Goal: Information Seeking & Learning: Learn about a topic

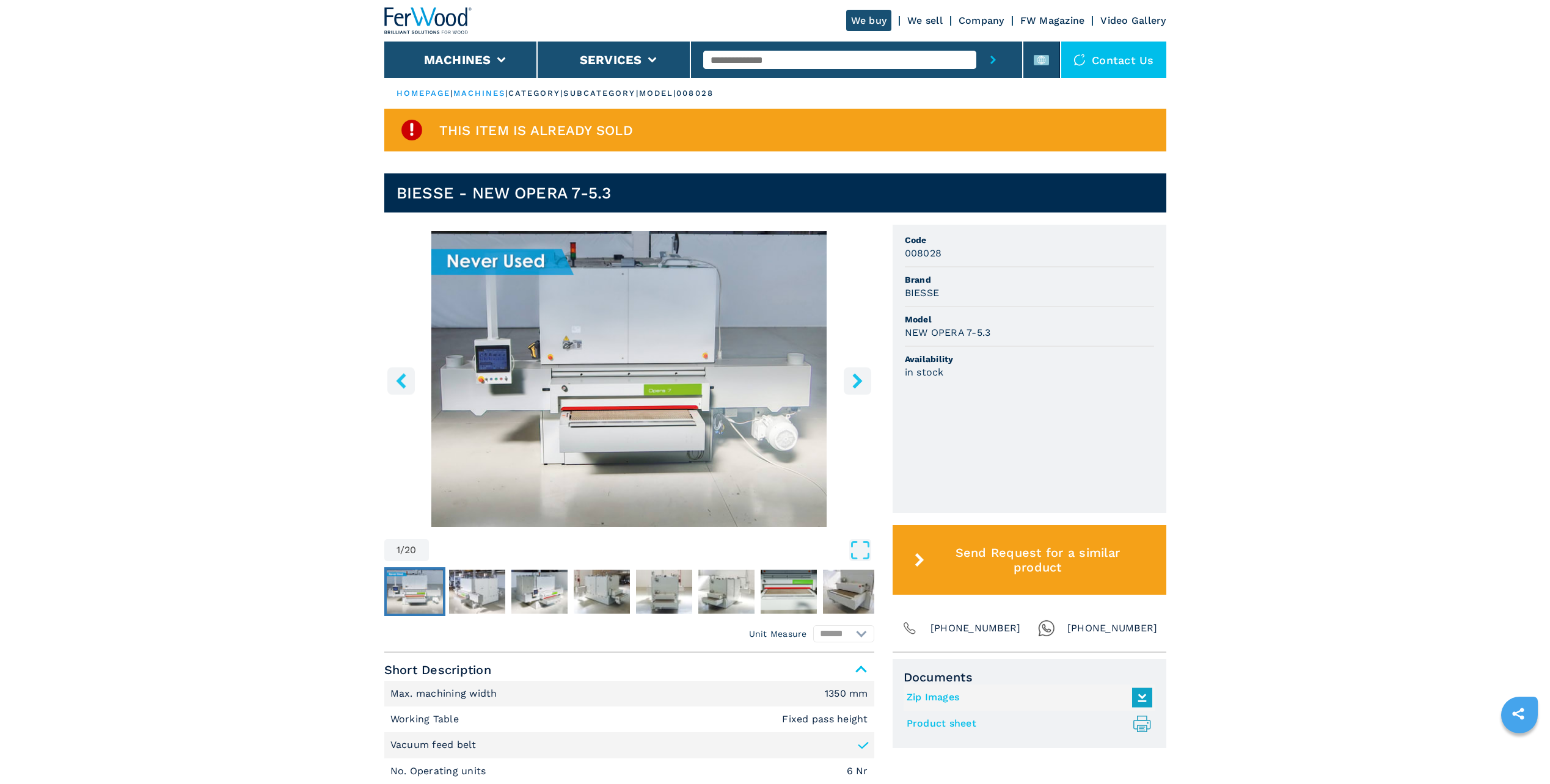
click at [716, 383] on img "Go to Slide 1" at bounding box center [629, 379] width 490 height 296
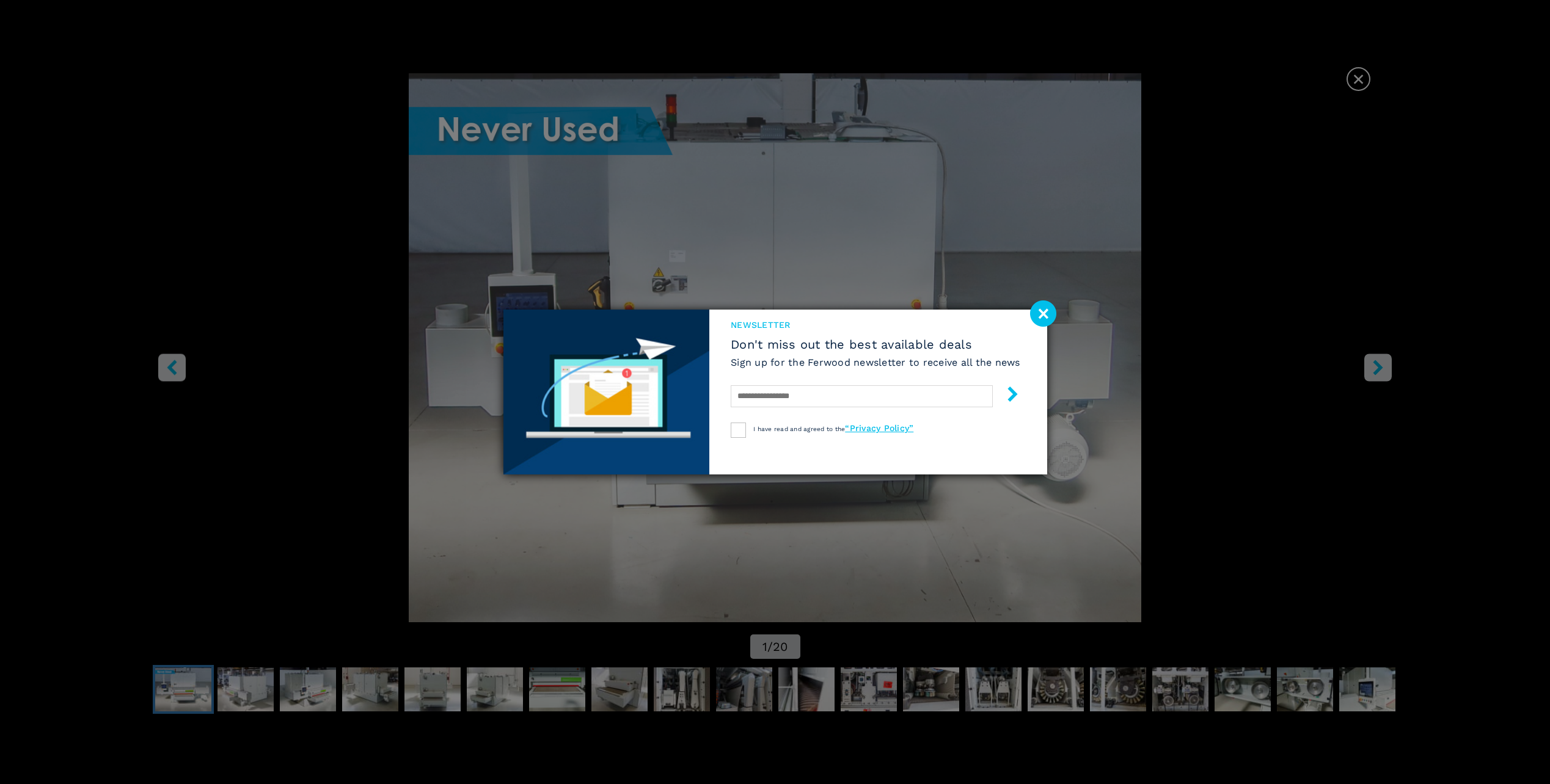
click at [1044, 314] on image at bounding box center [1044, 314] width 26 height 26
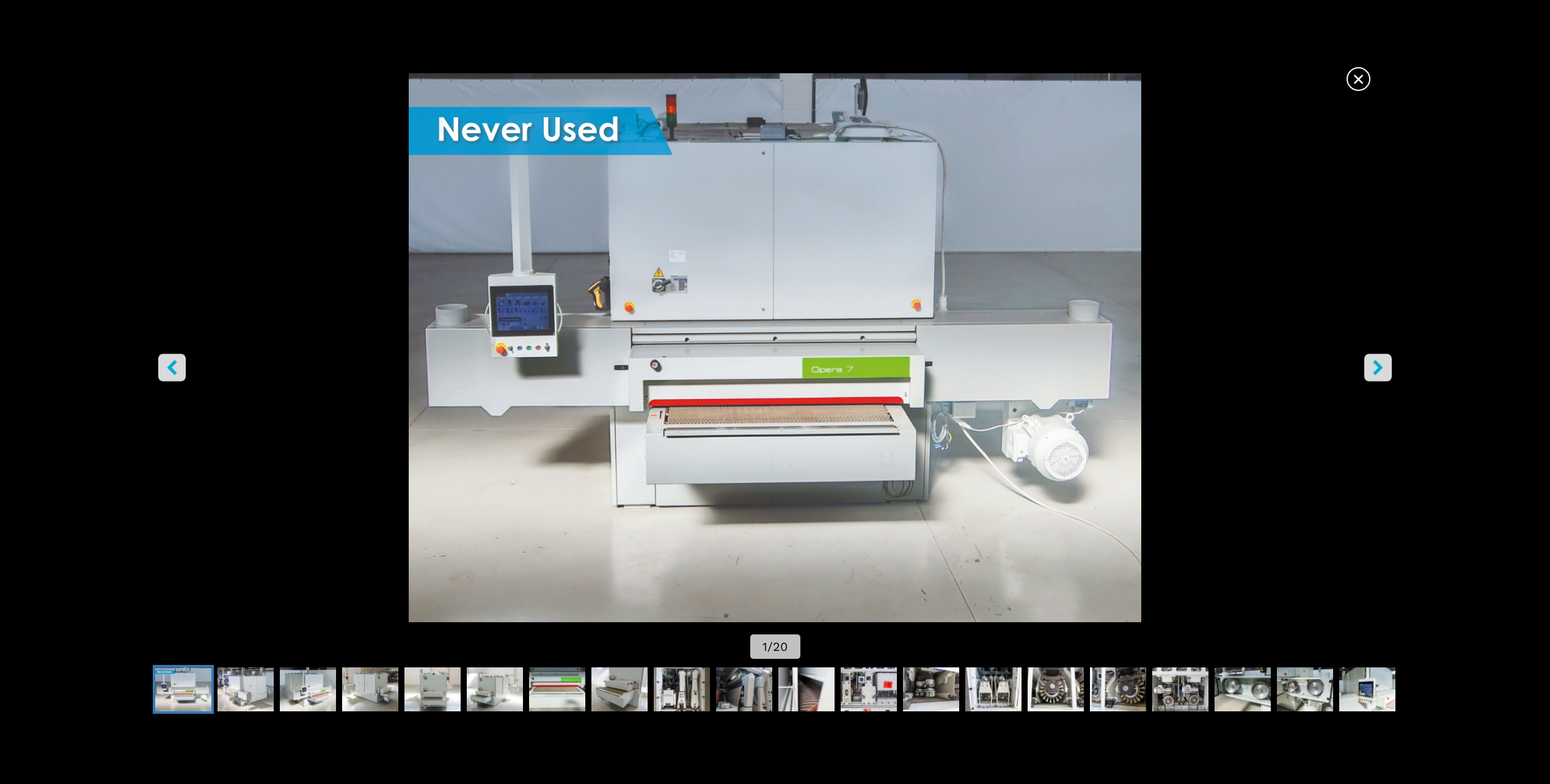
click at [1382, 367] on icon "right-button" at bounding box center [1378, 368] width 10 height 15
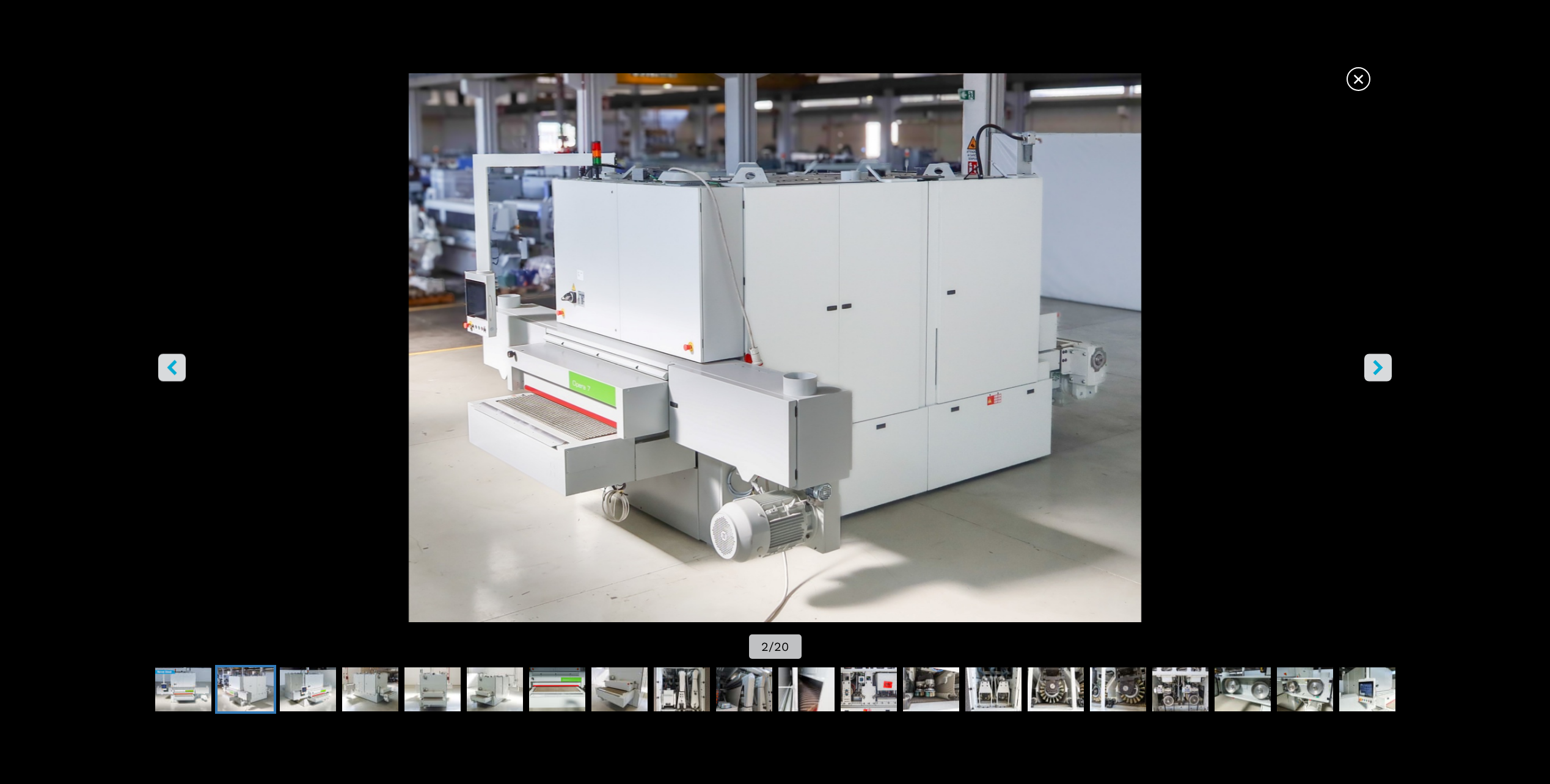
click at [1382, 368] on icon "right-button" at bounding box center [1378, 368] width 10 height 15
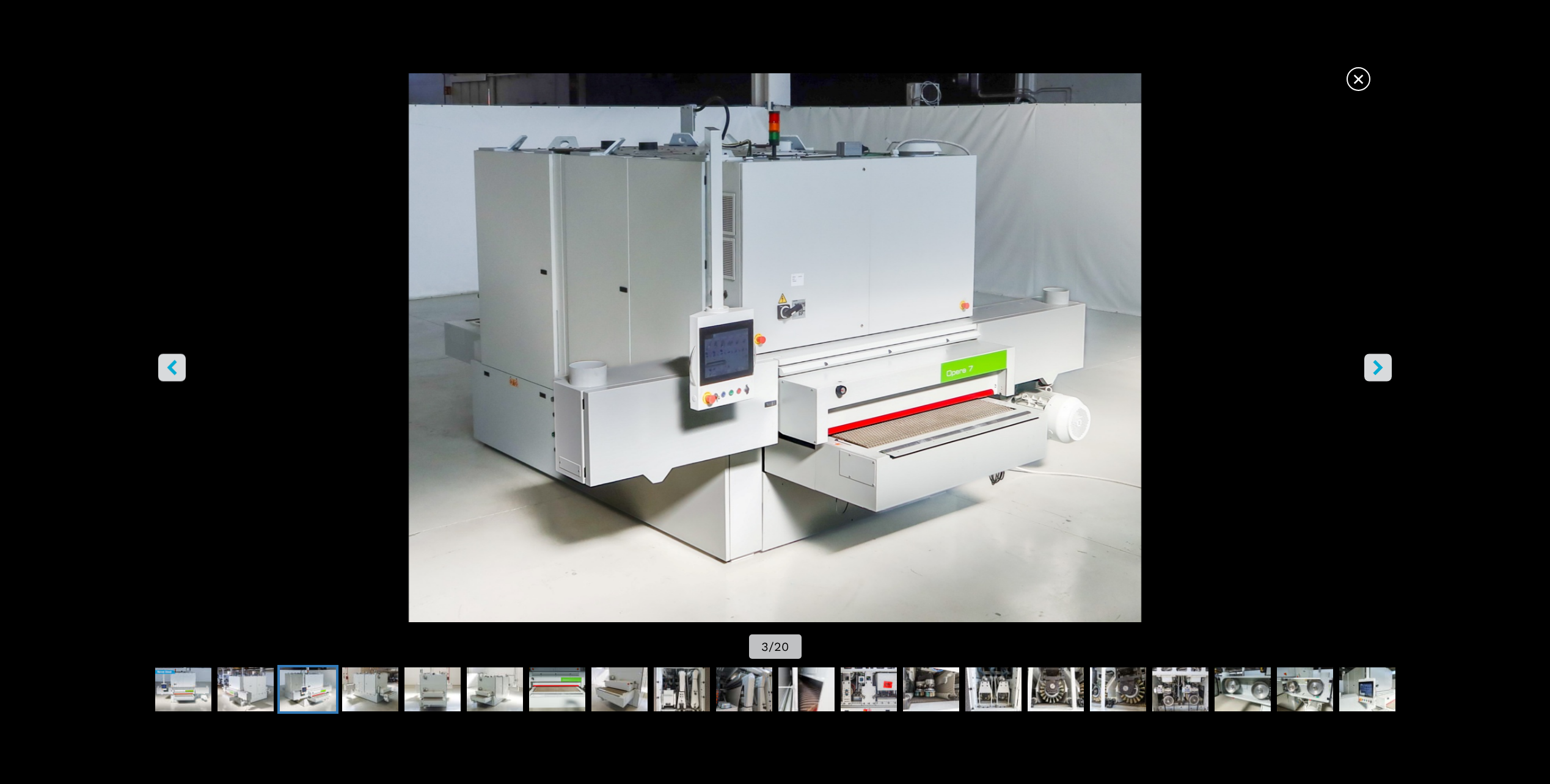
click at [1382, 368] on icon "right-button" at bounding box center [1378, 368] width 10 height 15
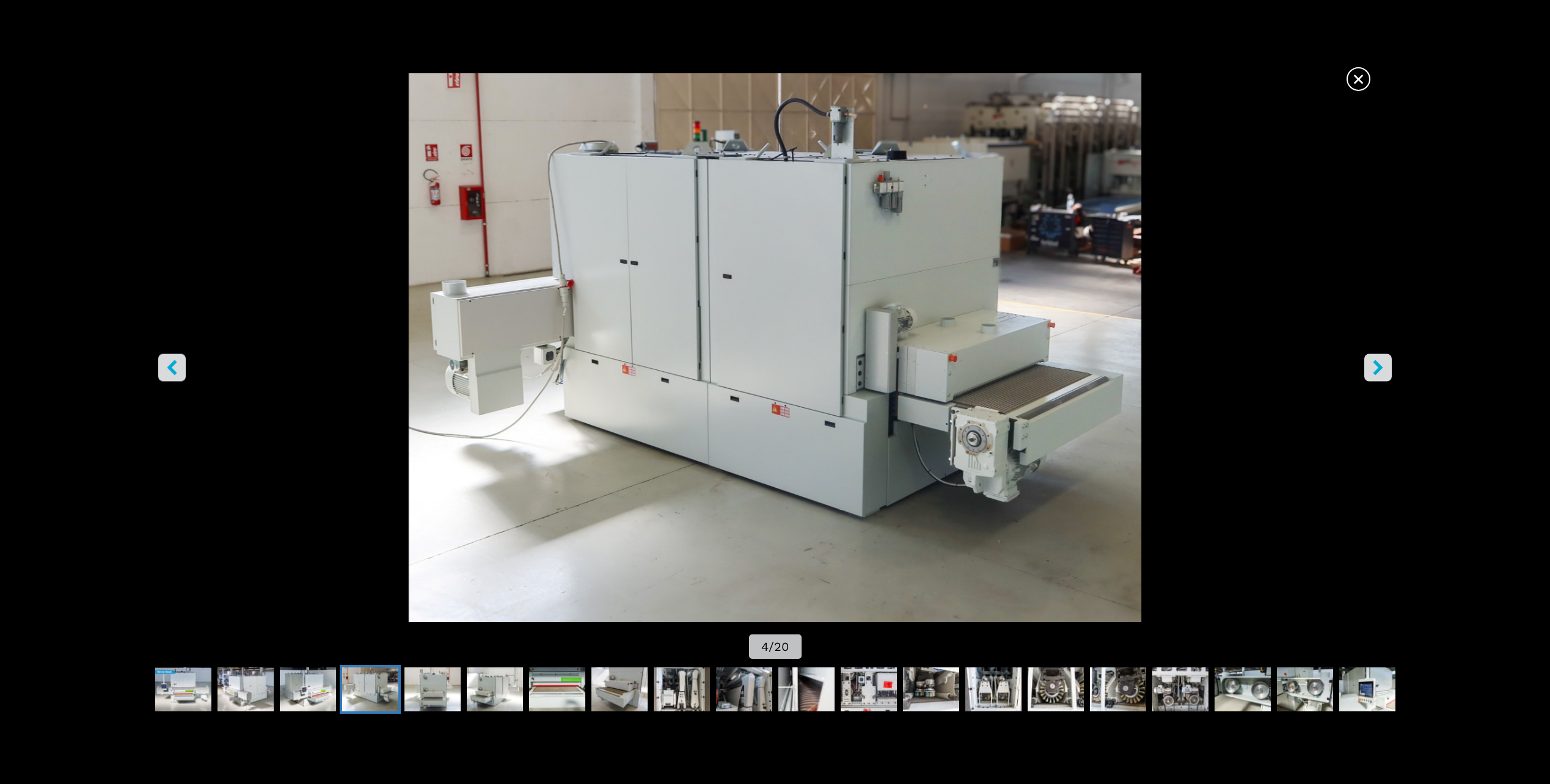
click at [1382, 368] on icon "right-button" at bounding box center [1378, 368] width 10 height 15
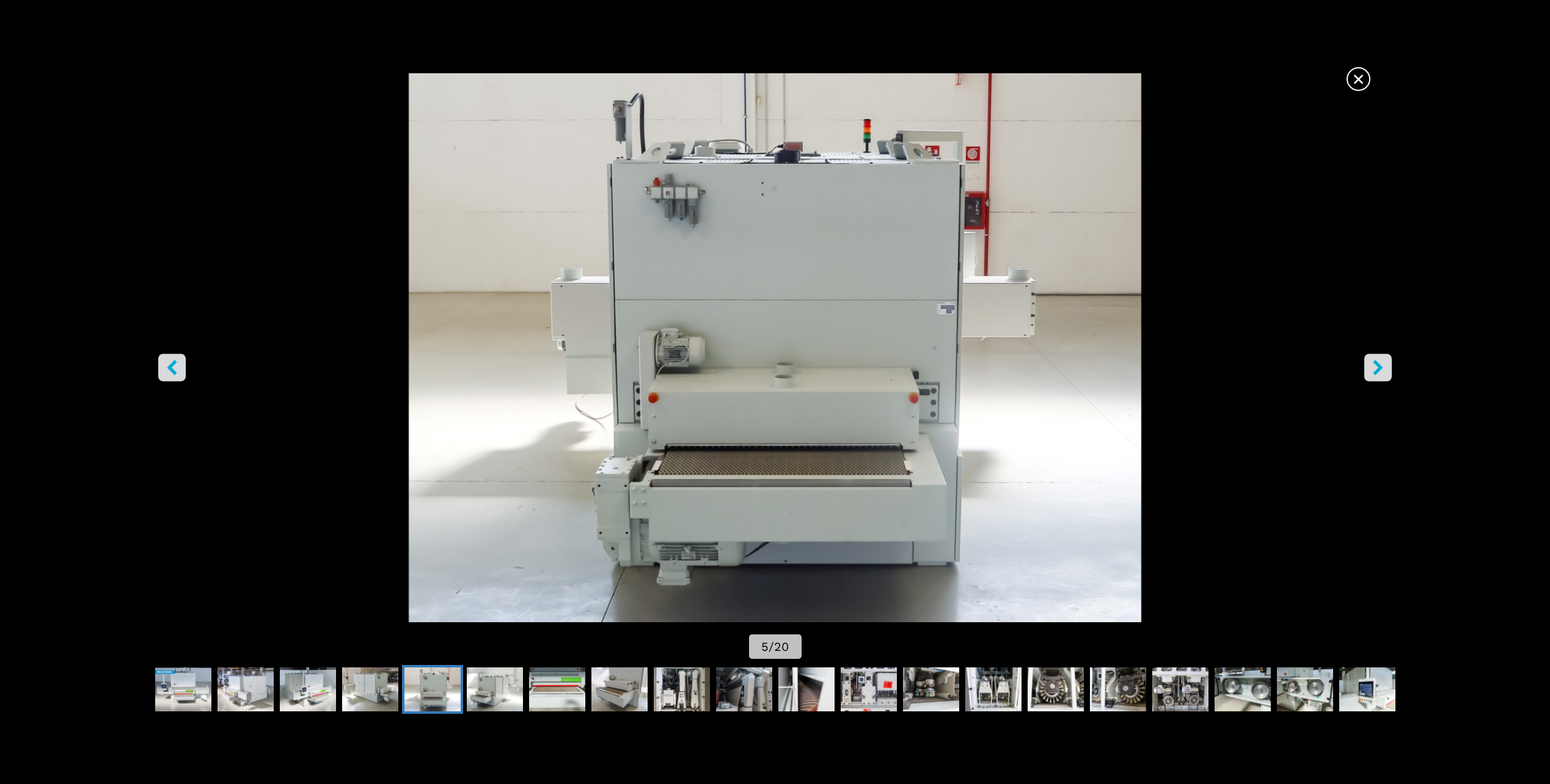
click at [1382, 368] on icon "right-button" at bounding box center [1378, 368] width 10 height 15
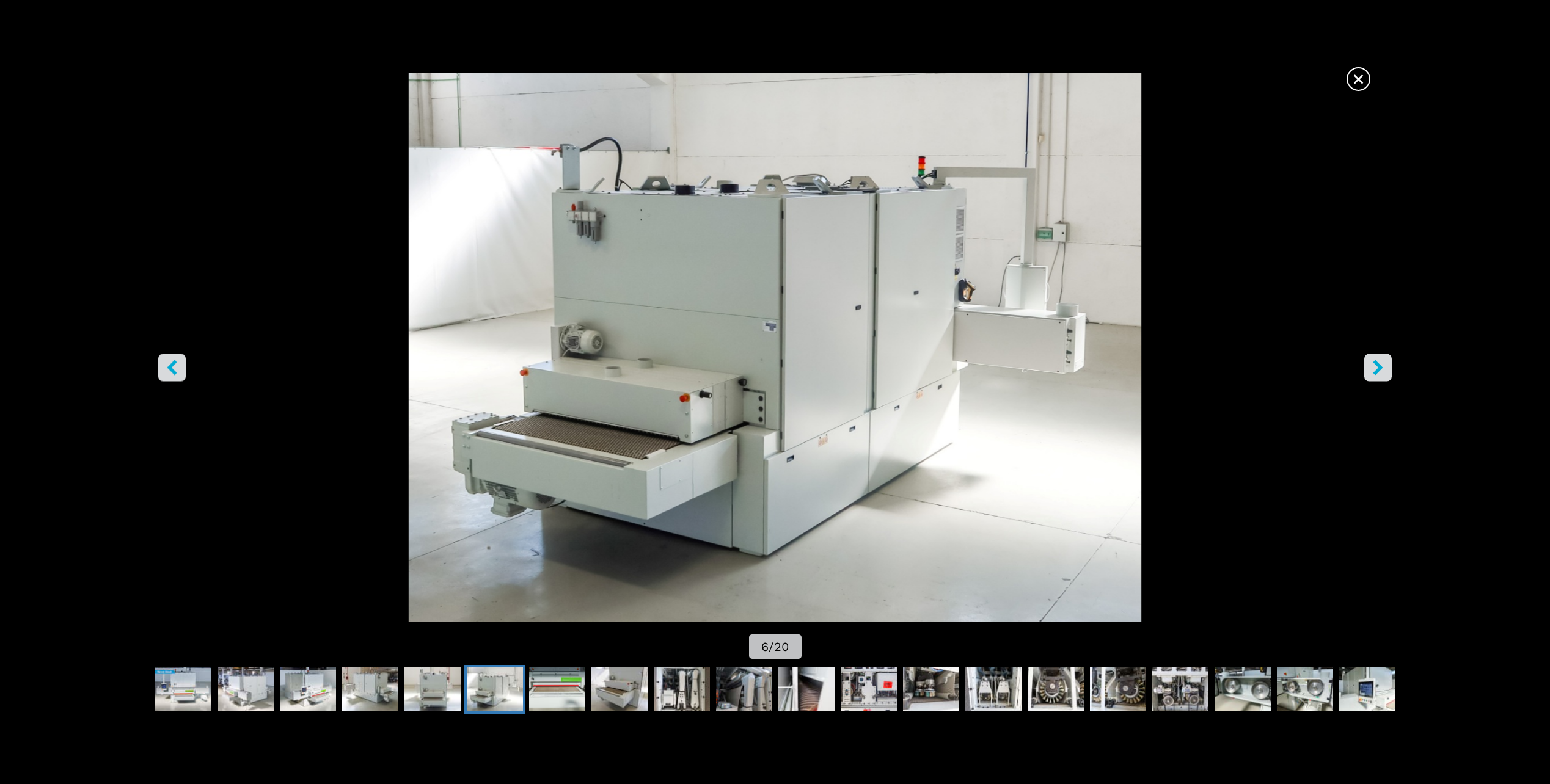
click at [1382, 368] on icon "right-button" at bounding box center [1378, 368] width 10 height 15
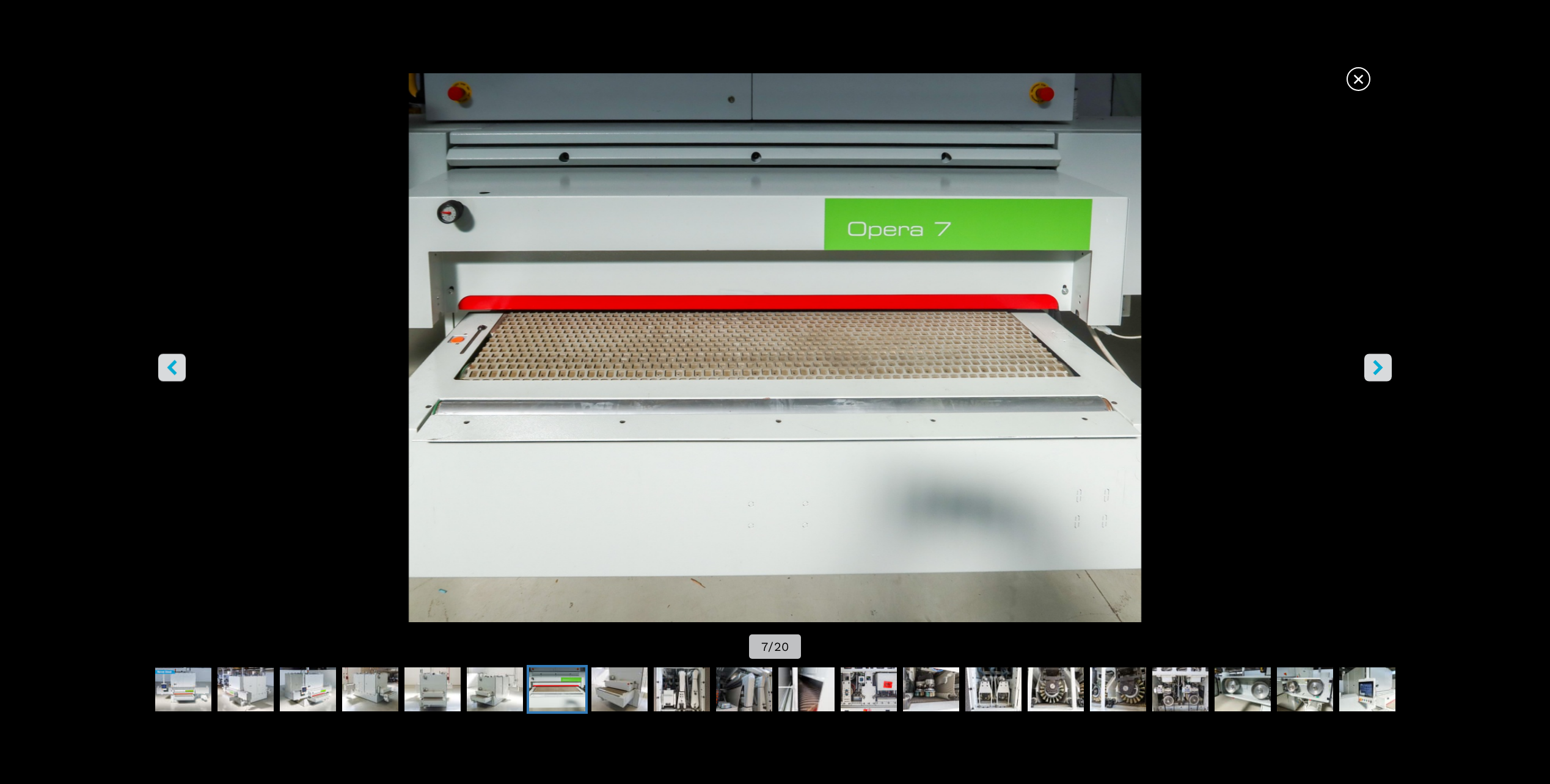
click at [1382, 368] on icon "right-button" at bounding box center [1378, 368] width 10 height 15
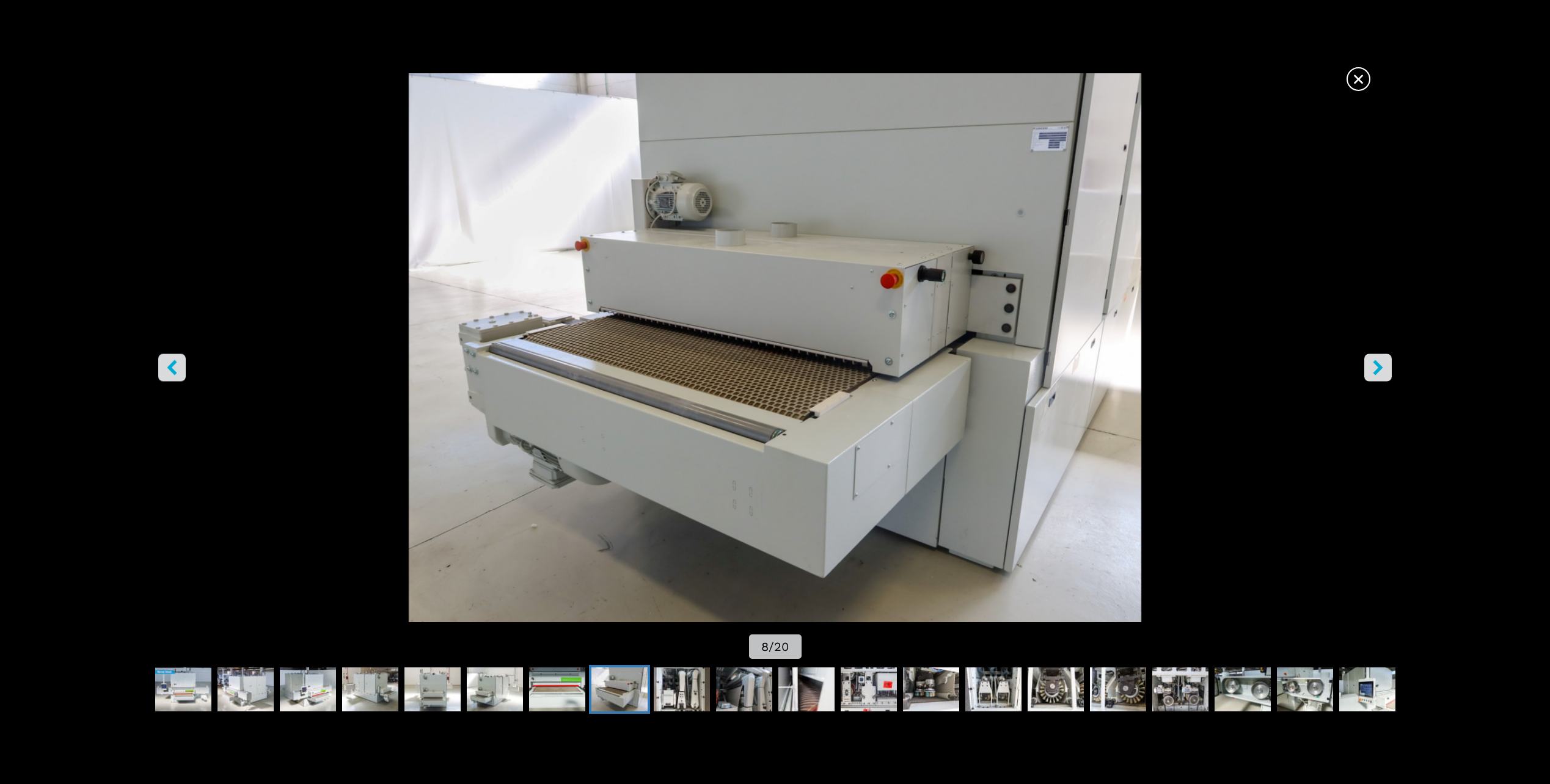
click at [1382, 368] on icon "right-button" at bounding box center [1378, 368] width 10 height 15
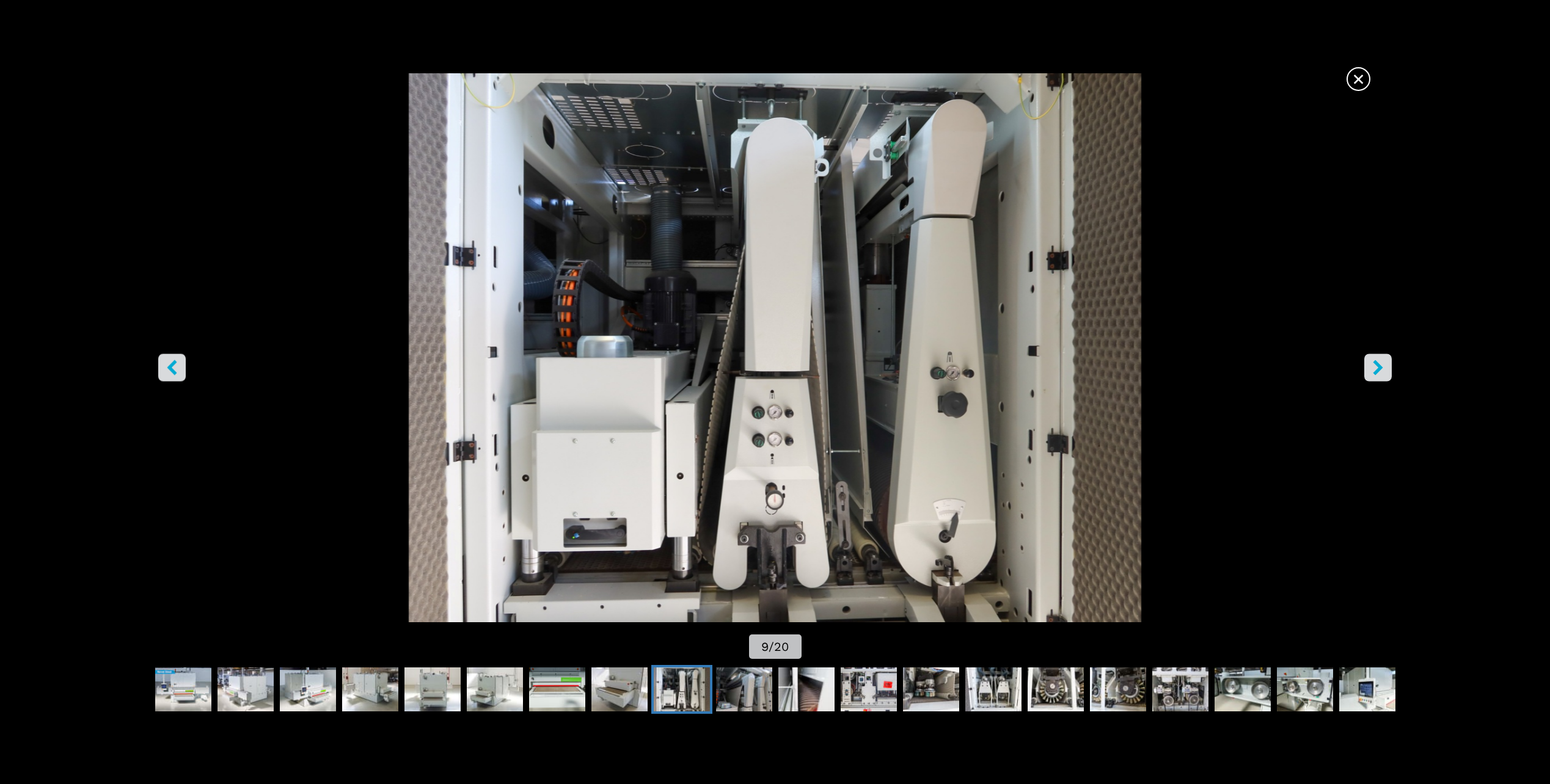
click at [1382, 368] on icon "right-button" at bounding box center [1378, 368] width 10 height 15
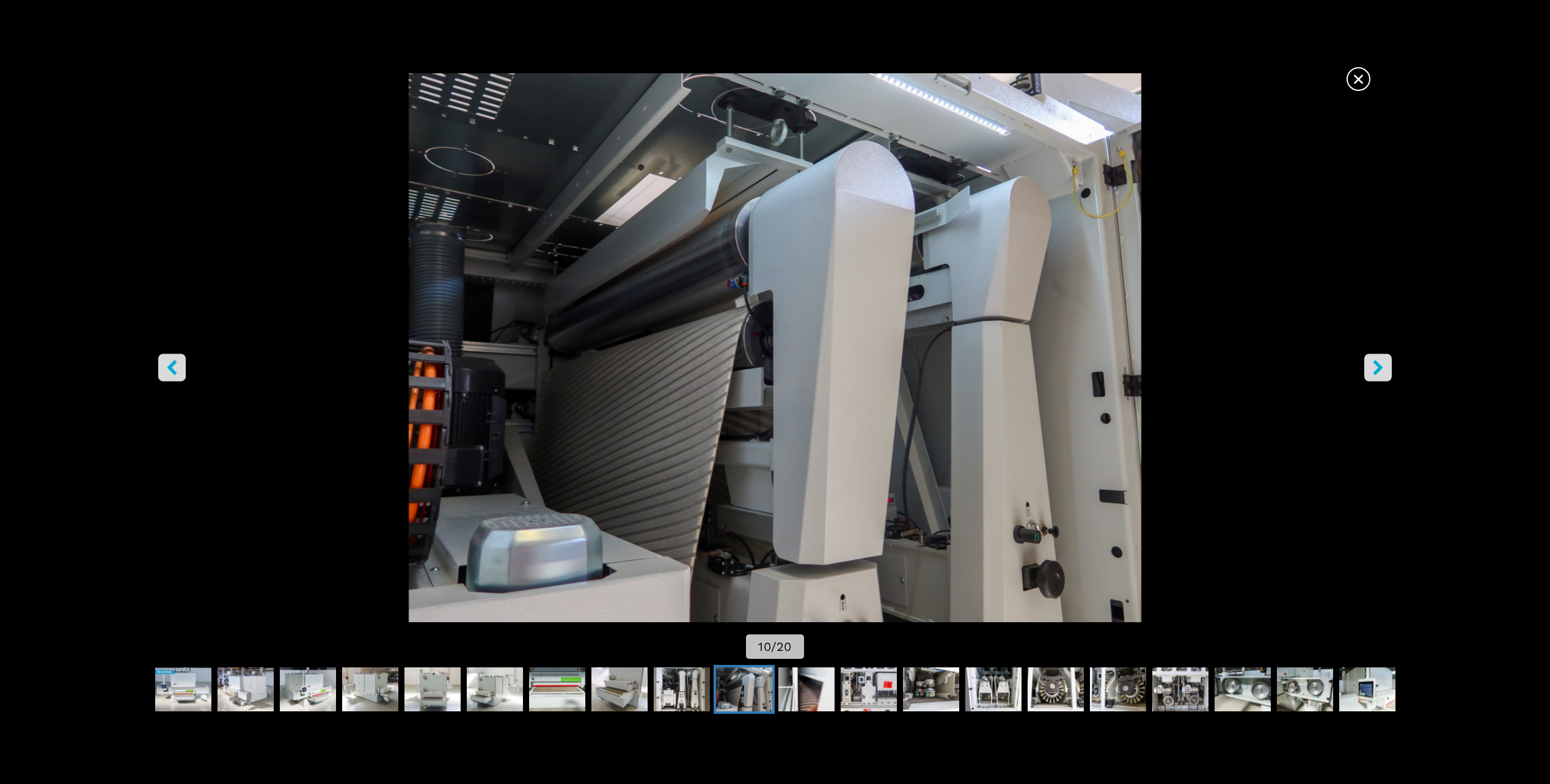
click at [1382, 368] on icon "right-button" at bounding box center [1378, 368] width 10 height 15
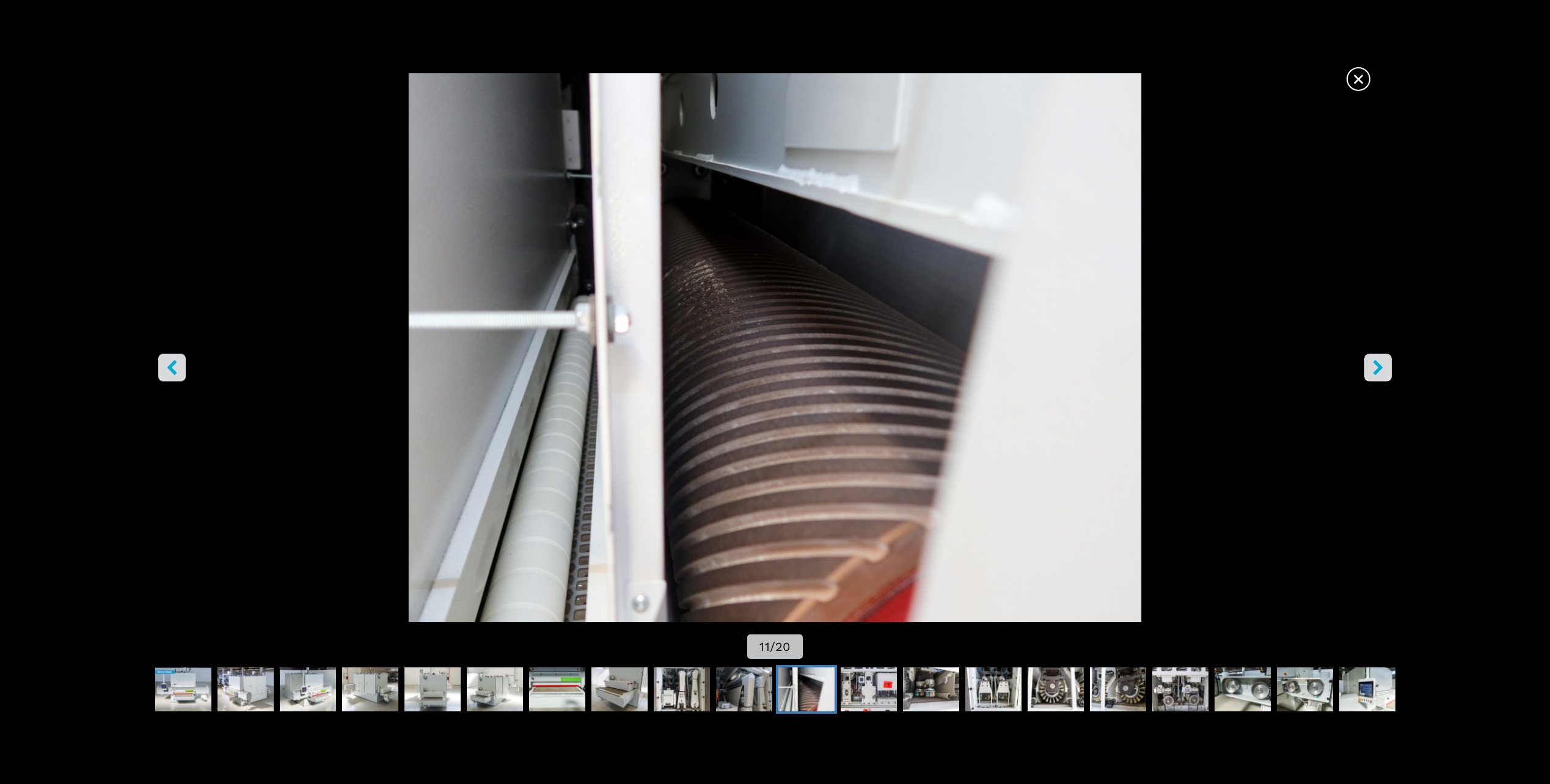
click at [1381, 367] on icon "right-button" at bounding box center [1378, 368] width 10 height 15
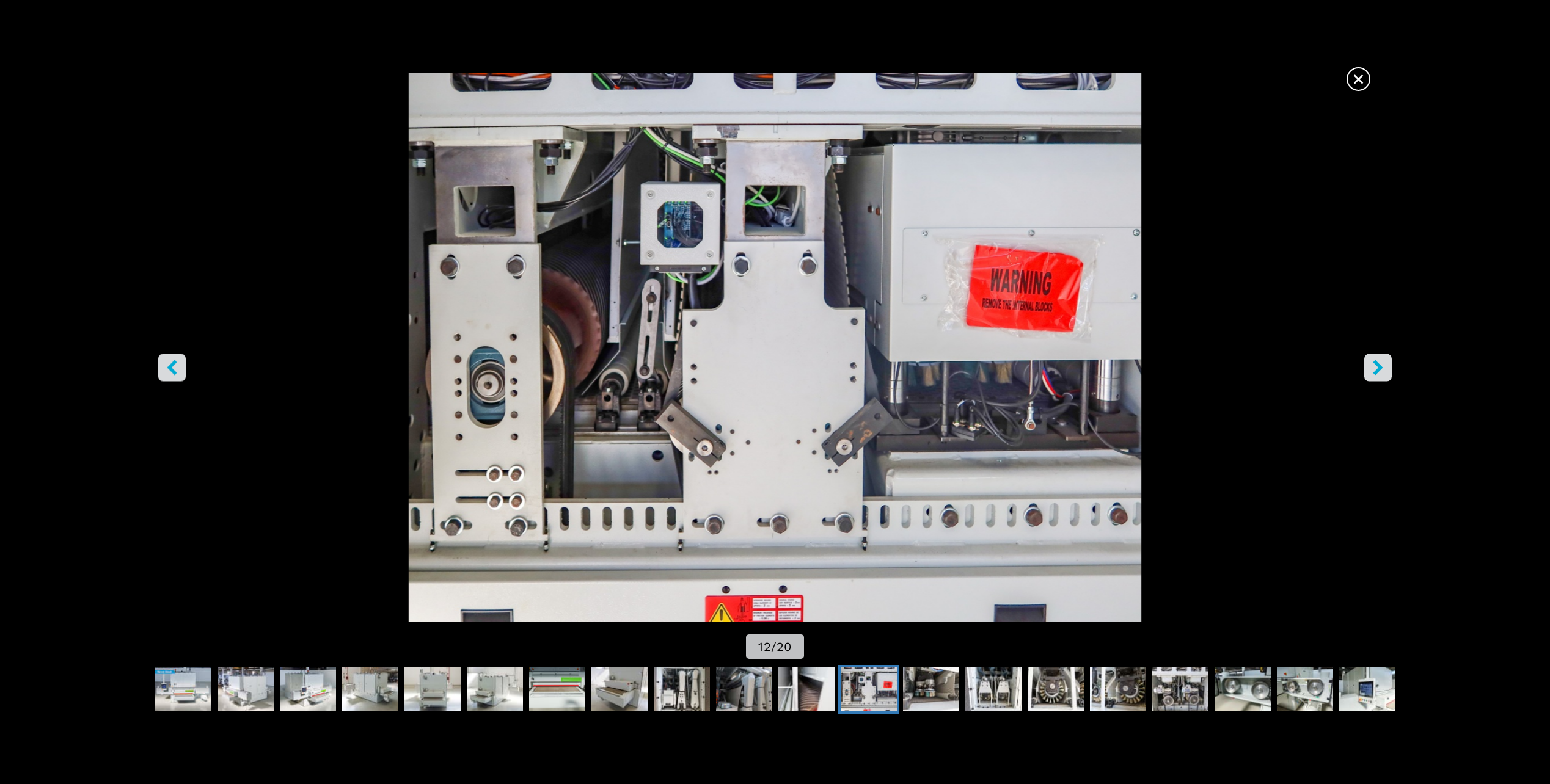
click at [1381, 367] on icon "right-button" at bounding box center [1378, 368] width 10 height 15
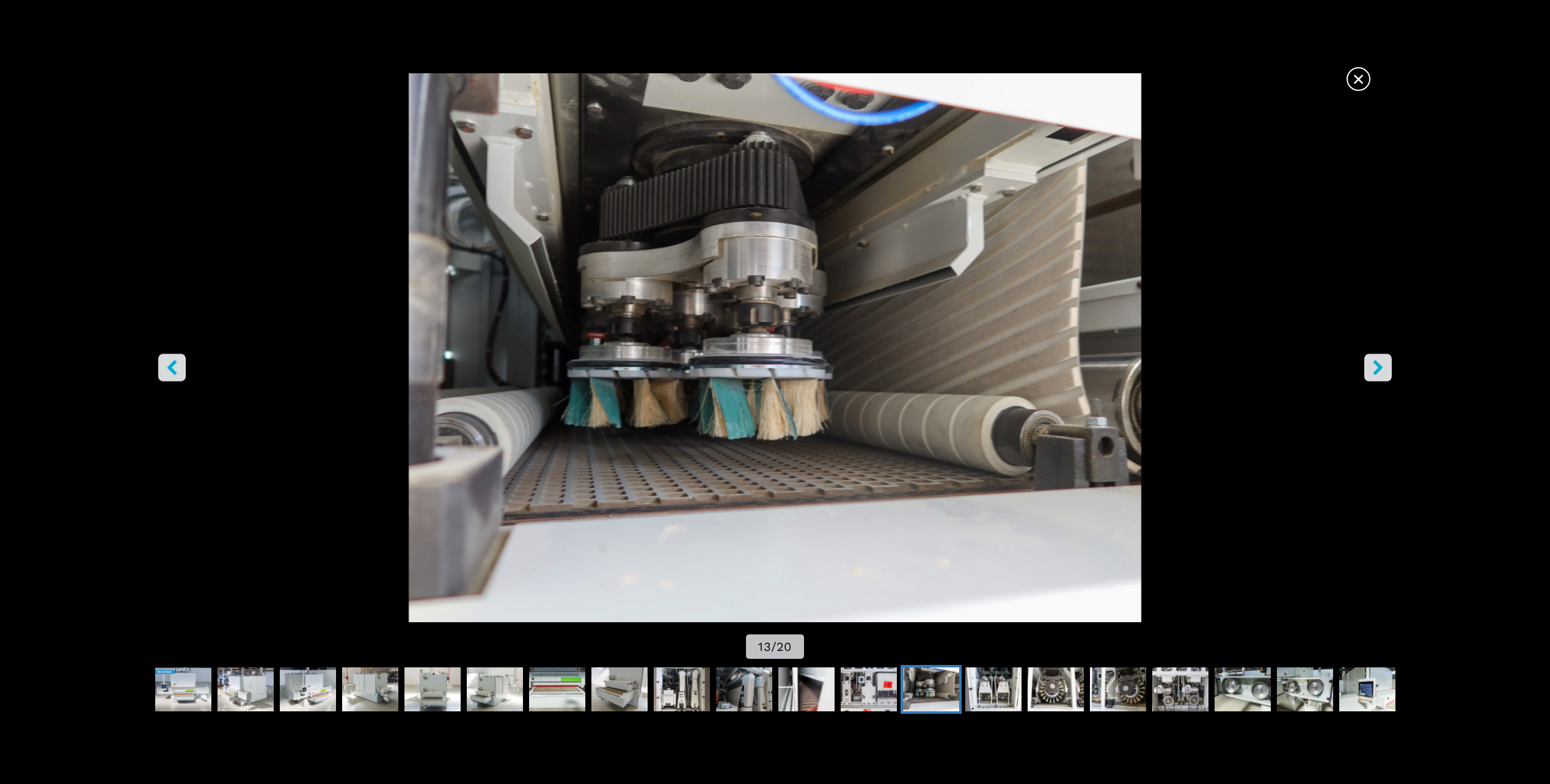
click at [1381, 367] on icon "right-button" at bounding box center [1378, 368] width 10 height 15
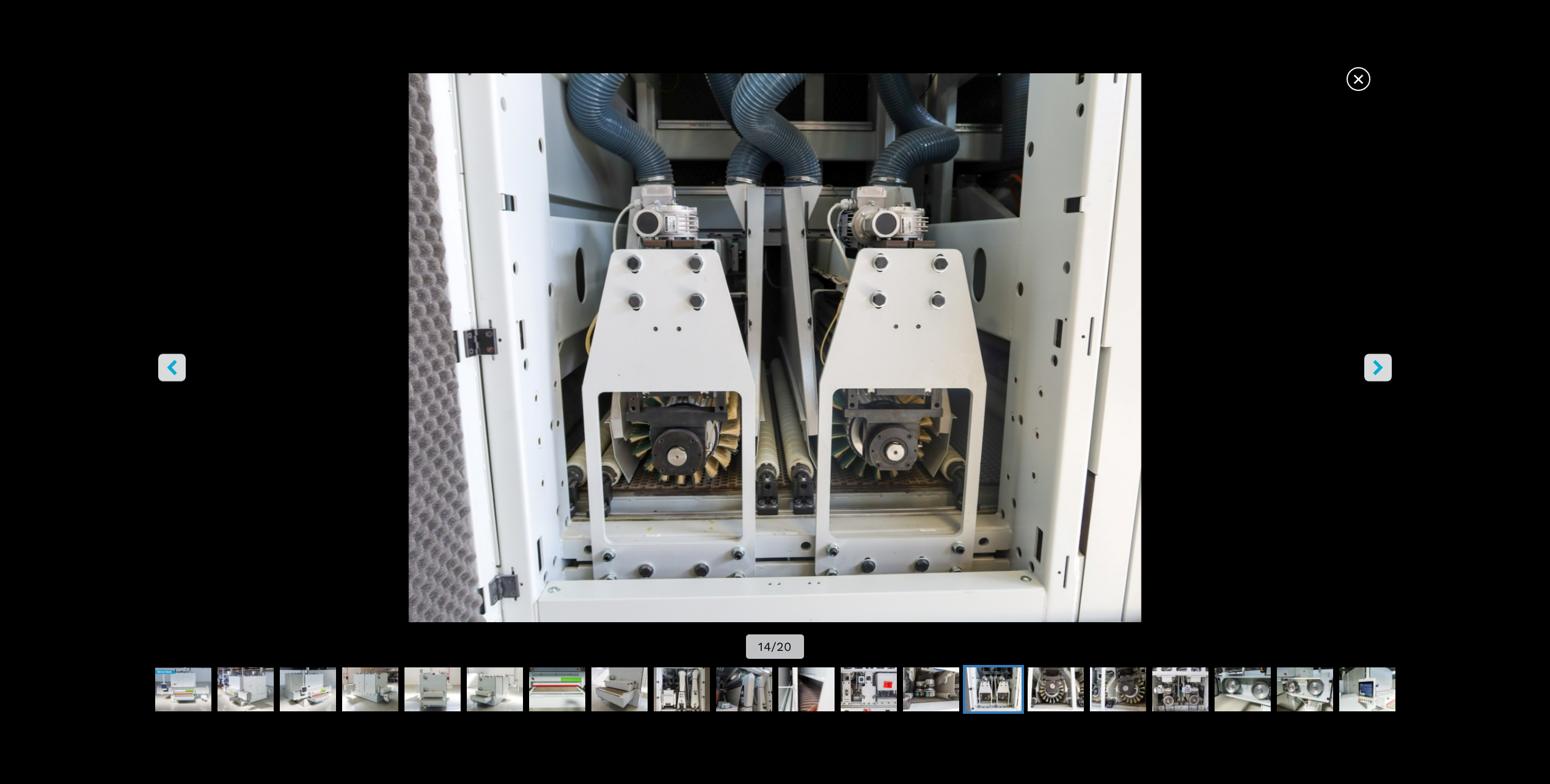
click at [1381, 367] on icon "right-button" at bounding box center [1378, 368] width 10 height 15
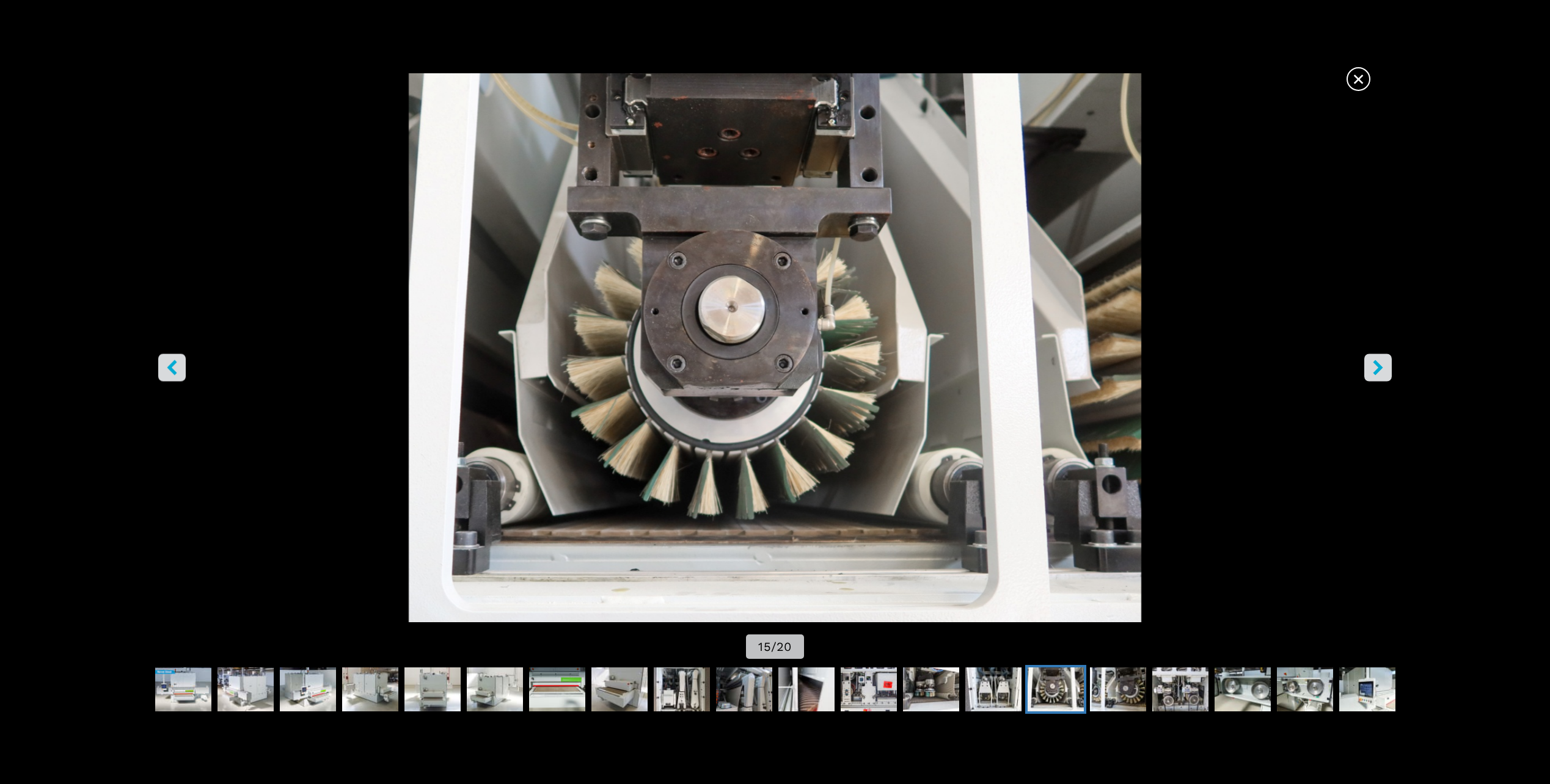
click at [1381, 367] on icon "right-button" at bounding box center [1378, 368] width 10 height 15
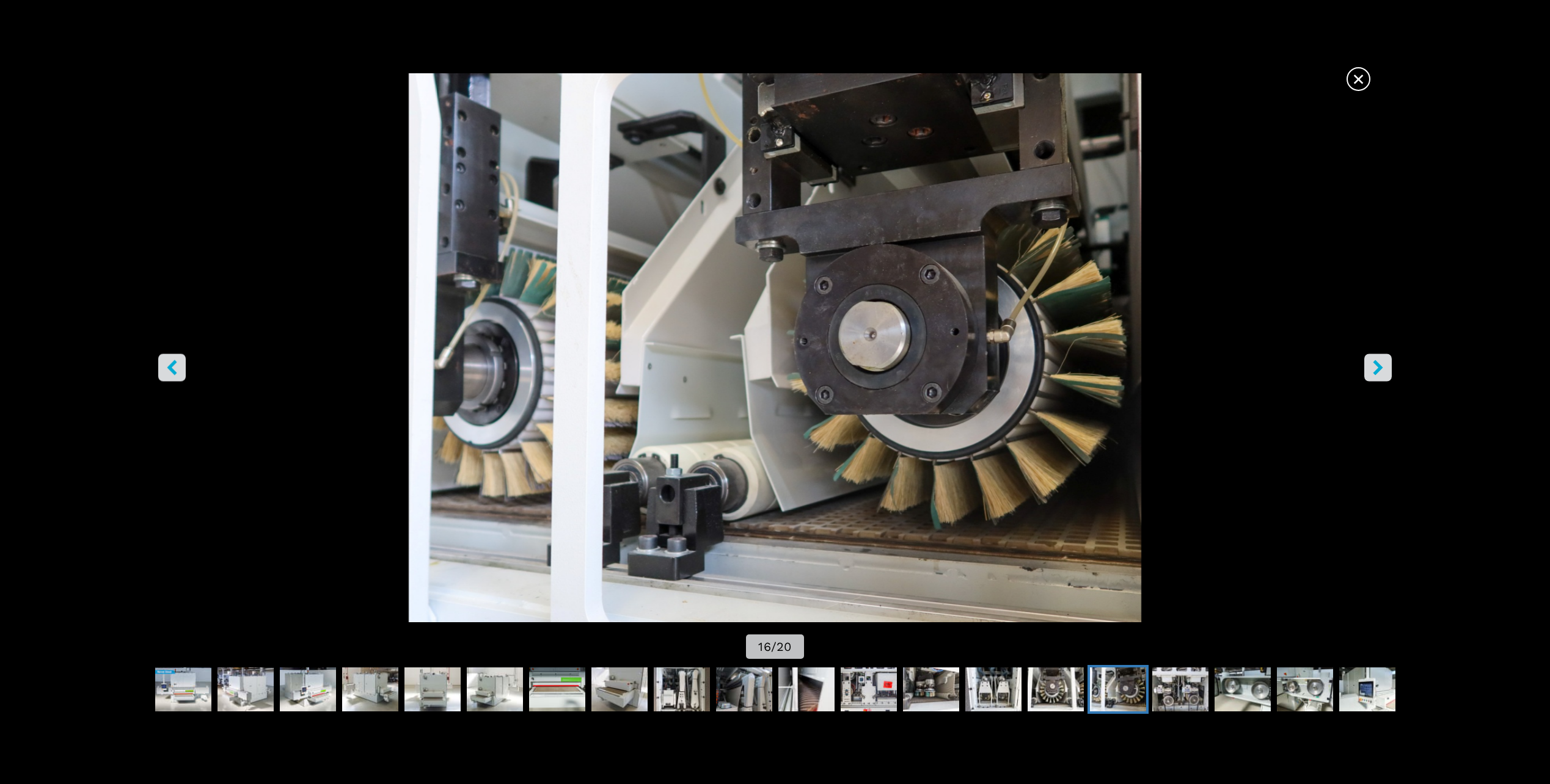
click at [1381, 367] on icon "right-button" at bounding box center [1378, 368] width 10 height 15
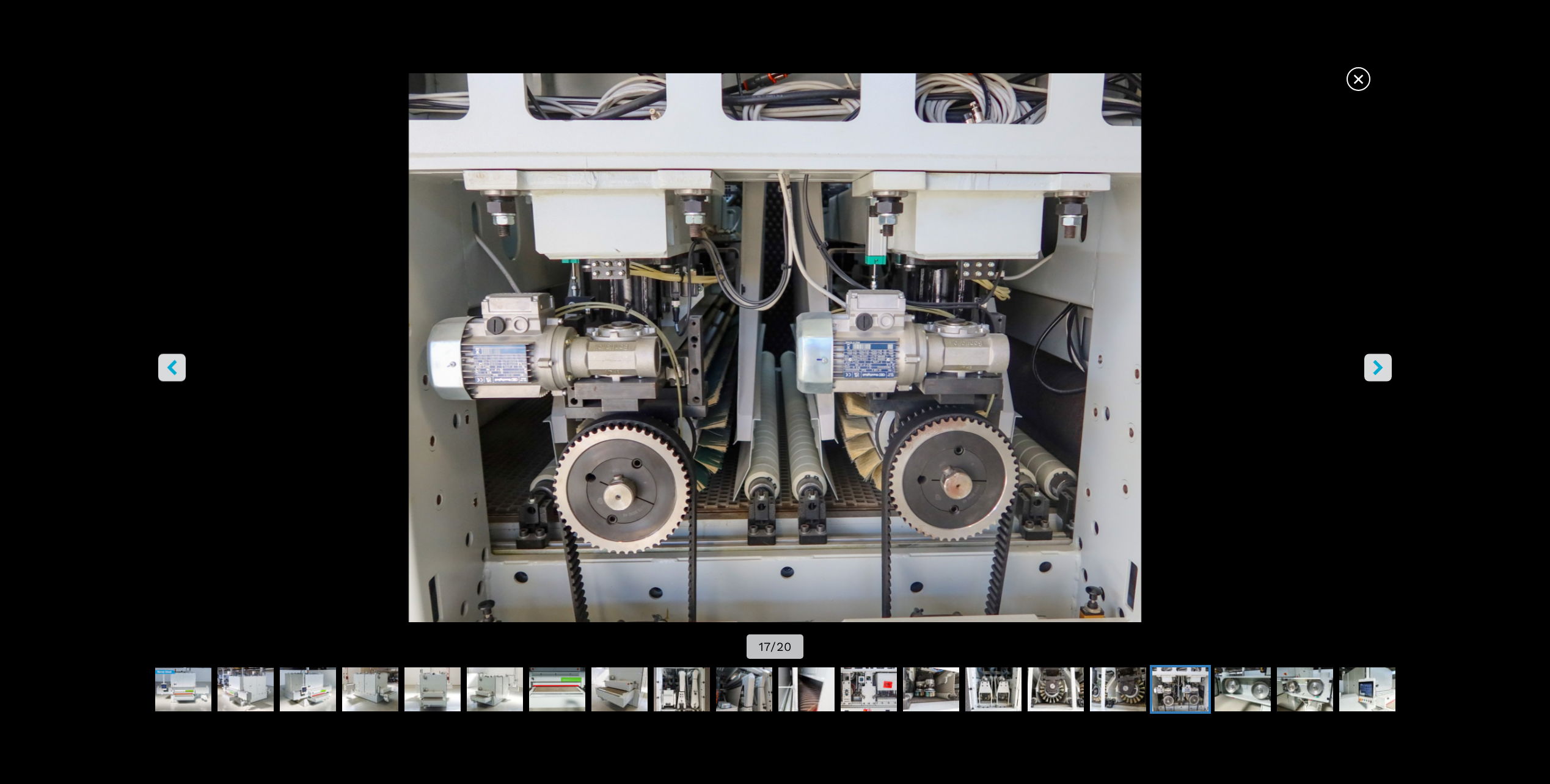
click at [1381, 367] on icon "right-button" at bounding box center [1378, 368] width 10 height 15
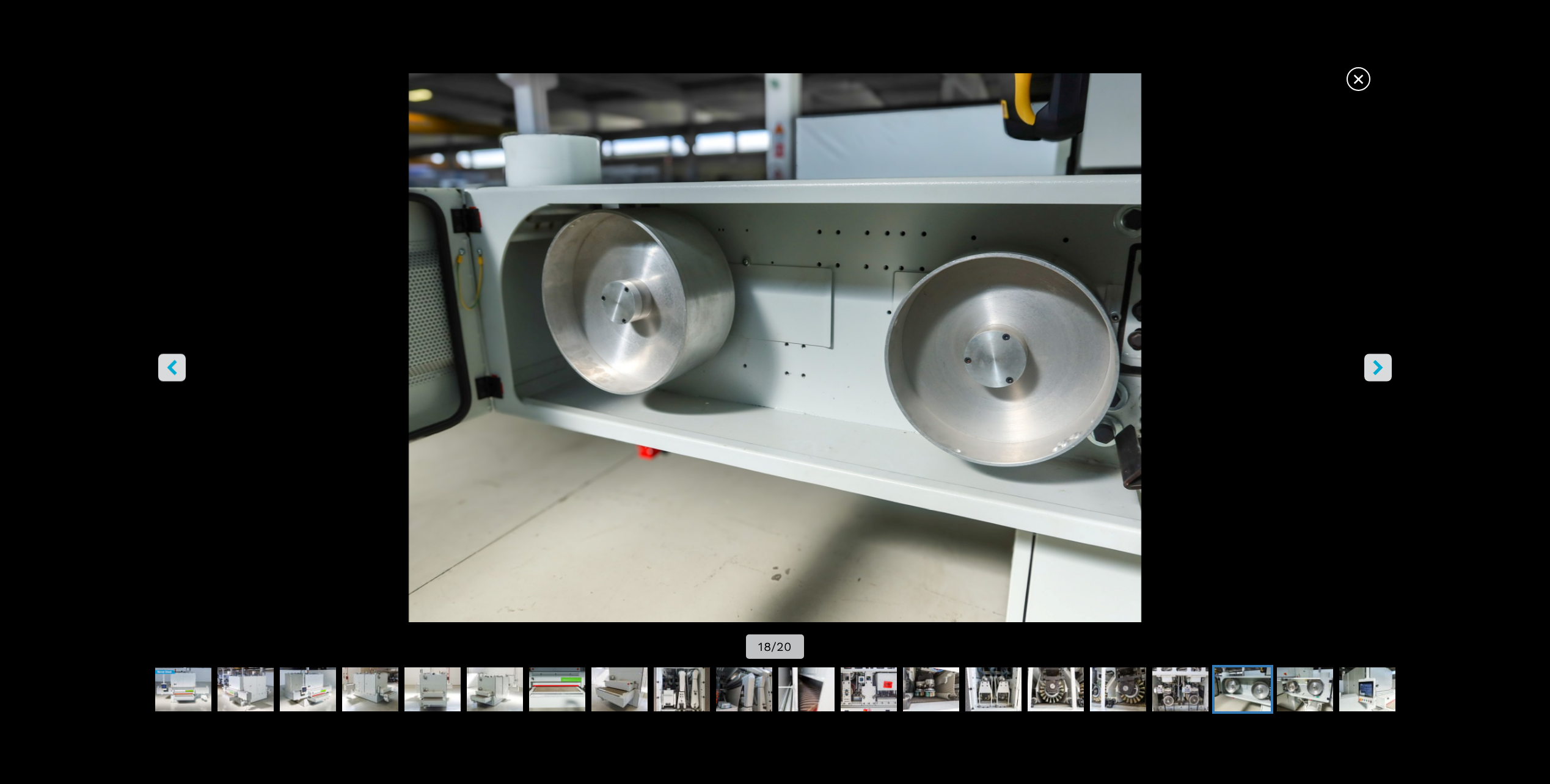
click at [1381, 367] on icon "right-button" at bounding box center [1378, 368] width 10 height 15
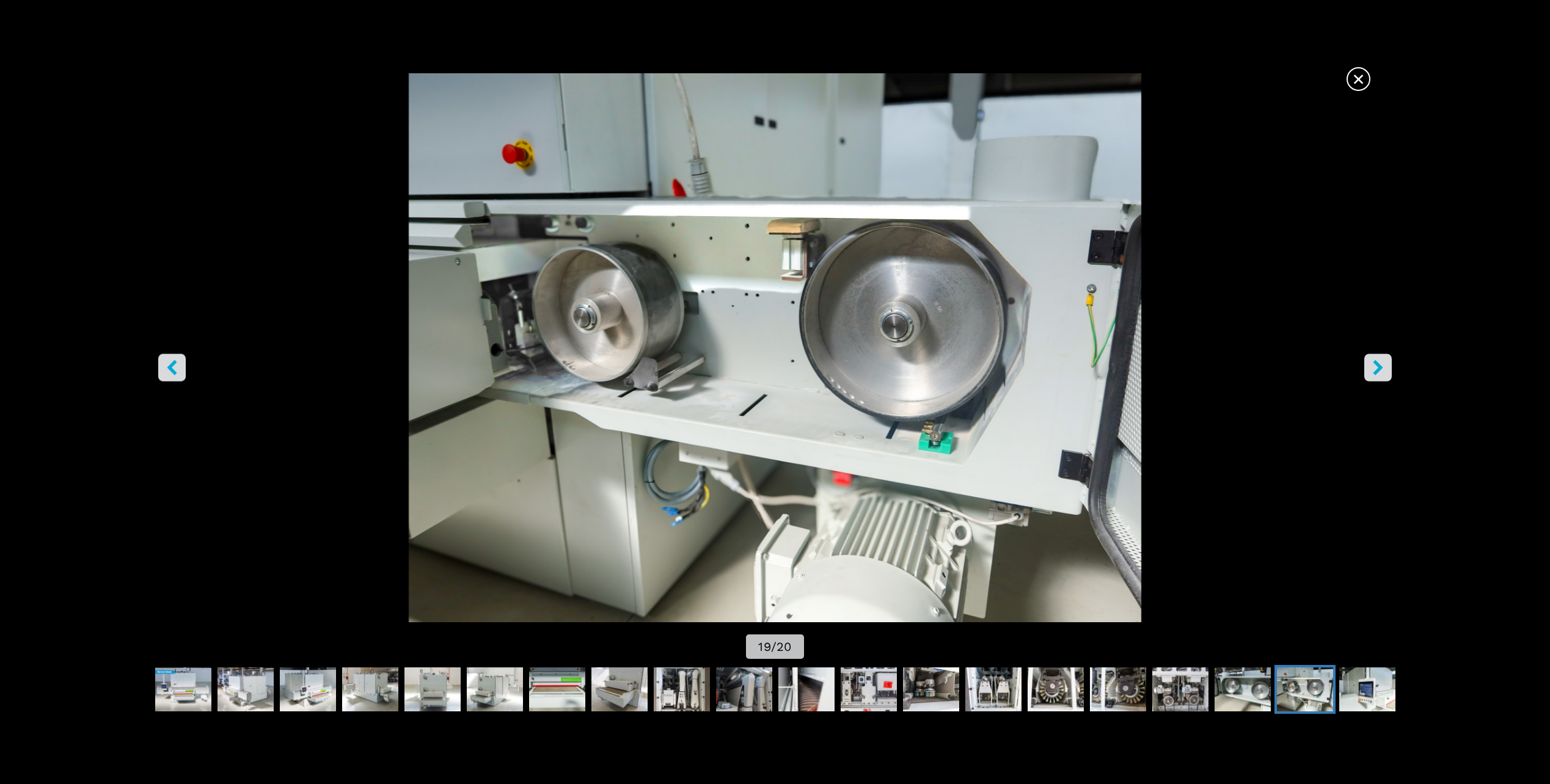
click at [1377, 365] on icon "right-button" at bounding box center [1378, 368] width 10 height 15
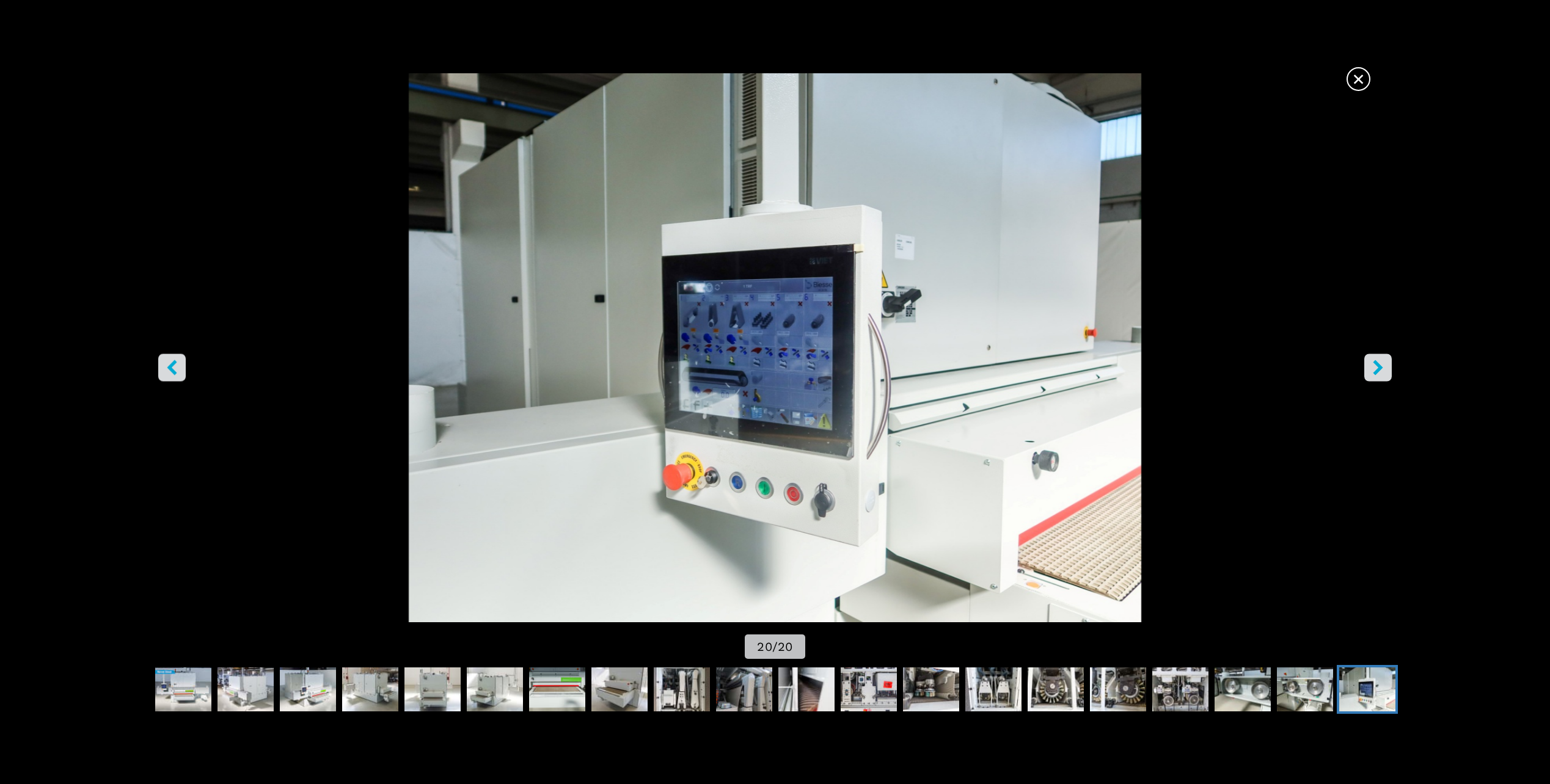
click at [1377, 365] on icon "right-button" at bounding box center [1378, 368] width 10 height 15
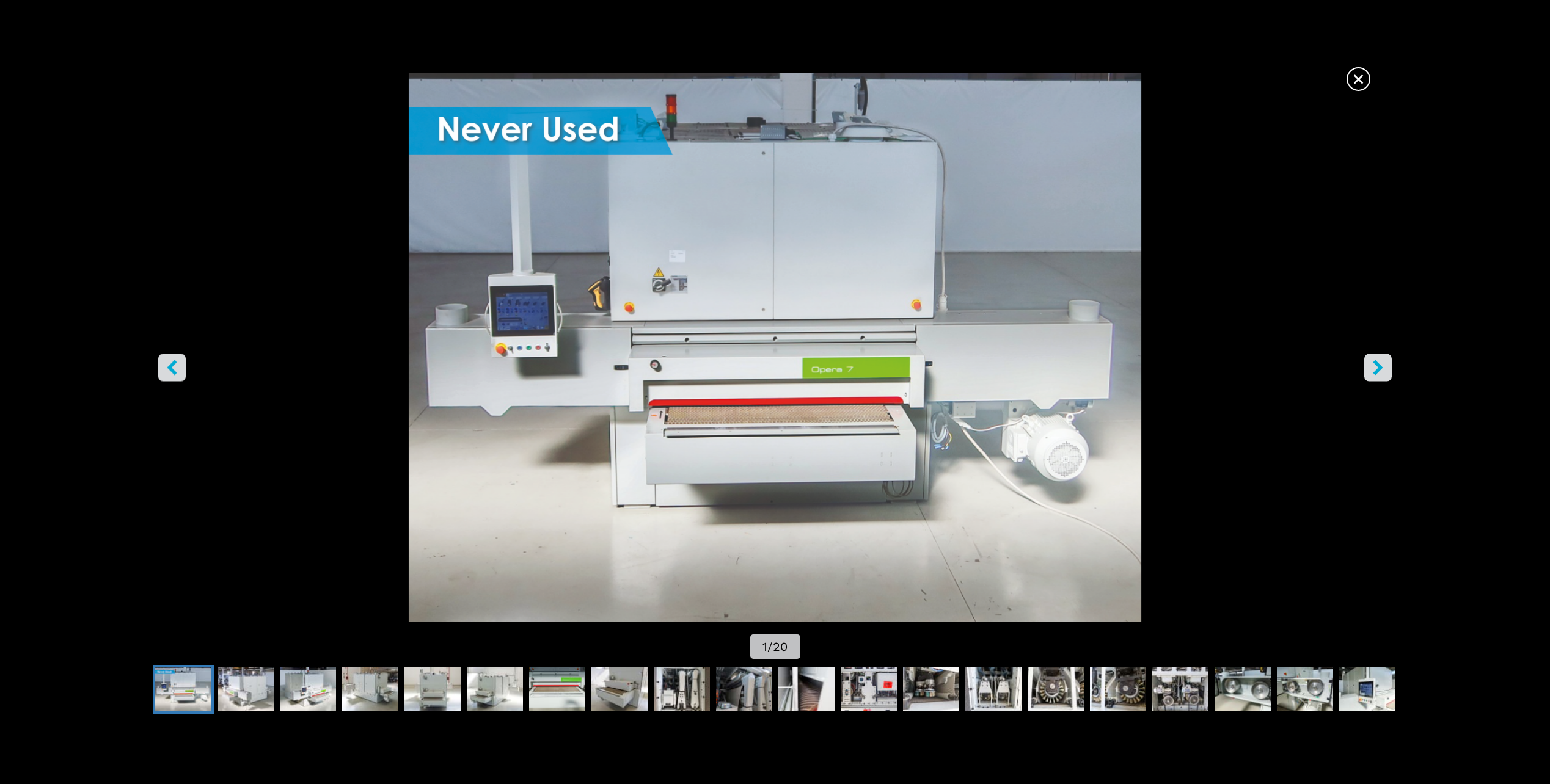
click at [1389, 371] on button "right-button" at bounding box center [1378, 368] width 28 height 28
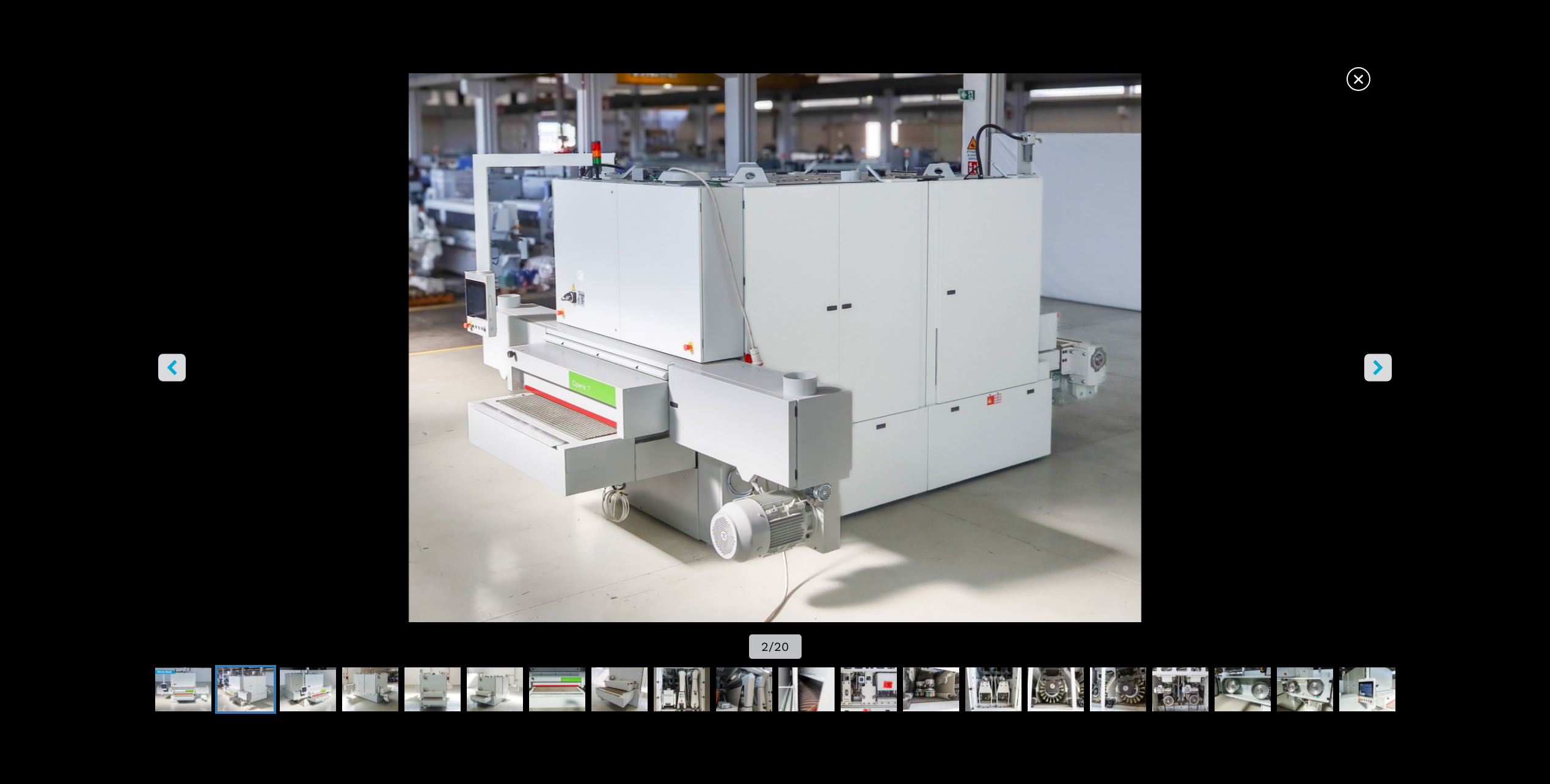
click at [1381, 373] on icon "right-button" at bounding box center [1378, 368] width 15 height 15
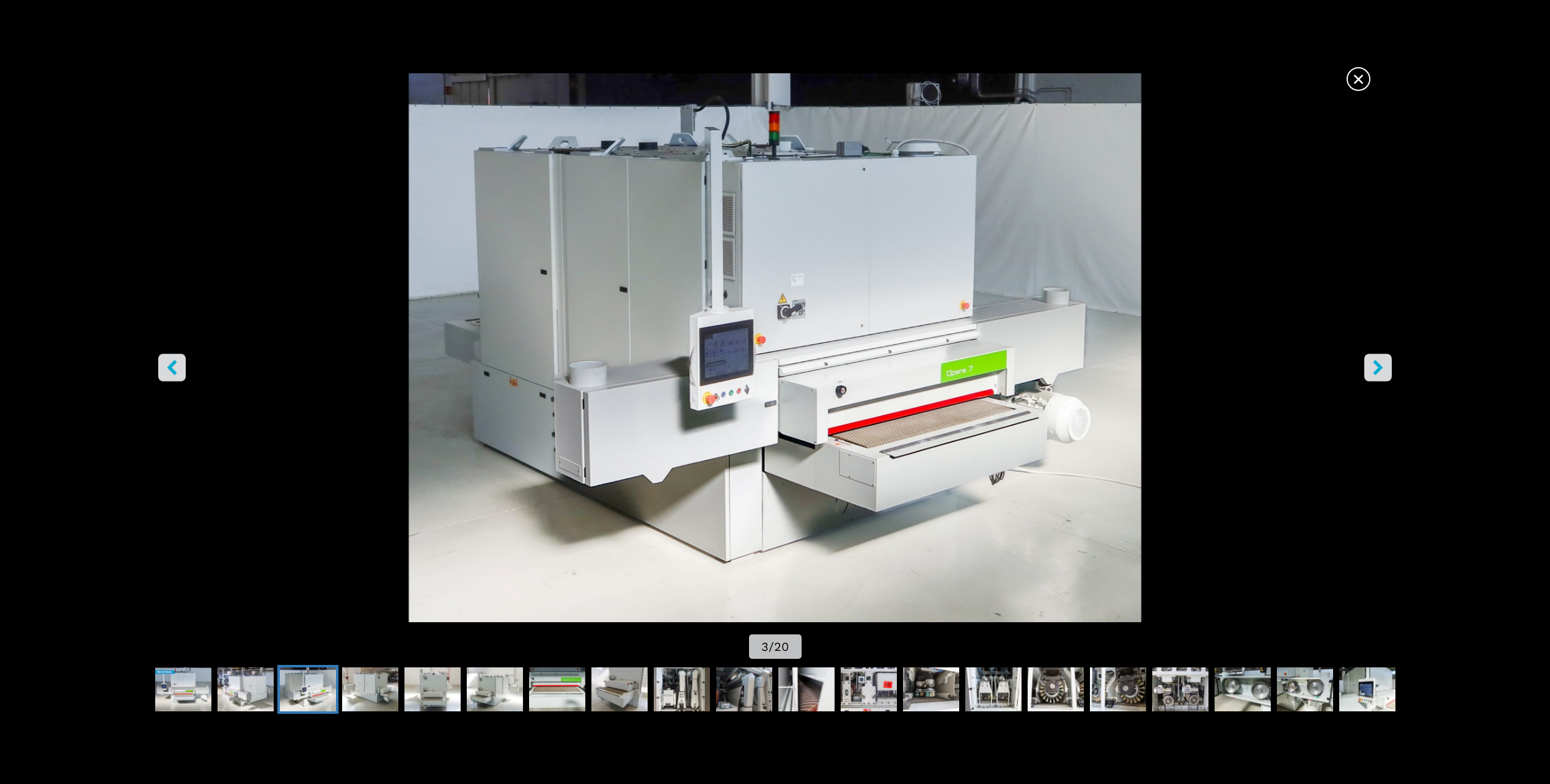
click at [1380, 372] on icon "right-button" at bounding box center [1378, 368] width 15 height 15
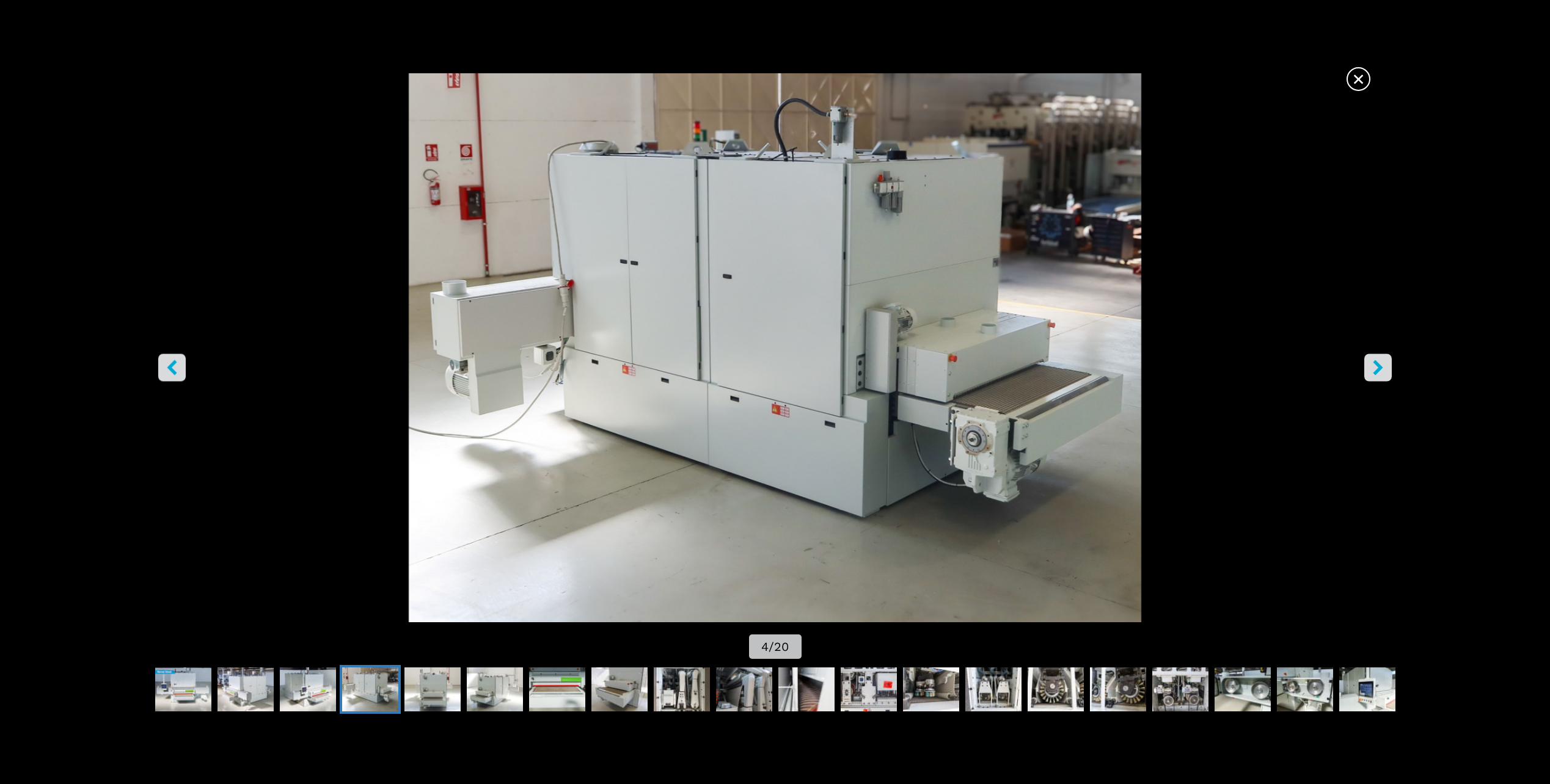
click at [1380, 361] on icon "right-button" at bounding box center [1378, 368] width 15 height 15
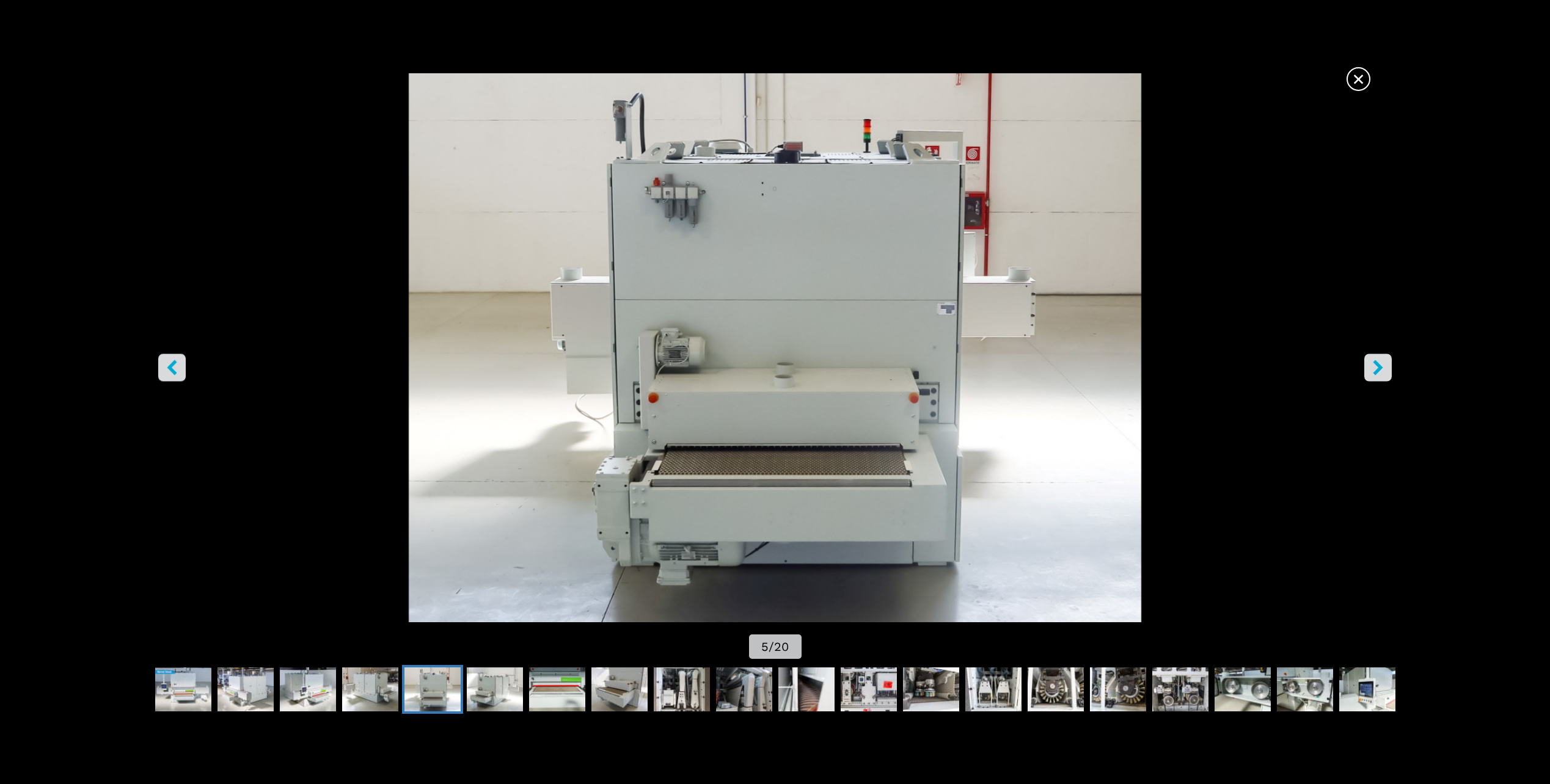
click at [1380, 361] on icon "right-button" at bounding box center [1378, 368] width 15 height 15
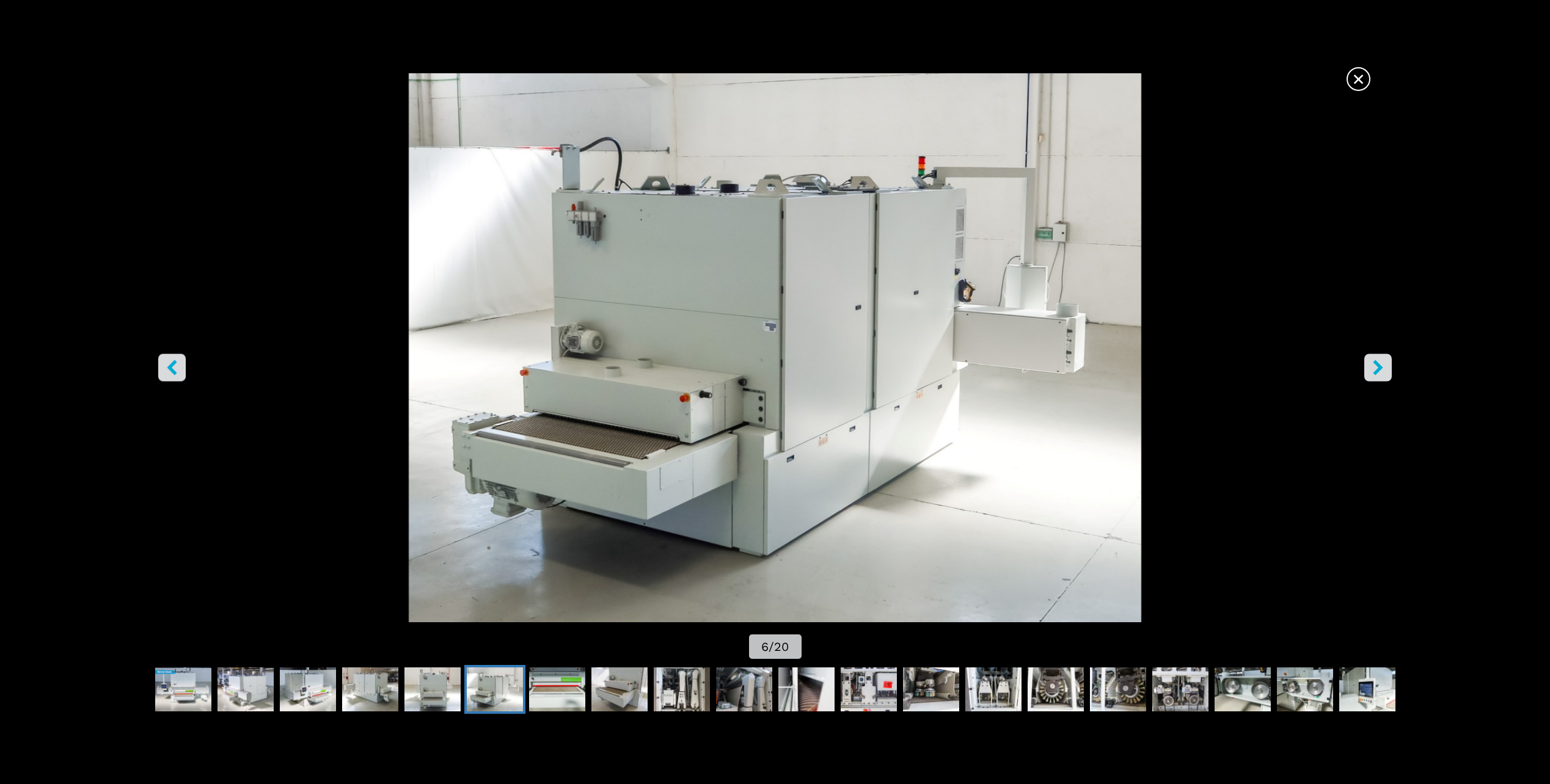
click at [1380, 361] on icon "right-button" at bounding box center [1378, 368] width 15 height 15
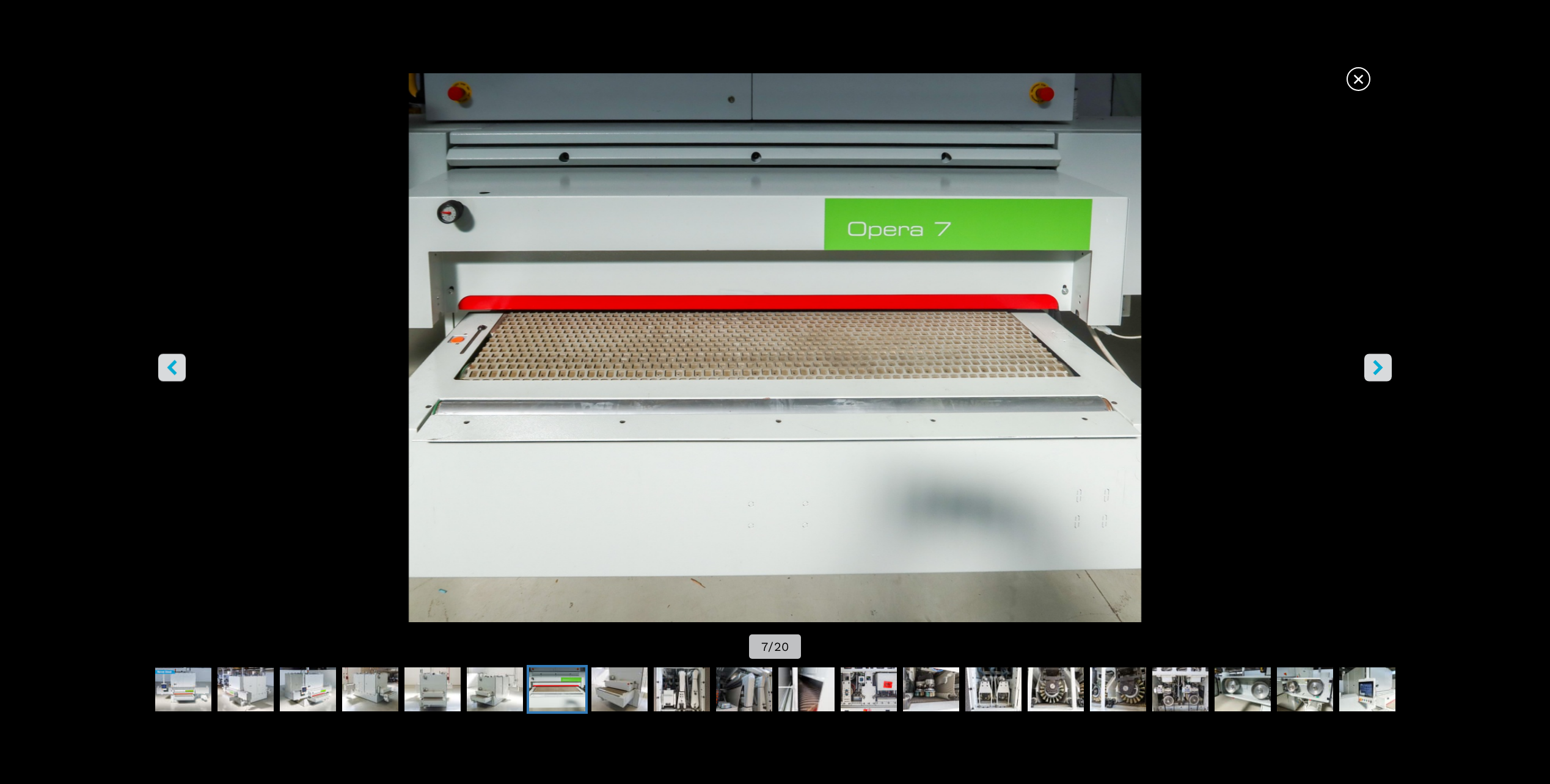
click at [1380, 361] on icon "right-button" at bounding box center [1378, 368] width 15 height 15
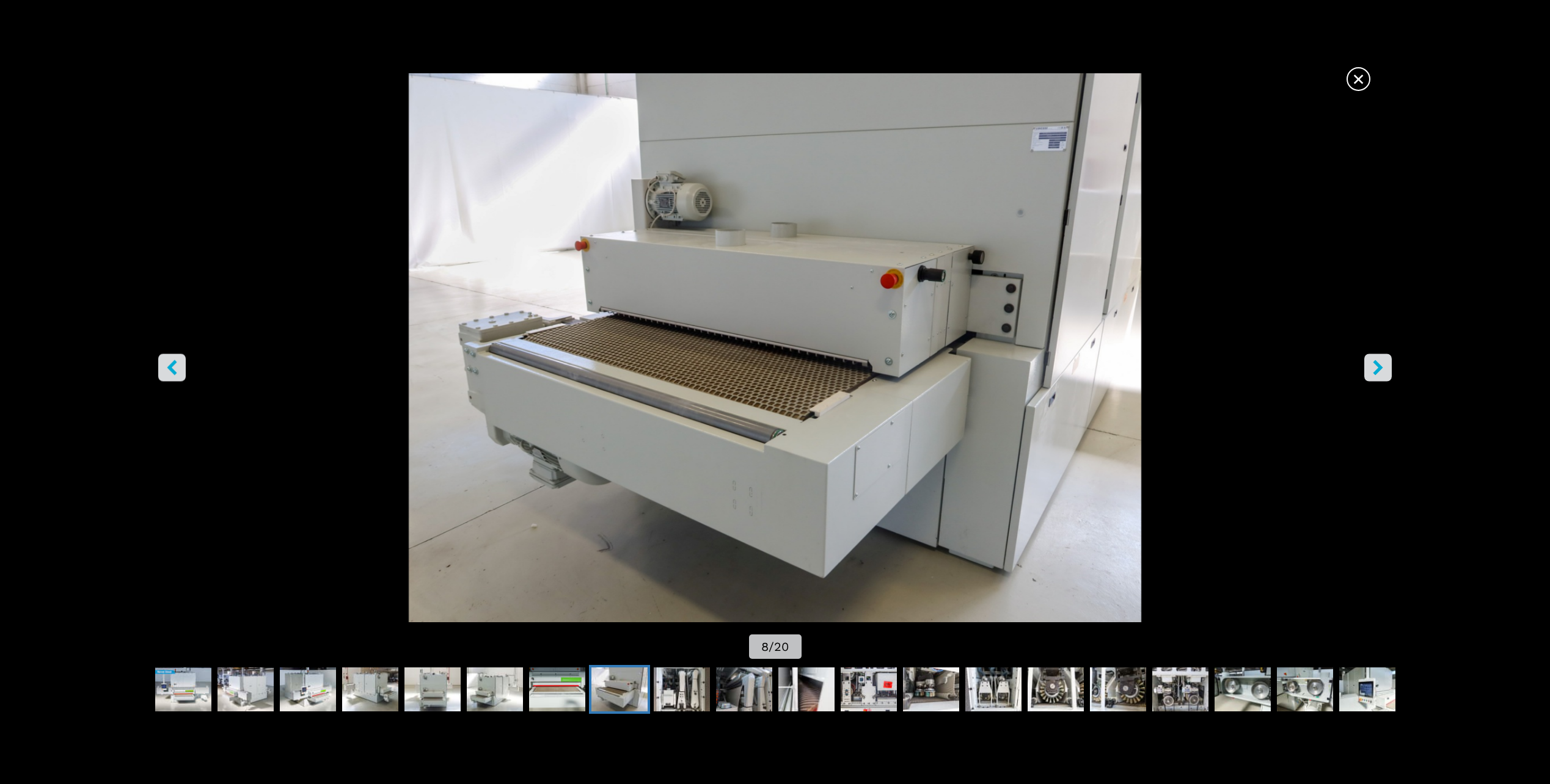
click at [1380, 361] on icon "right-button" at bounding box center [1378, 368] width 15 height 15
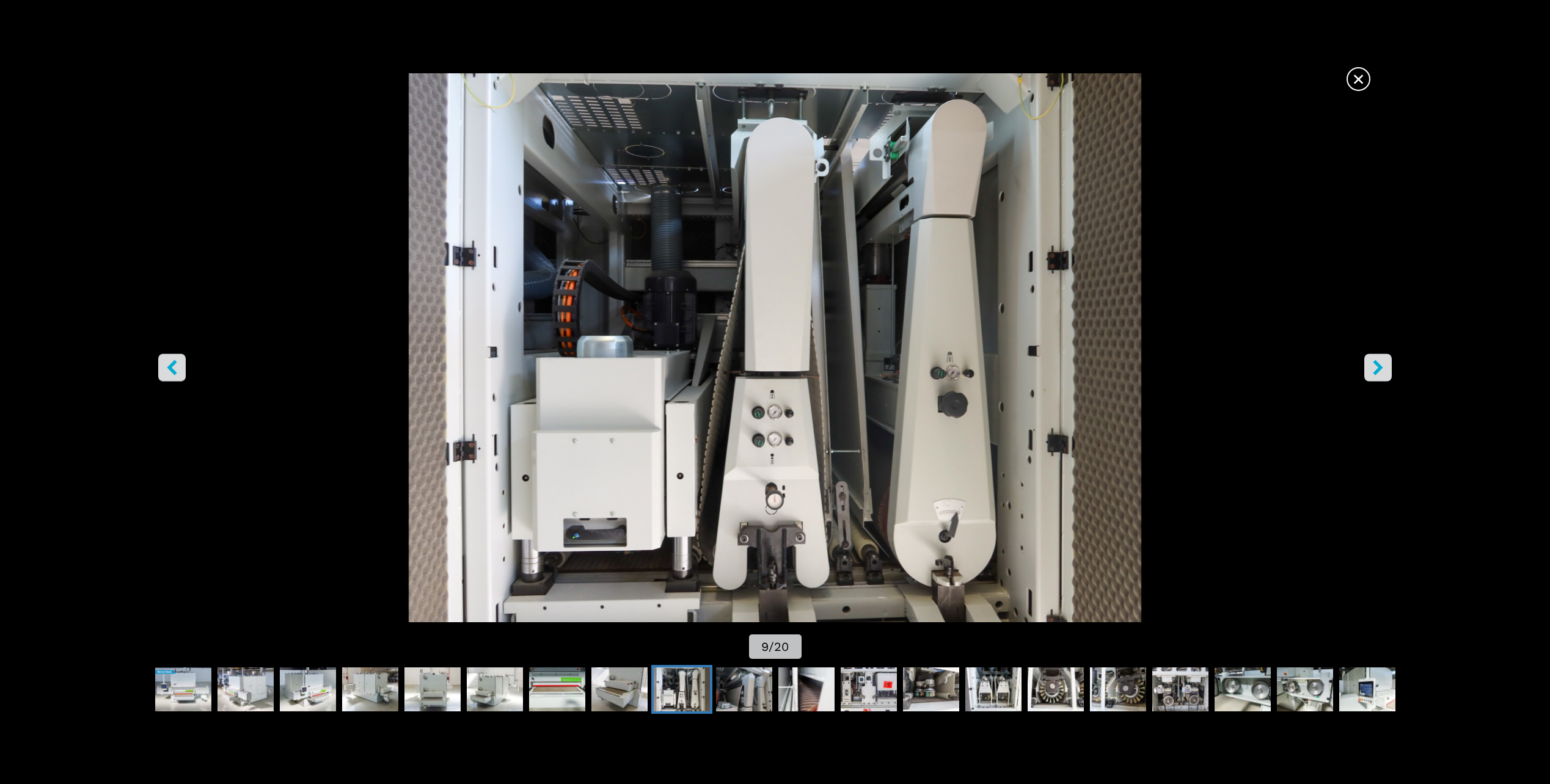
click at [1379, 367] on icon "right-button" at bounding box center [1378, 368] width 10 height 15
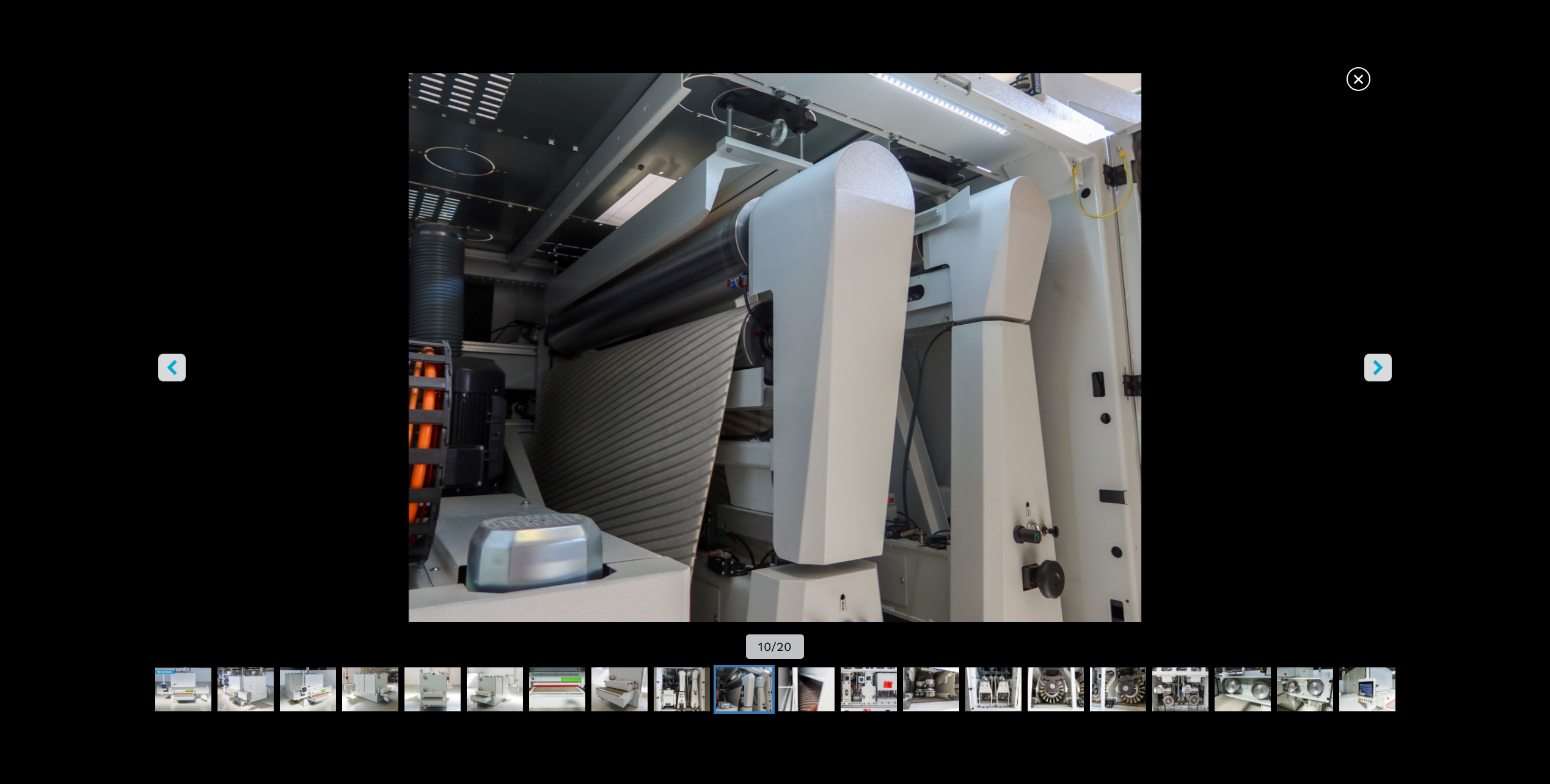
click at [1379, 367] on icon "right-button" at bounding box center [1378, 368] width 10 height 15
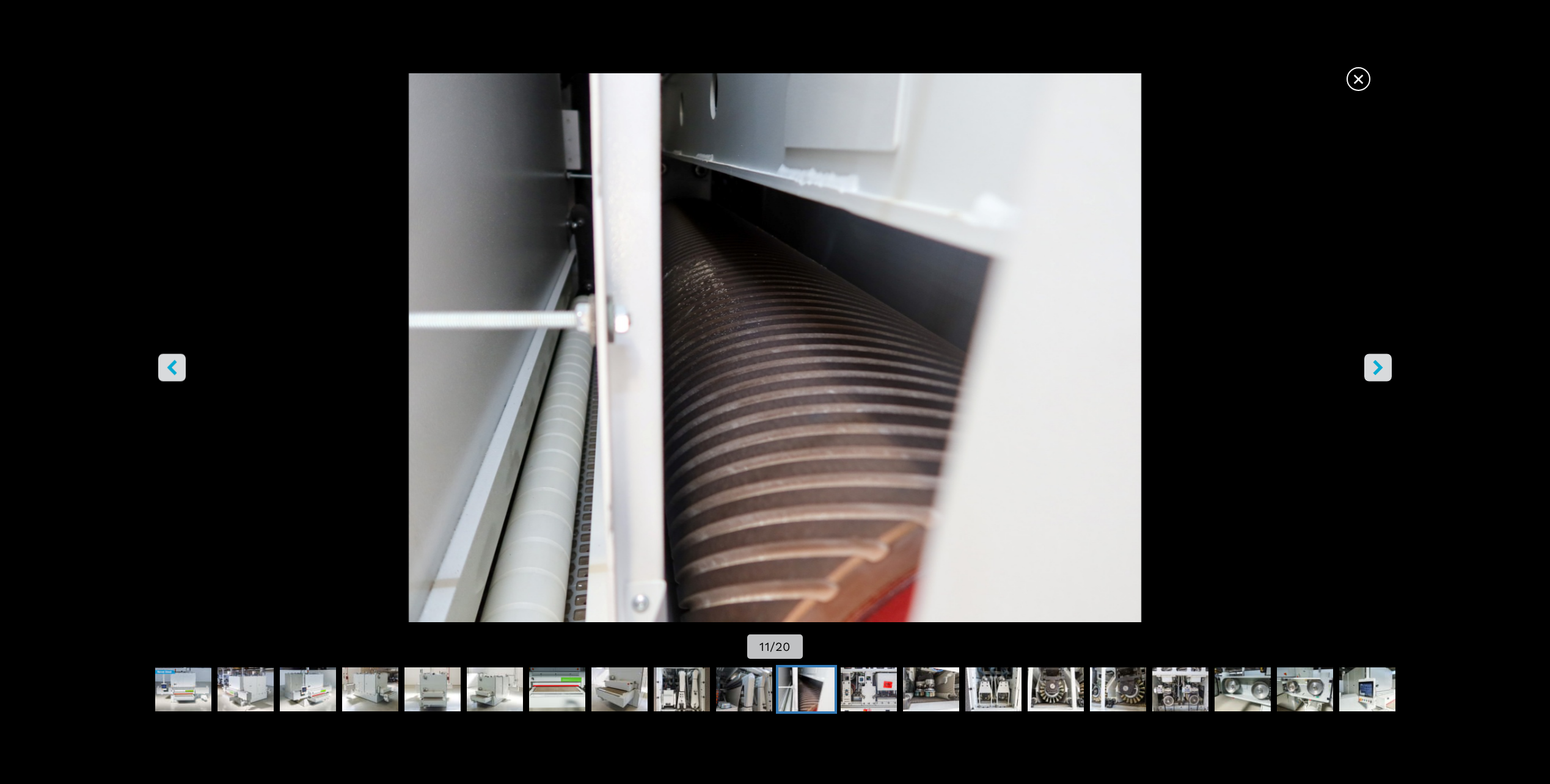
click at [1383, 371] on icon "right-button" at bounding box center [1378, 368] width 15 height 15
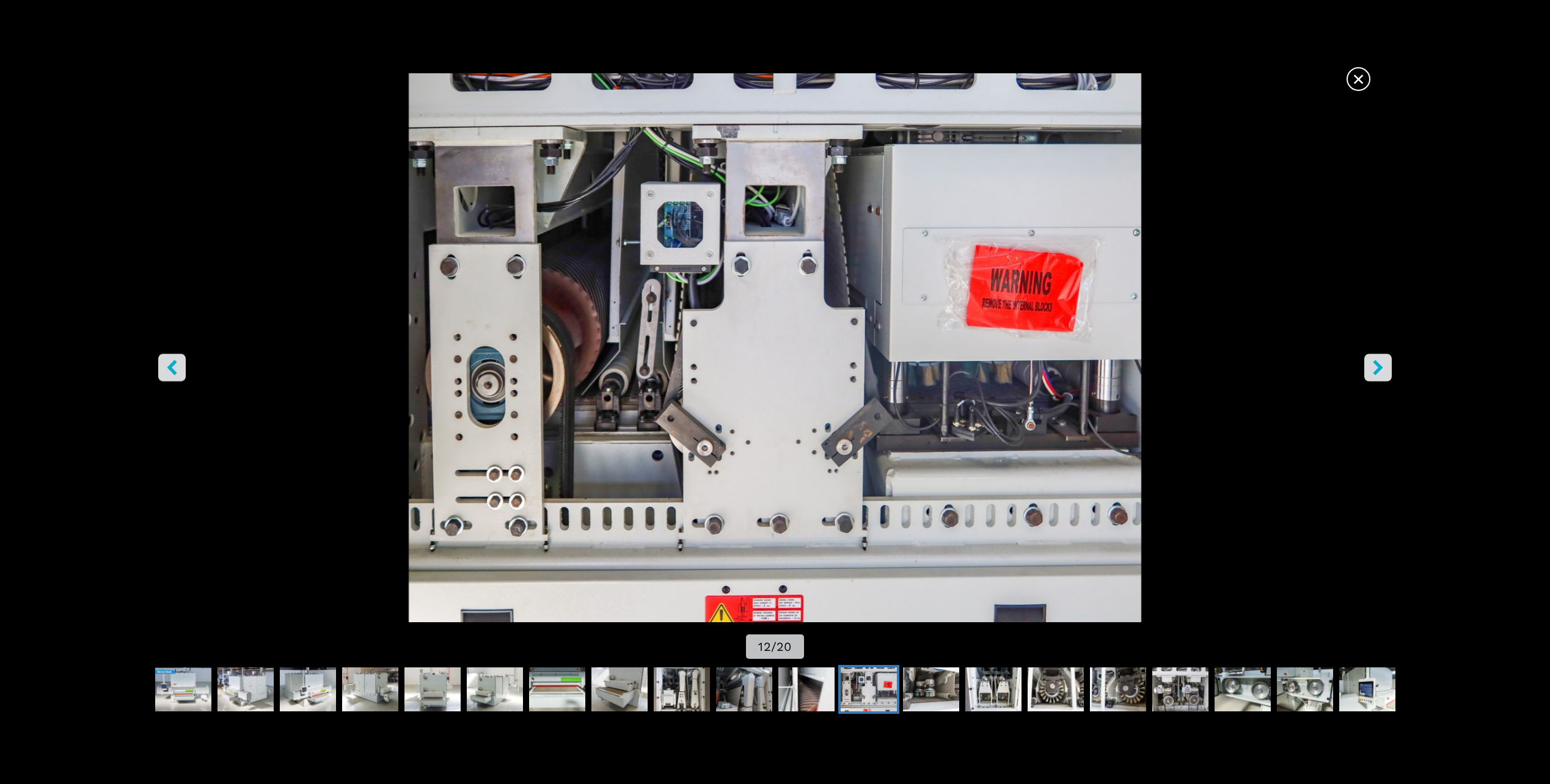
click at [1381, 383] on img "Go to Slide 12" at bounding box center [775, 347] width 1395 height 549
click at [1383, 372] on icon "right-button" at bounding box center [1378, 368] width 15 height 15
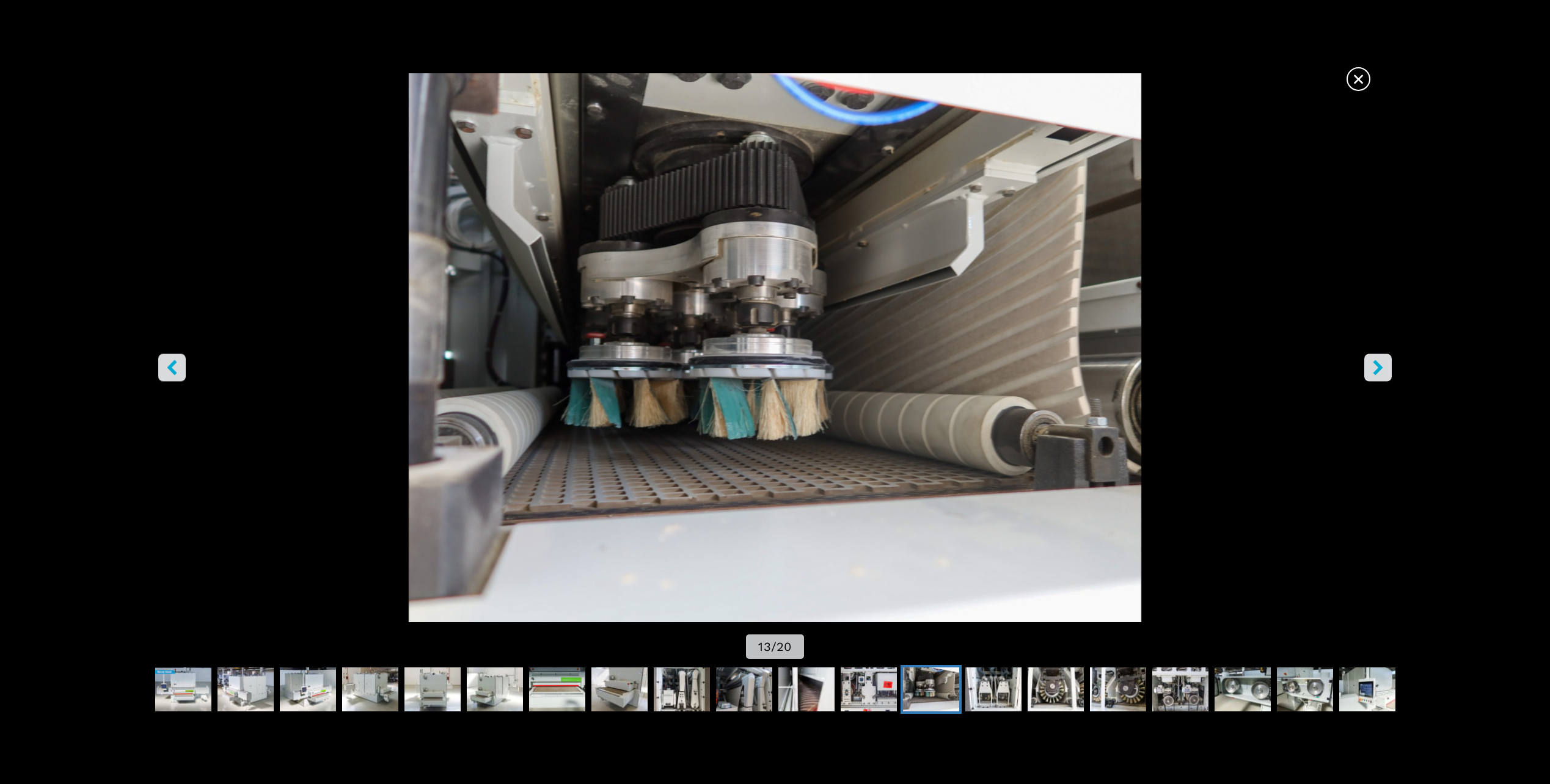
click at [1383, 367] on icon "right-button" at bounding box center [1378, 368] width 15 height 15
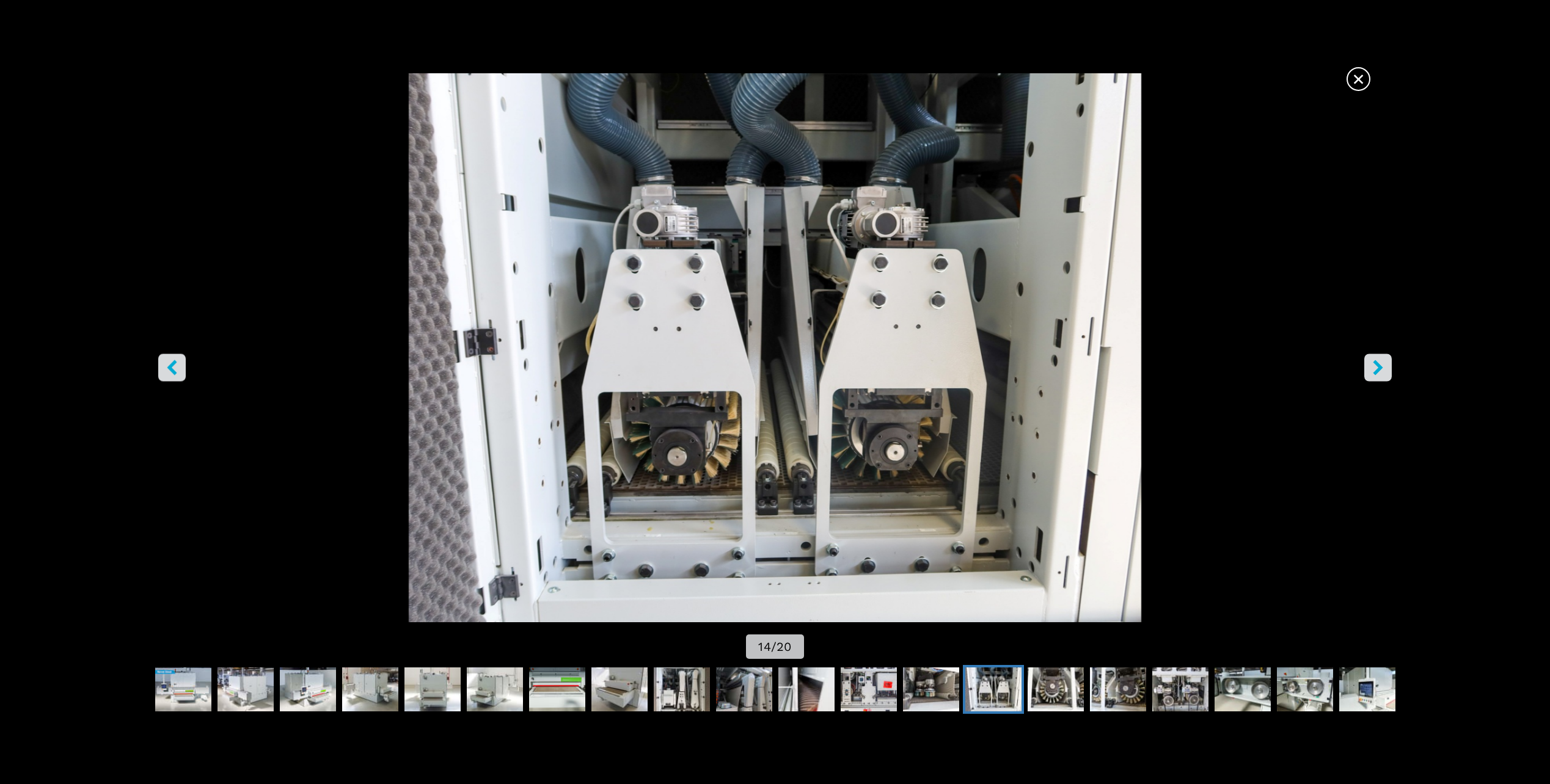
click at [176, 367] on icon "left-button" at bounding box center [172, 368] width 15 height 15
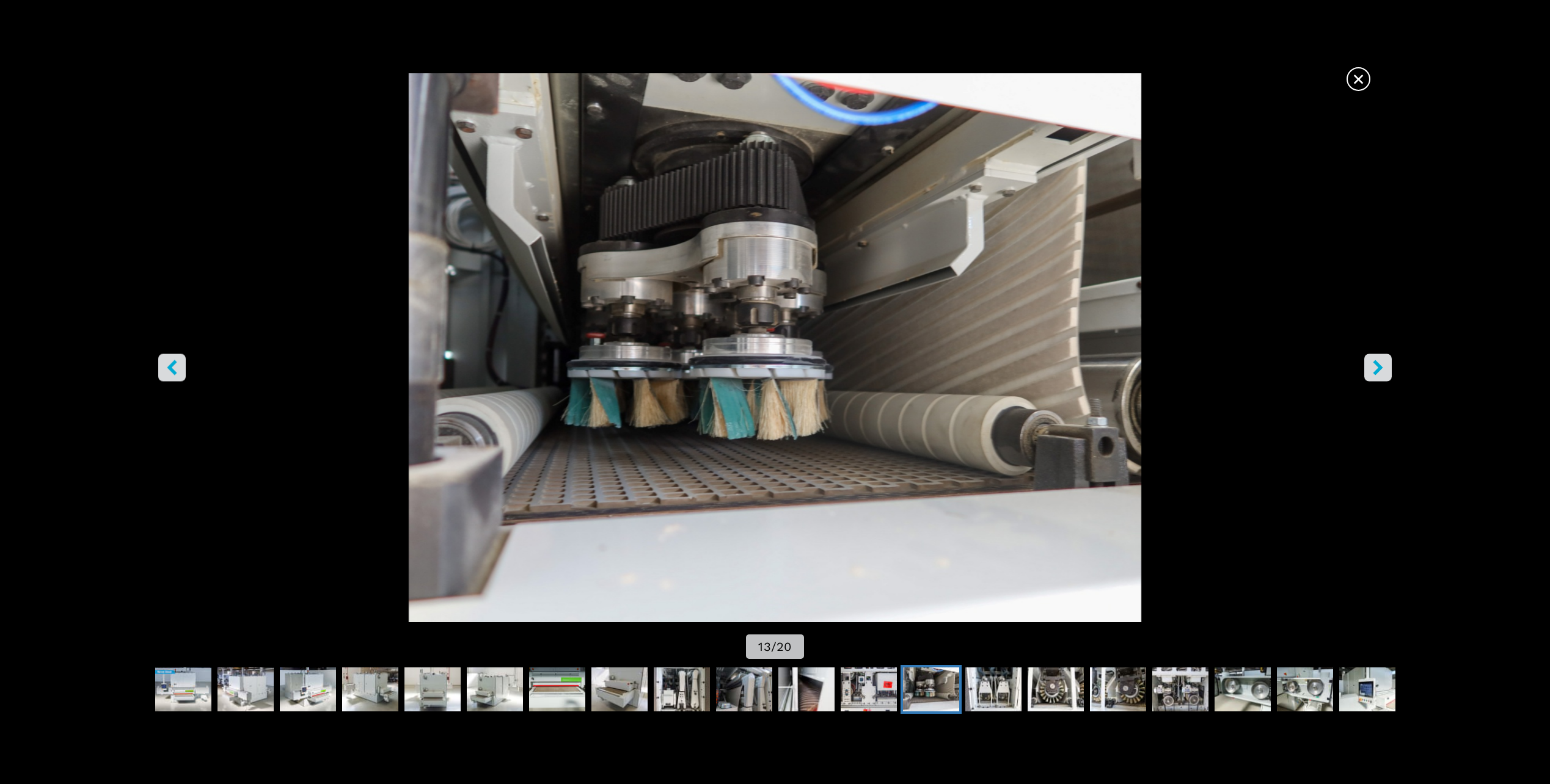
click at [1383, 365] on icon "right-button" at bounding box center [1378, 368] width 15 height 15
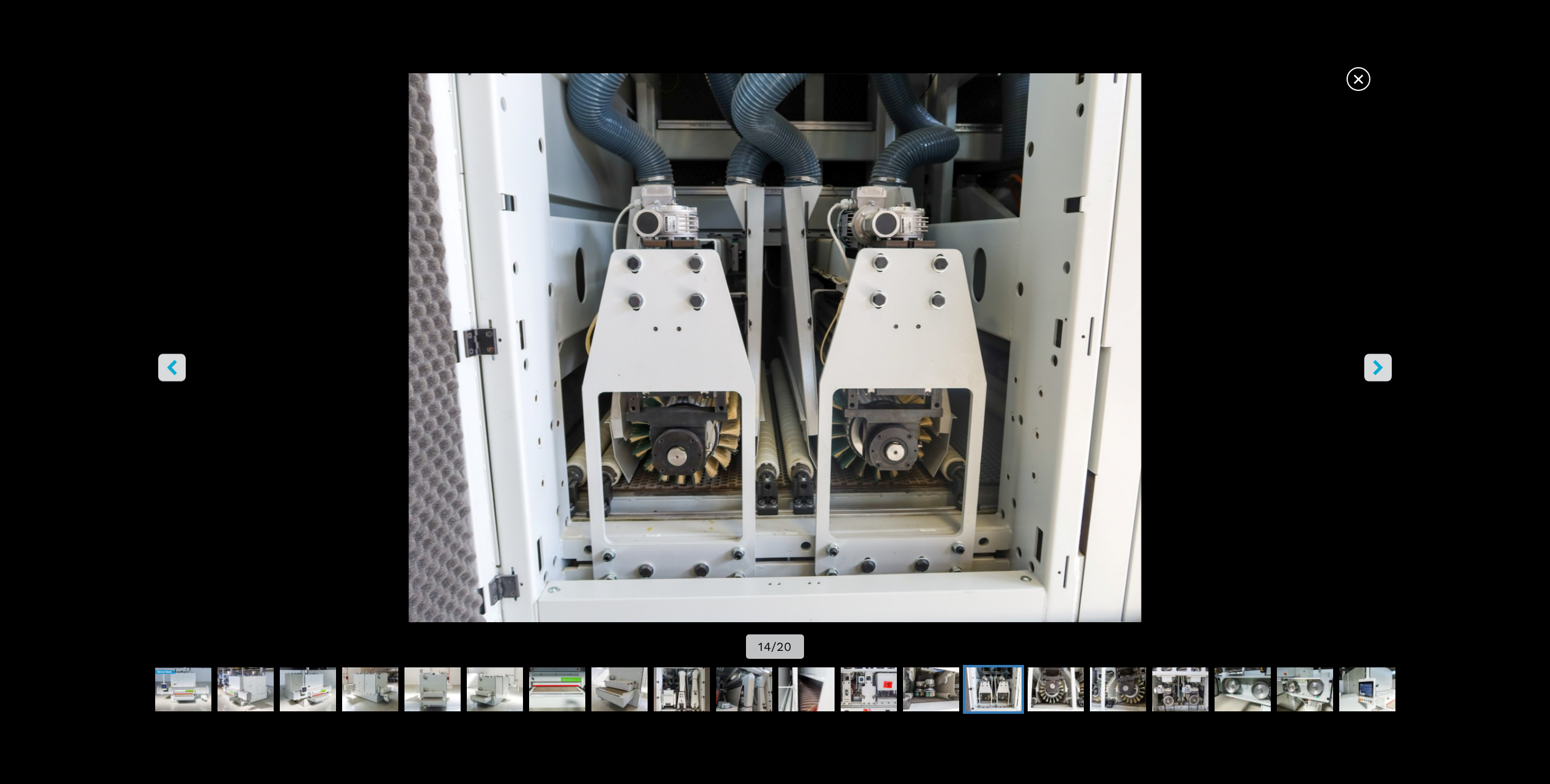
click at [1380, 366] on icon "right-button" at bounding box center [1378, 368] width 10 height 15
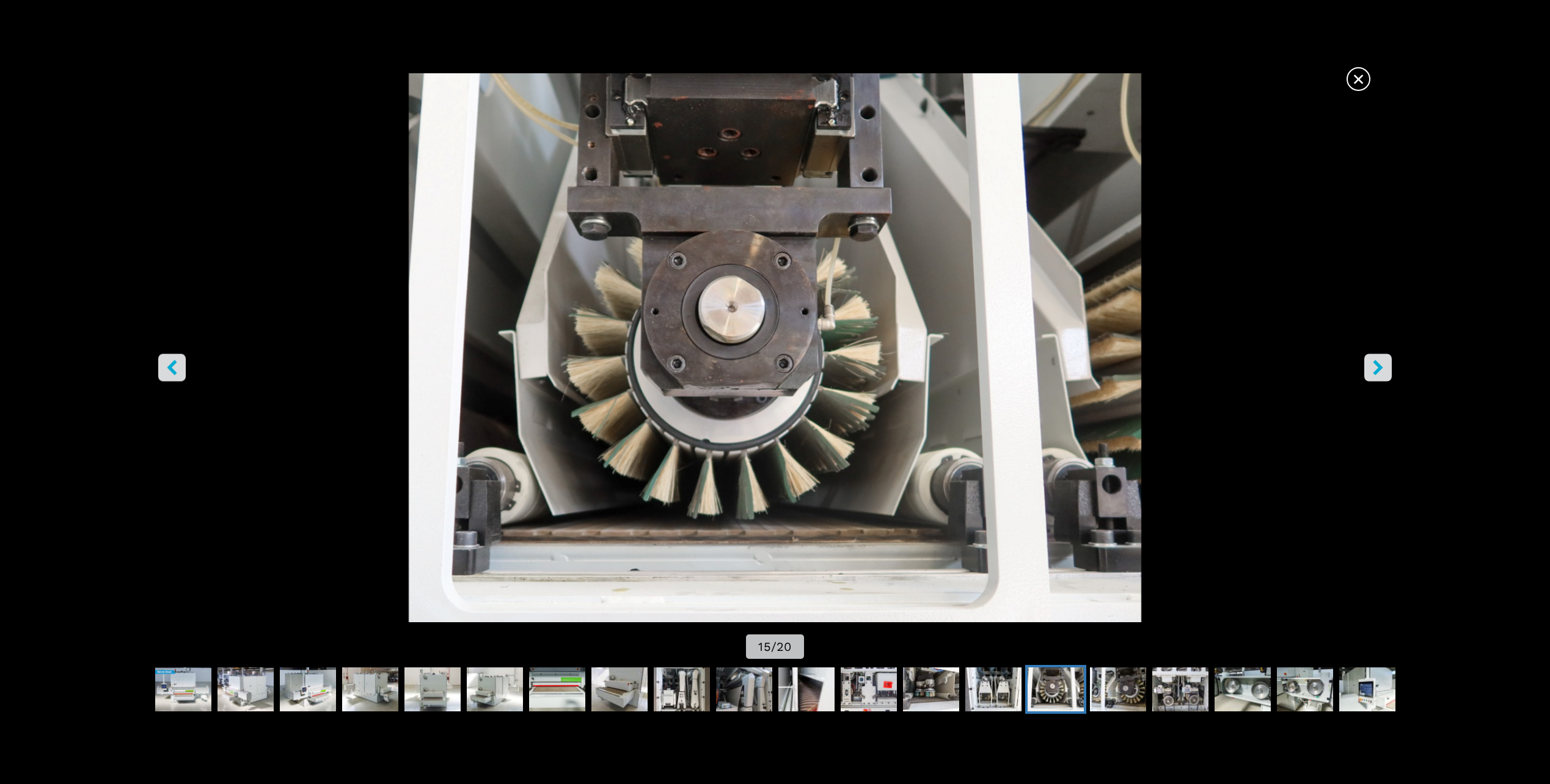
click at [1380, 367] on icon "right-button" at bounding box center [1378, 368] width 10 height 15
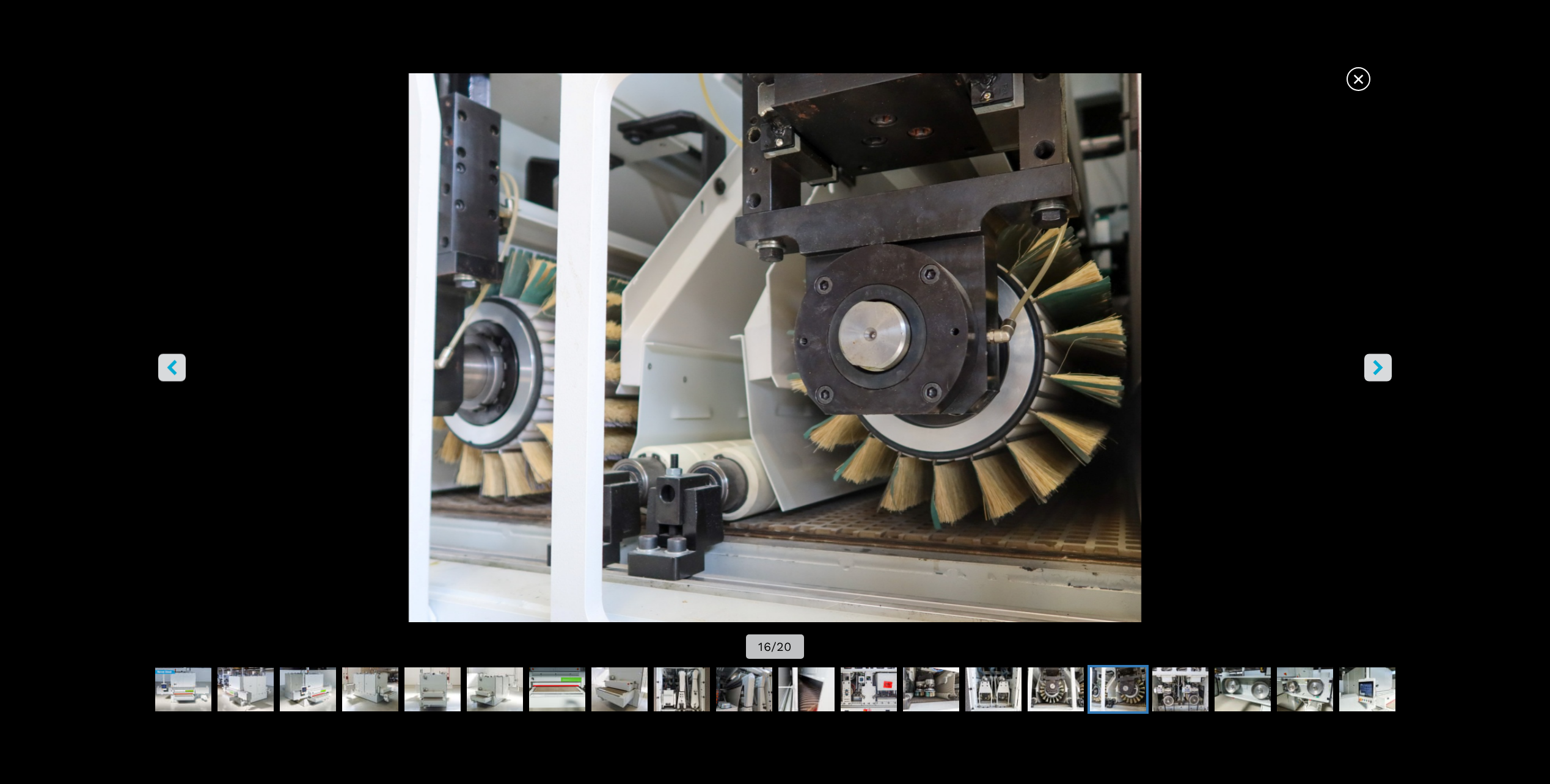
click at [1380, 367] on icon "right-button" at bounding box center [1378, 368] width 10 height 15
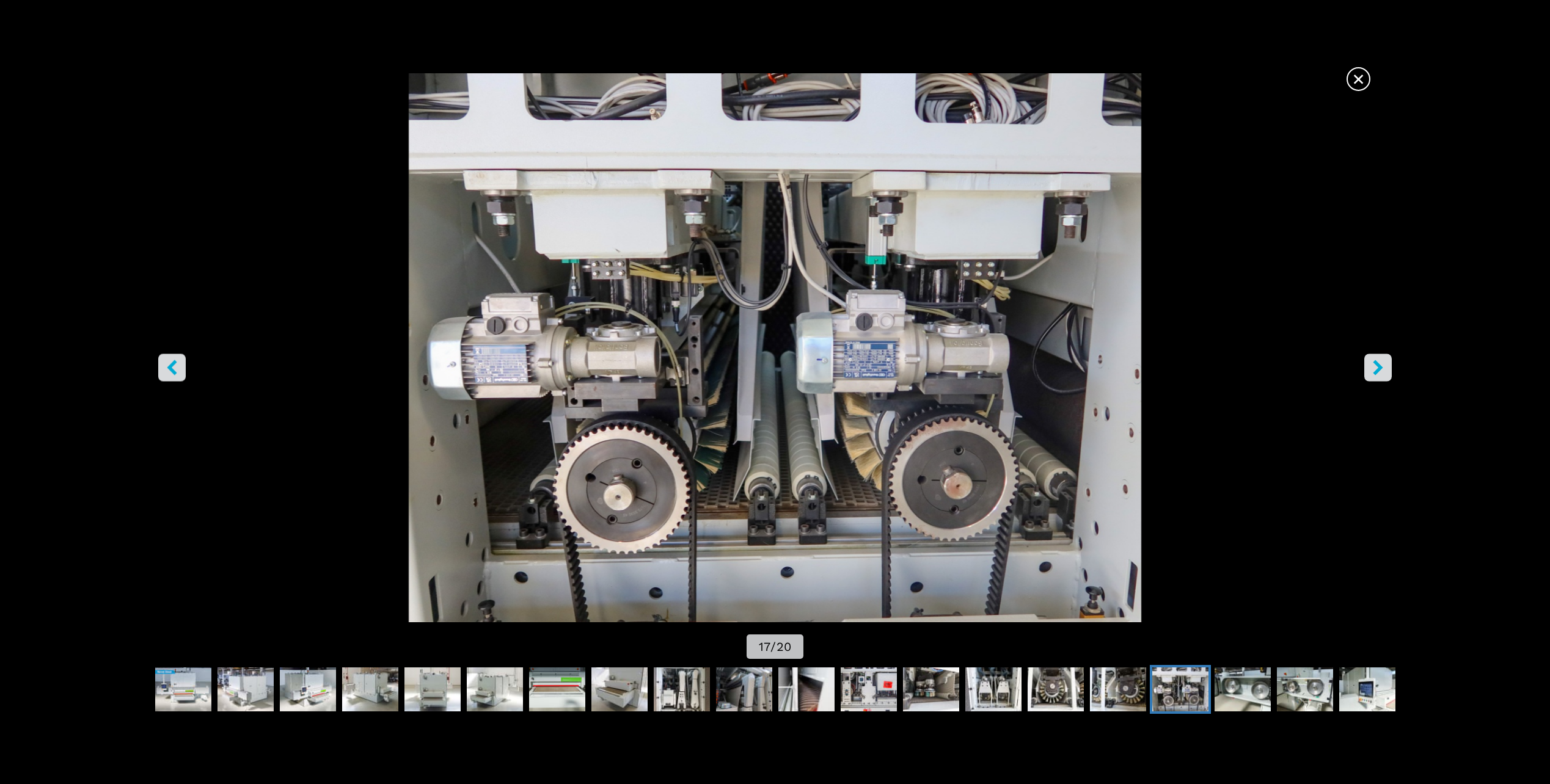
click at [1380, 367] on icon "right-button" at bounding box center [1378, 368] width 10 height 15
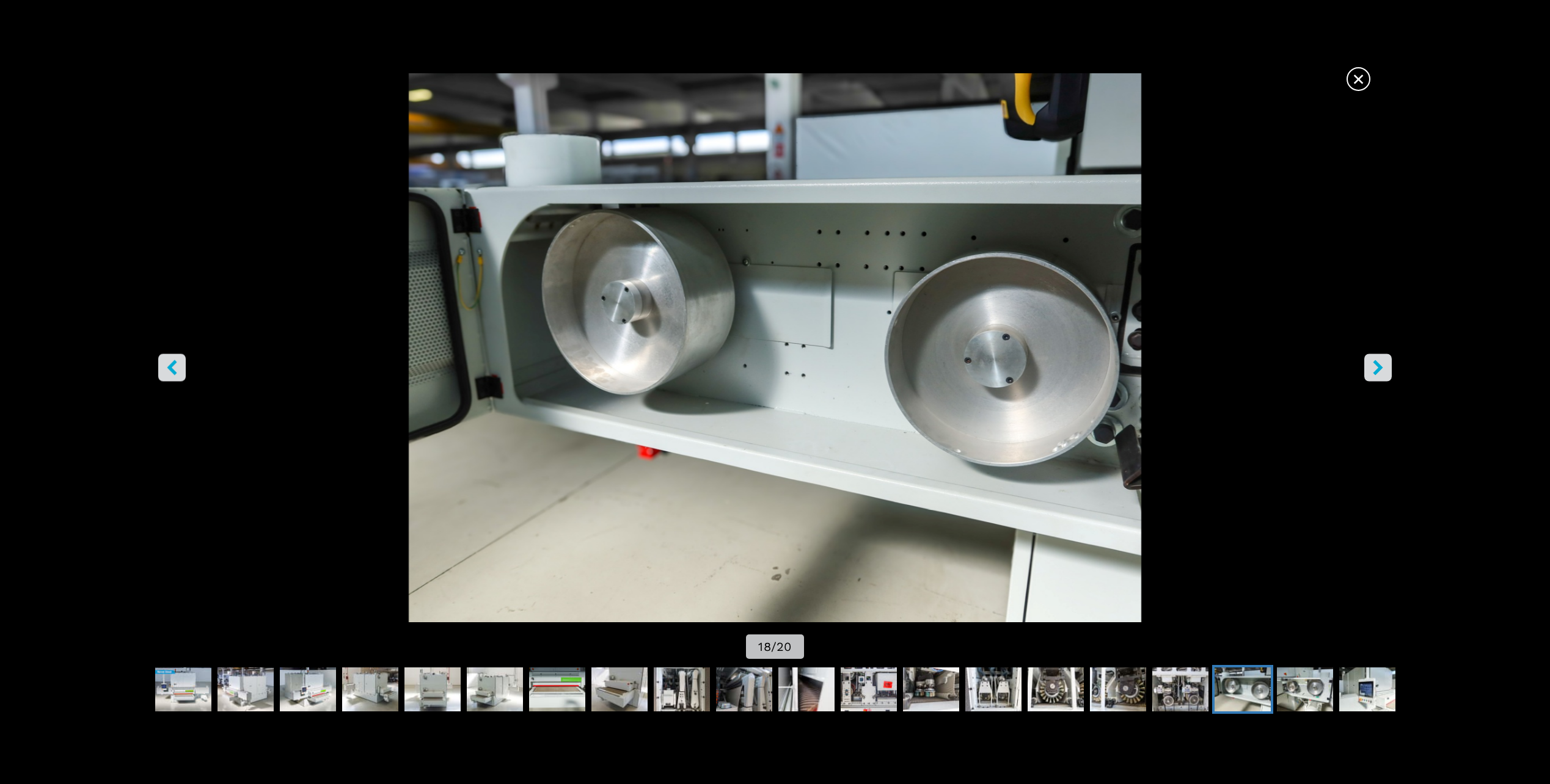
click at [1380, 367] on icon "right-button" at bounding box center [1378, 368] width 10 height 15
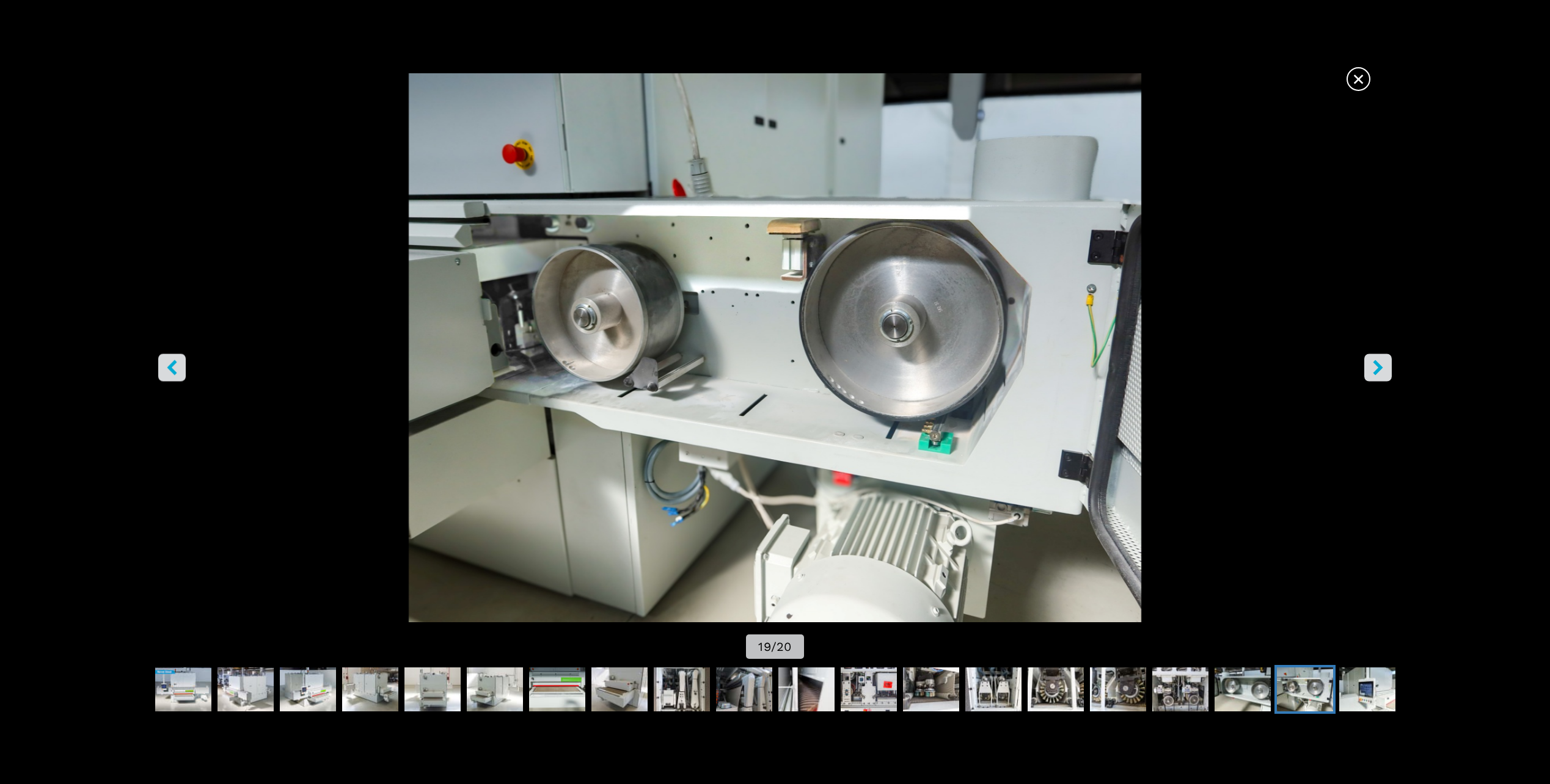
click at [1380, 367] on icon "right-button" at bounding box center [1378, 368] width 10 height 15
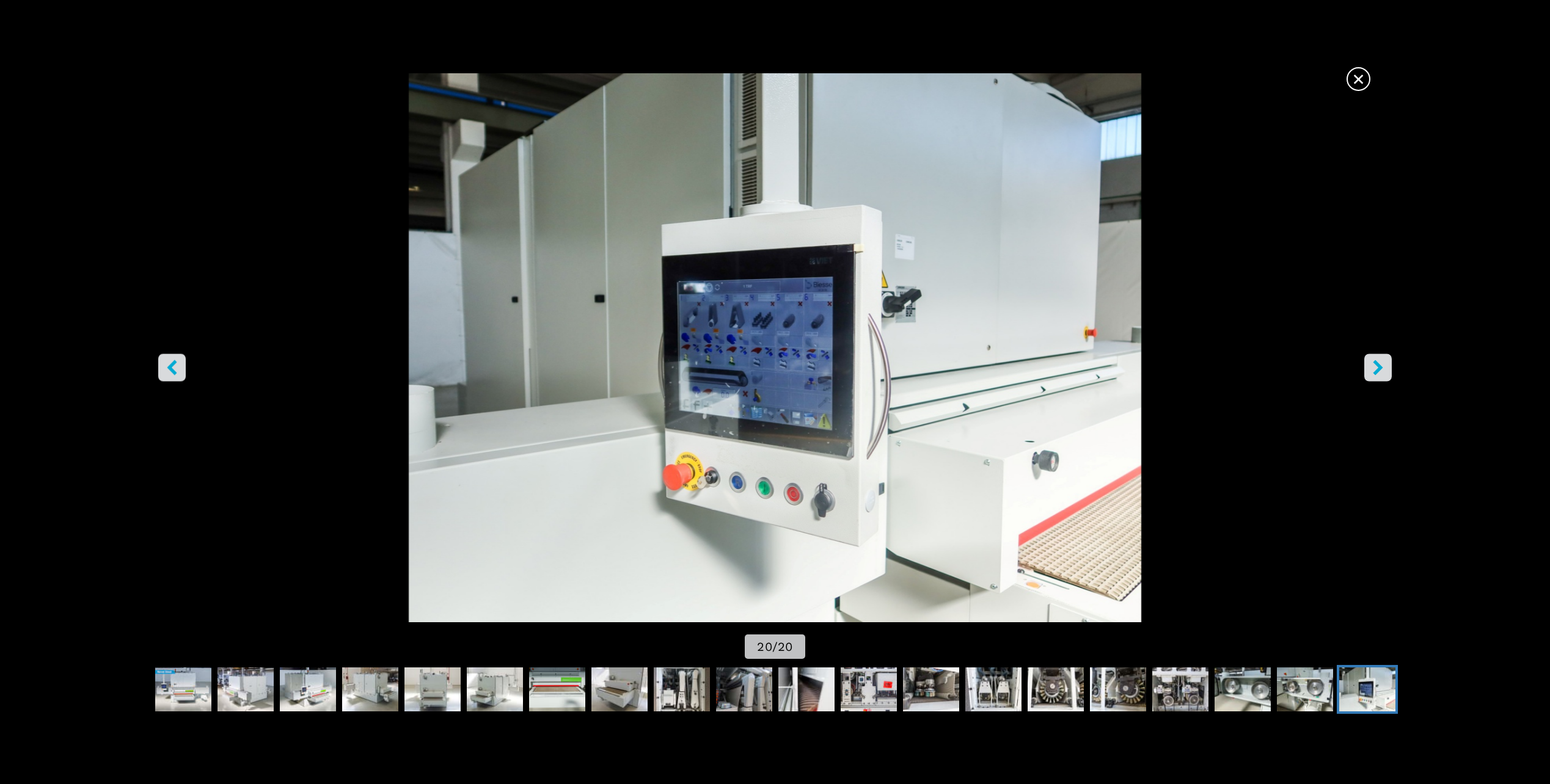
click at [1380, 367] on icon "right-button" at bounding box center [1378, 368] width 10 height 15
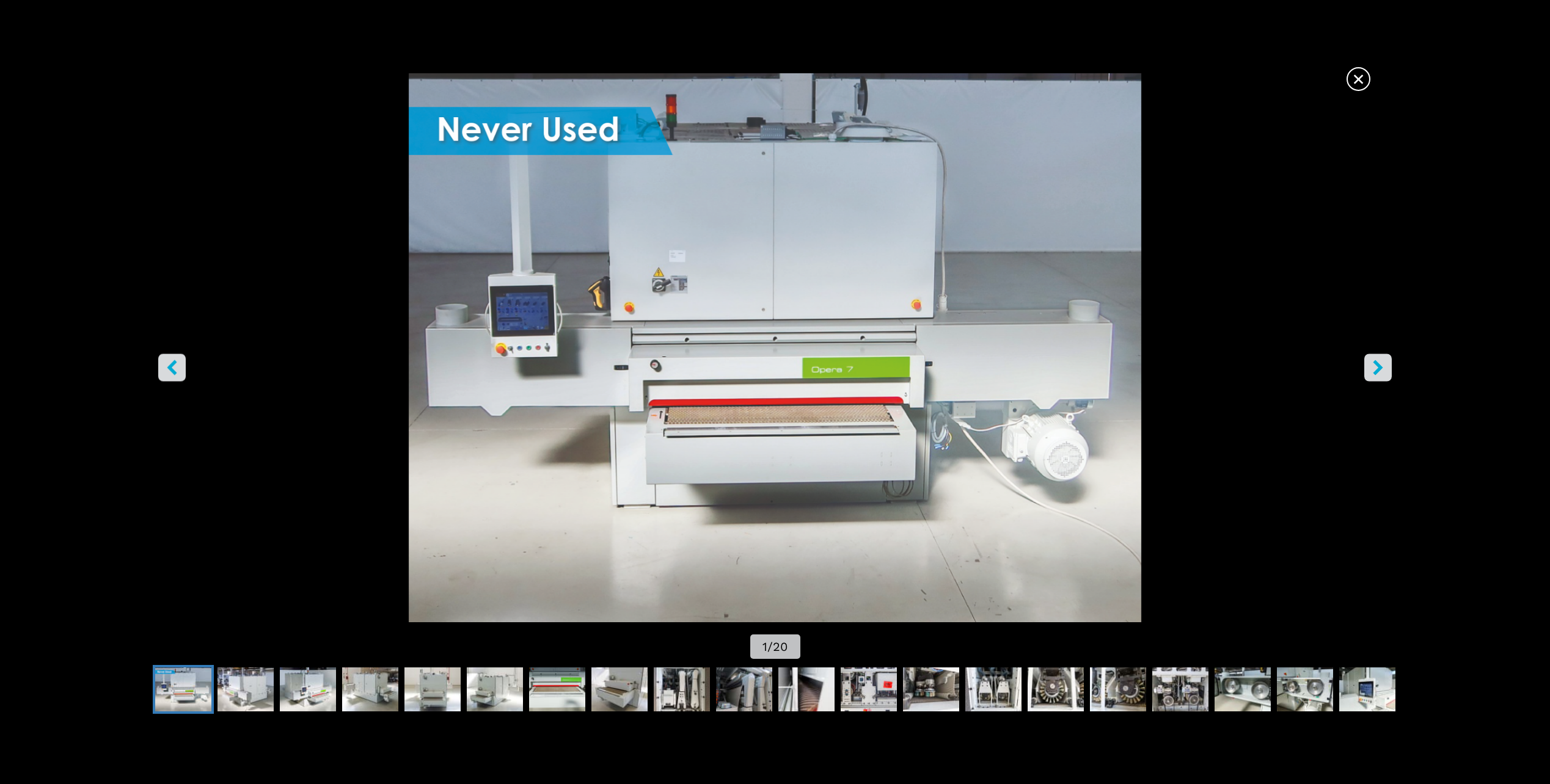
click at [1380, 367] on icon "right-button" at bounding box center [1378, 368] width 10 height 15
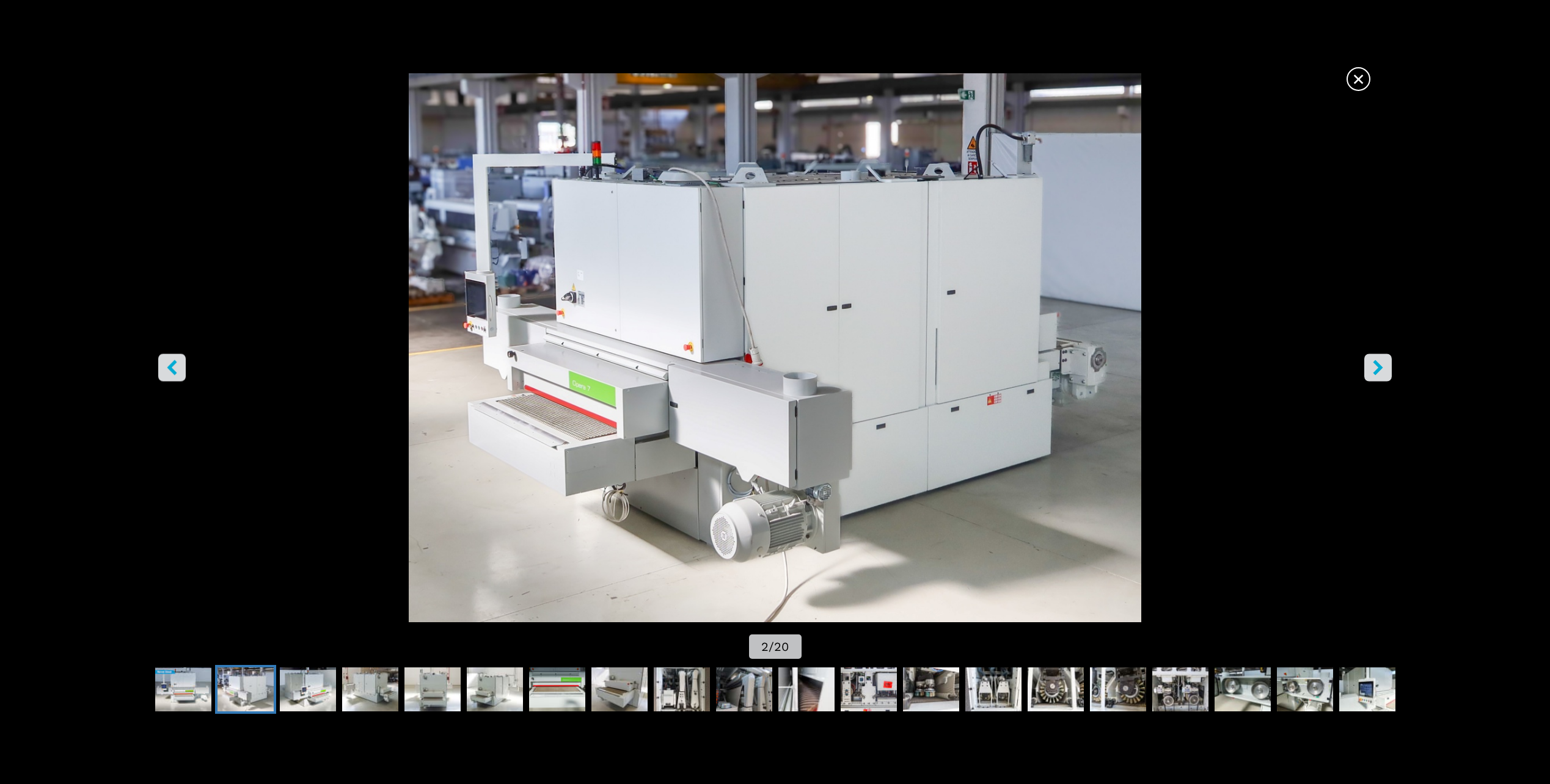
click at [1379, 366] on icon "right-button" at bounding box center [1378, 368] width 10 height 15
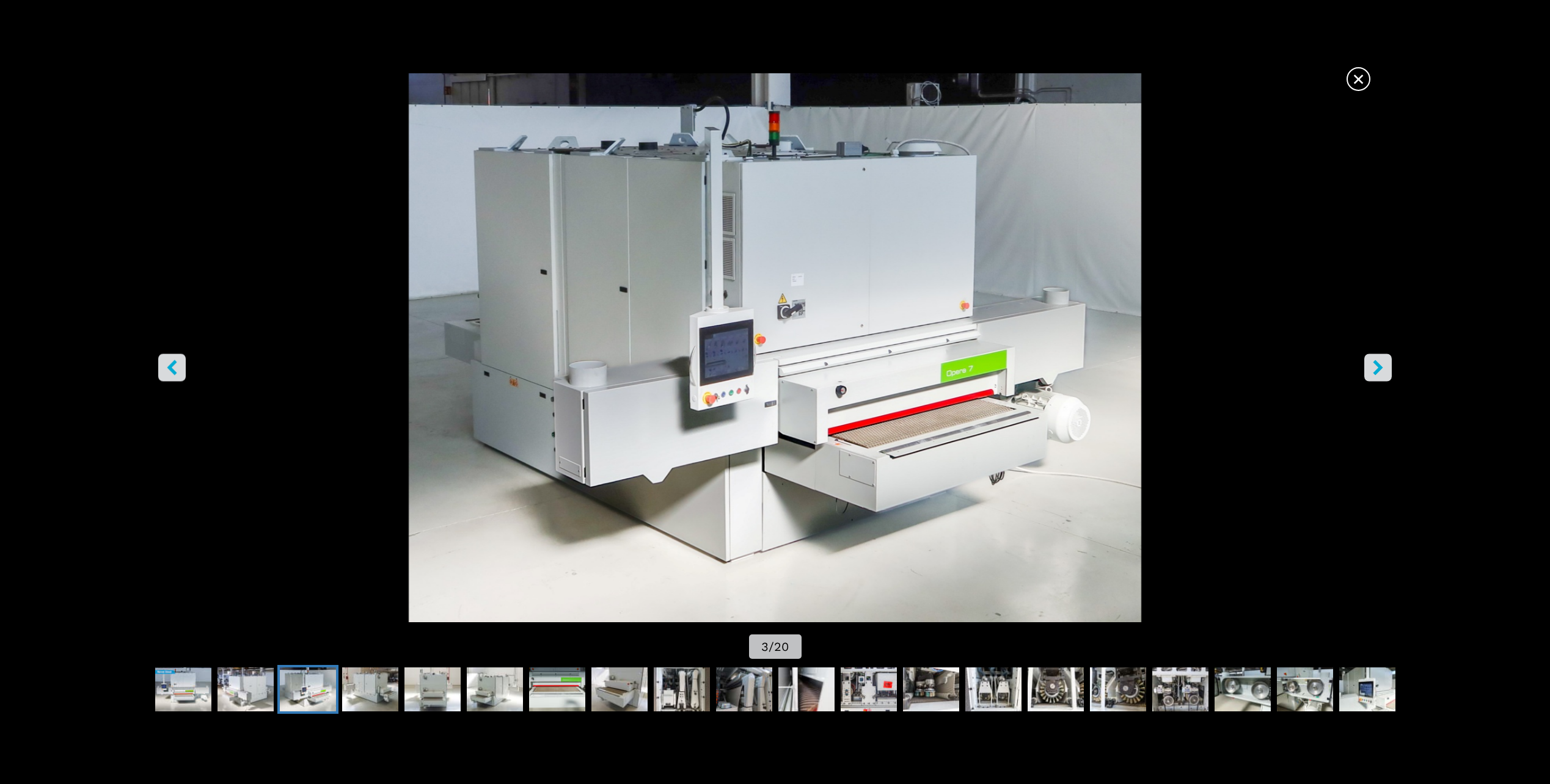
click at [171, 371] on icon "left-button" at bounding box center [172, 368] width 10 height 15
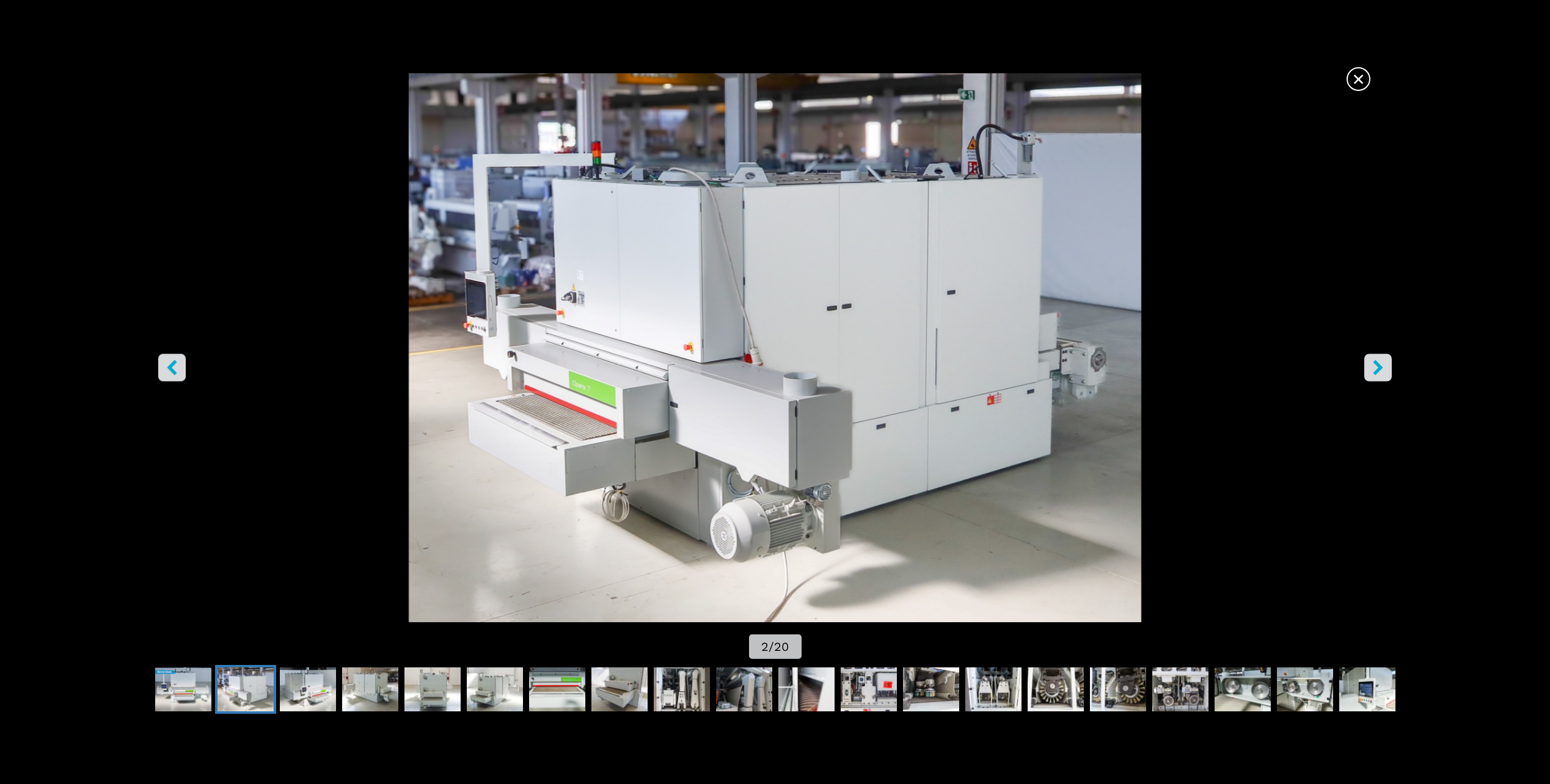
click at [1375, 372] on icon "right-button" at bounding box center [1378, 368] width 10 height 15
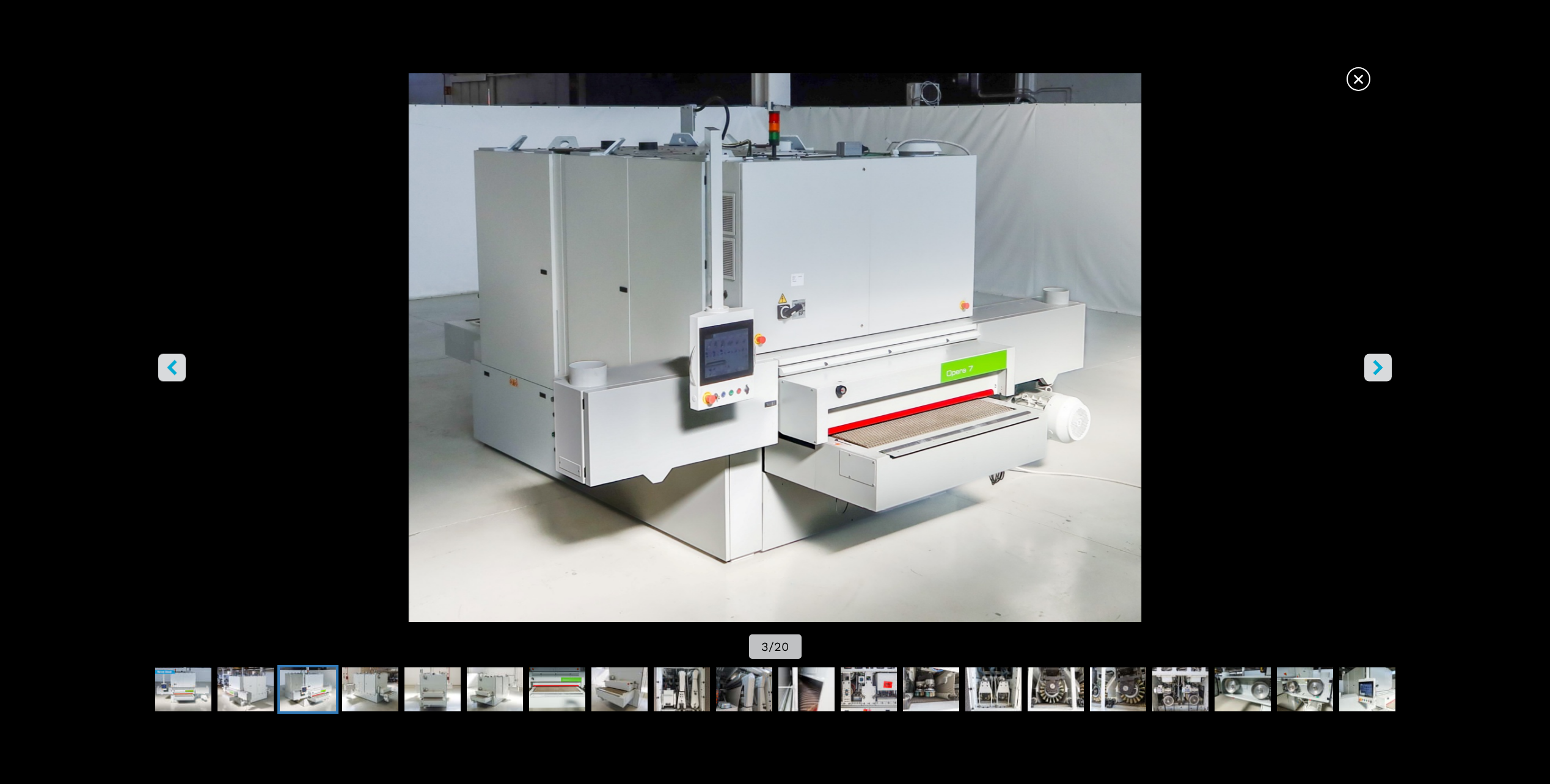
click at [1375, 372] on icon "right-button" at bounding box center [1378, 368] width 10 height 15
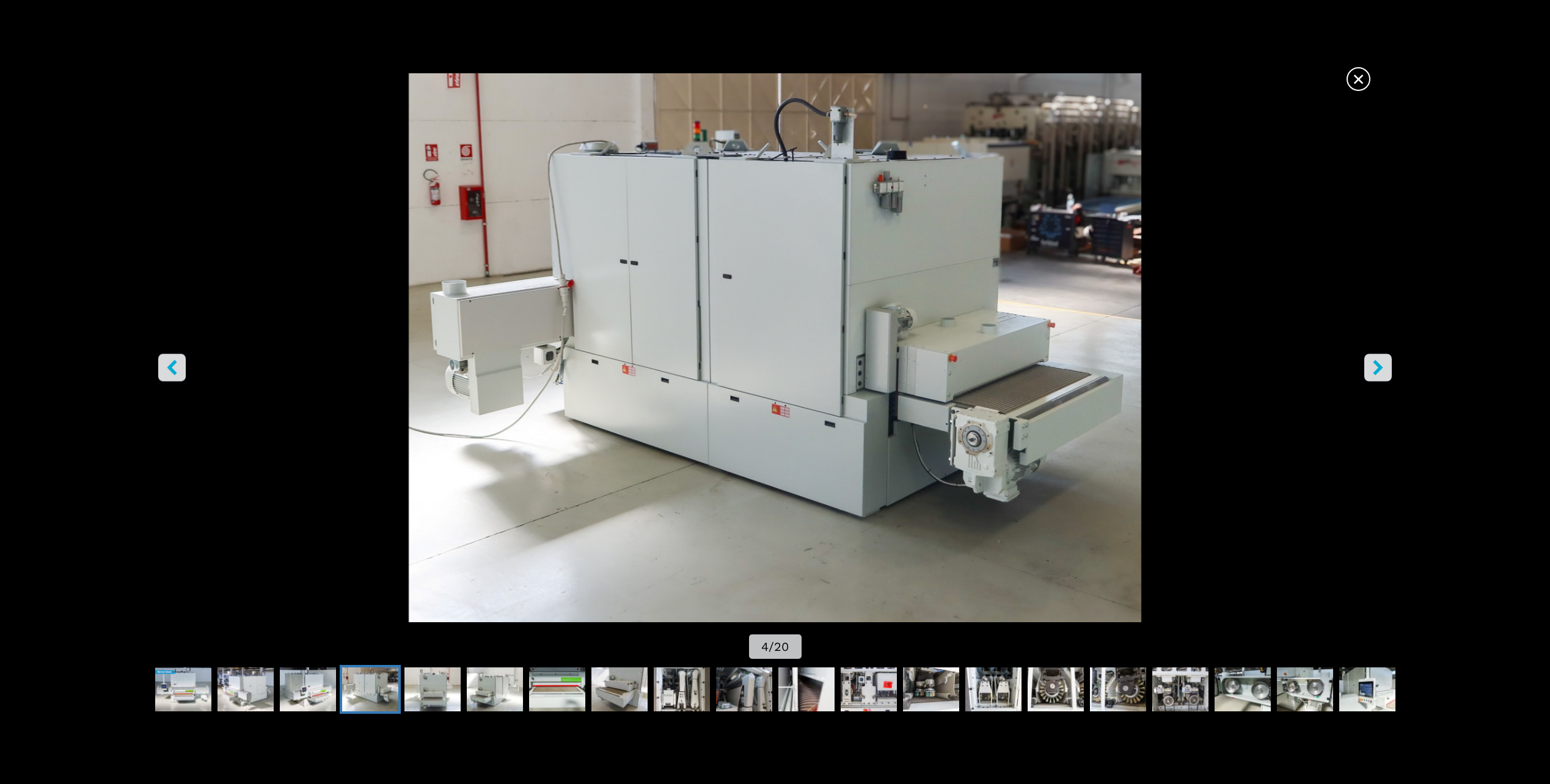
click at [1375, 372] on icon "right-button" at bounding box center [1378, 368] width 10 height 15
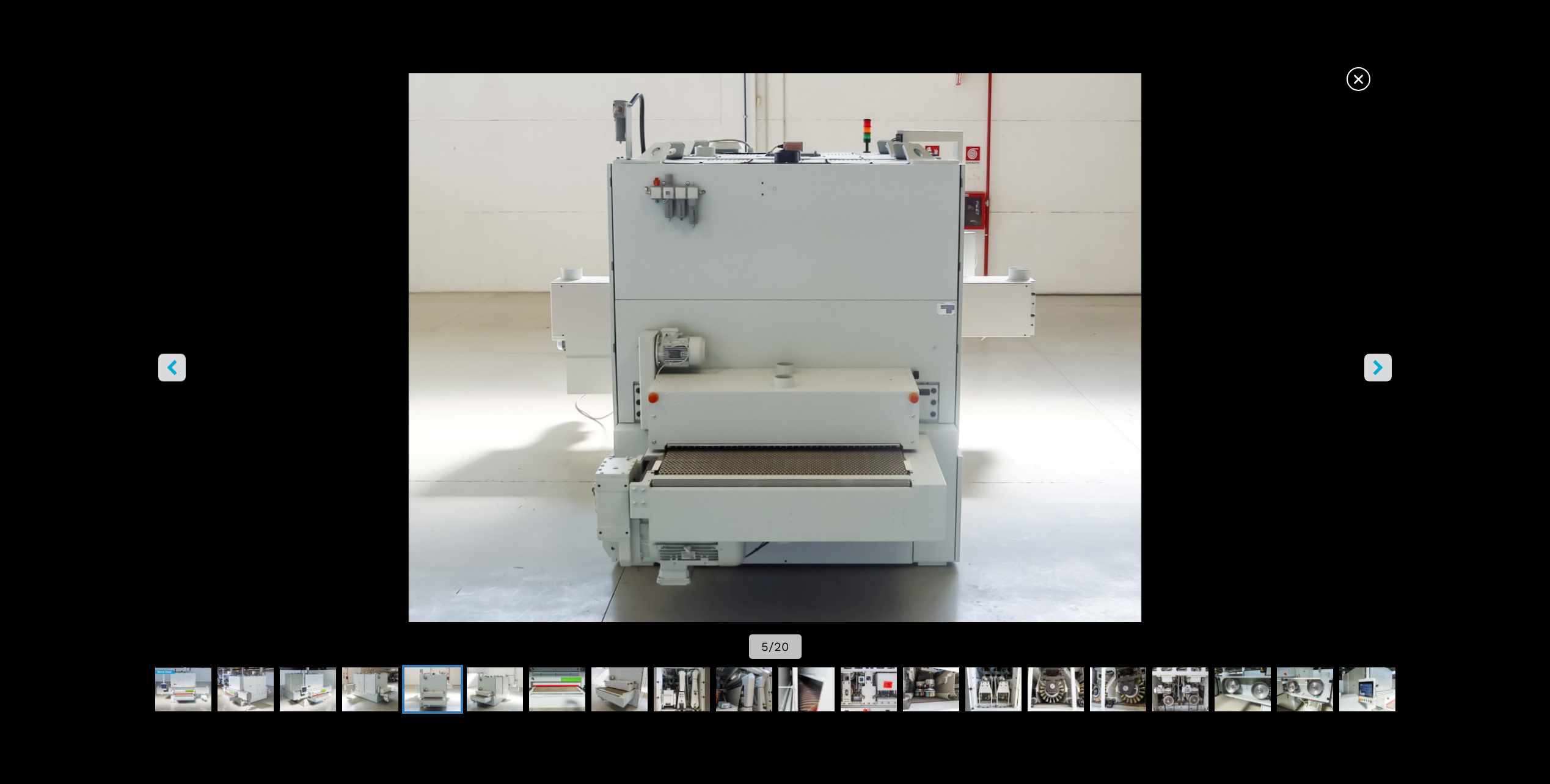
click at [1375, 372] on icon "right-button" at bounding box center [1378, 368] width 10 height 15
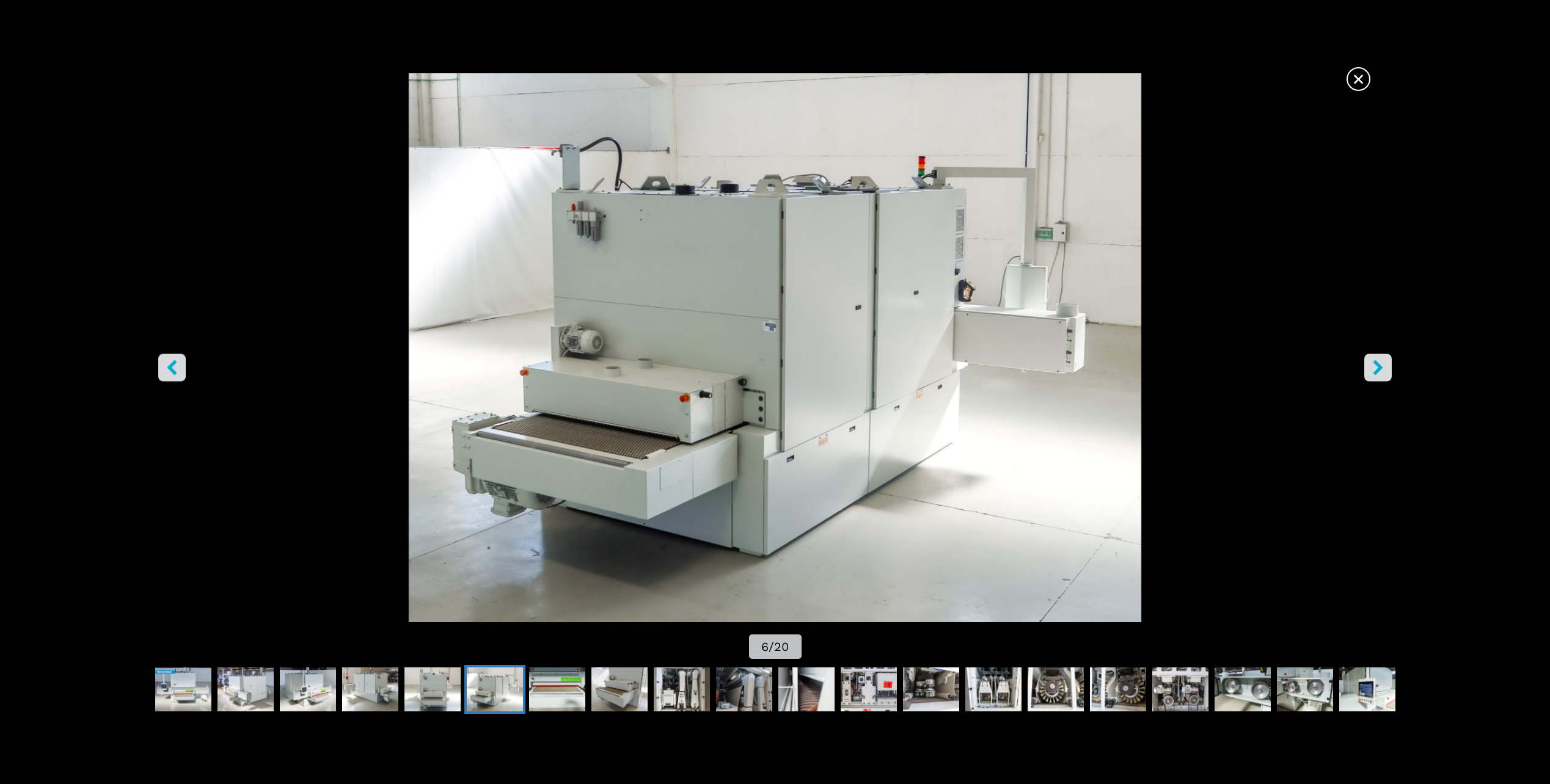
click at [1375, 372] on icon "right-button" at bounding box center [1378, 368] width 10 height 15
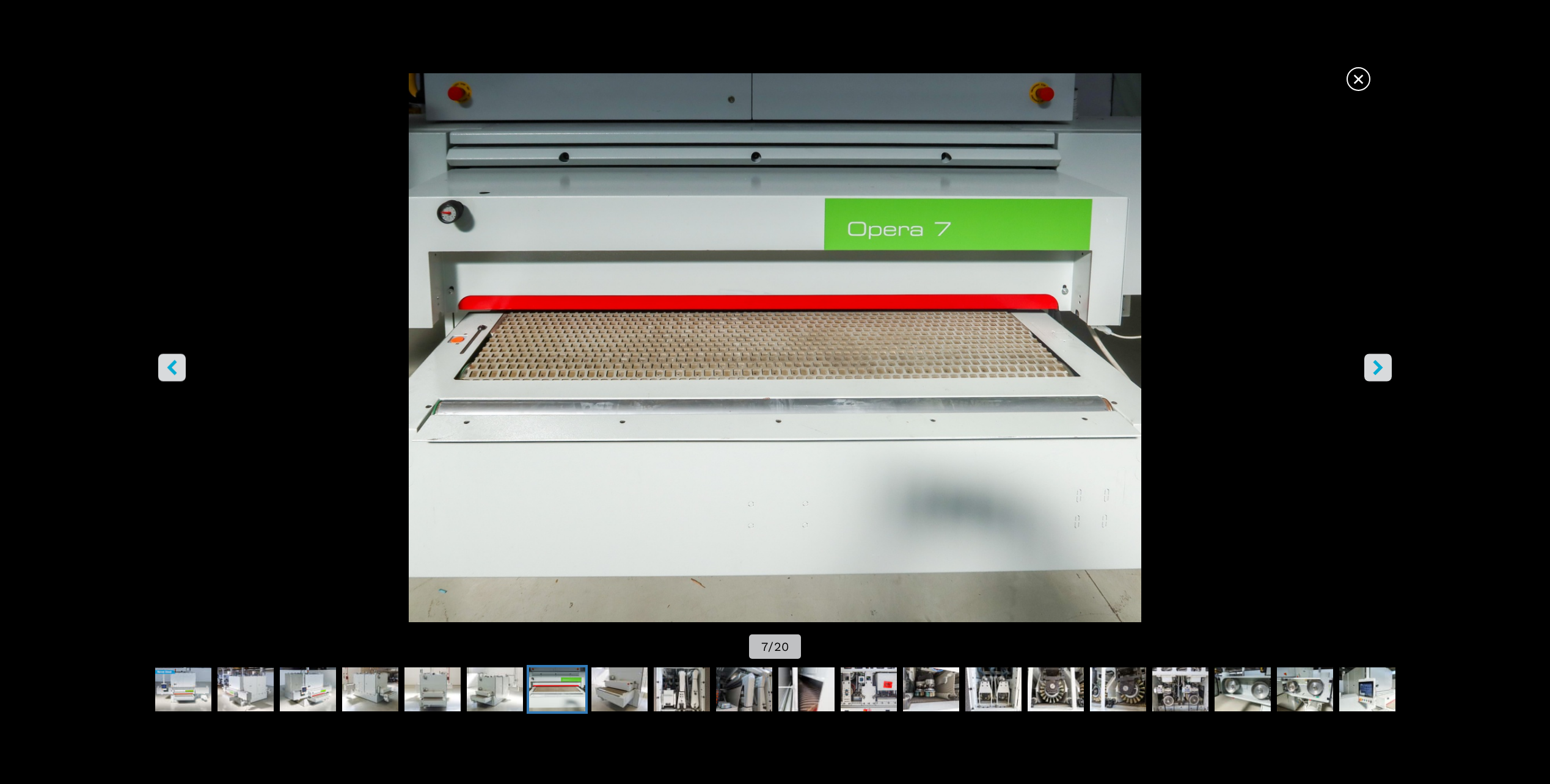
click at [1357, 79] on span "×" at bounding box center [1359, 76] width 21 height 21
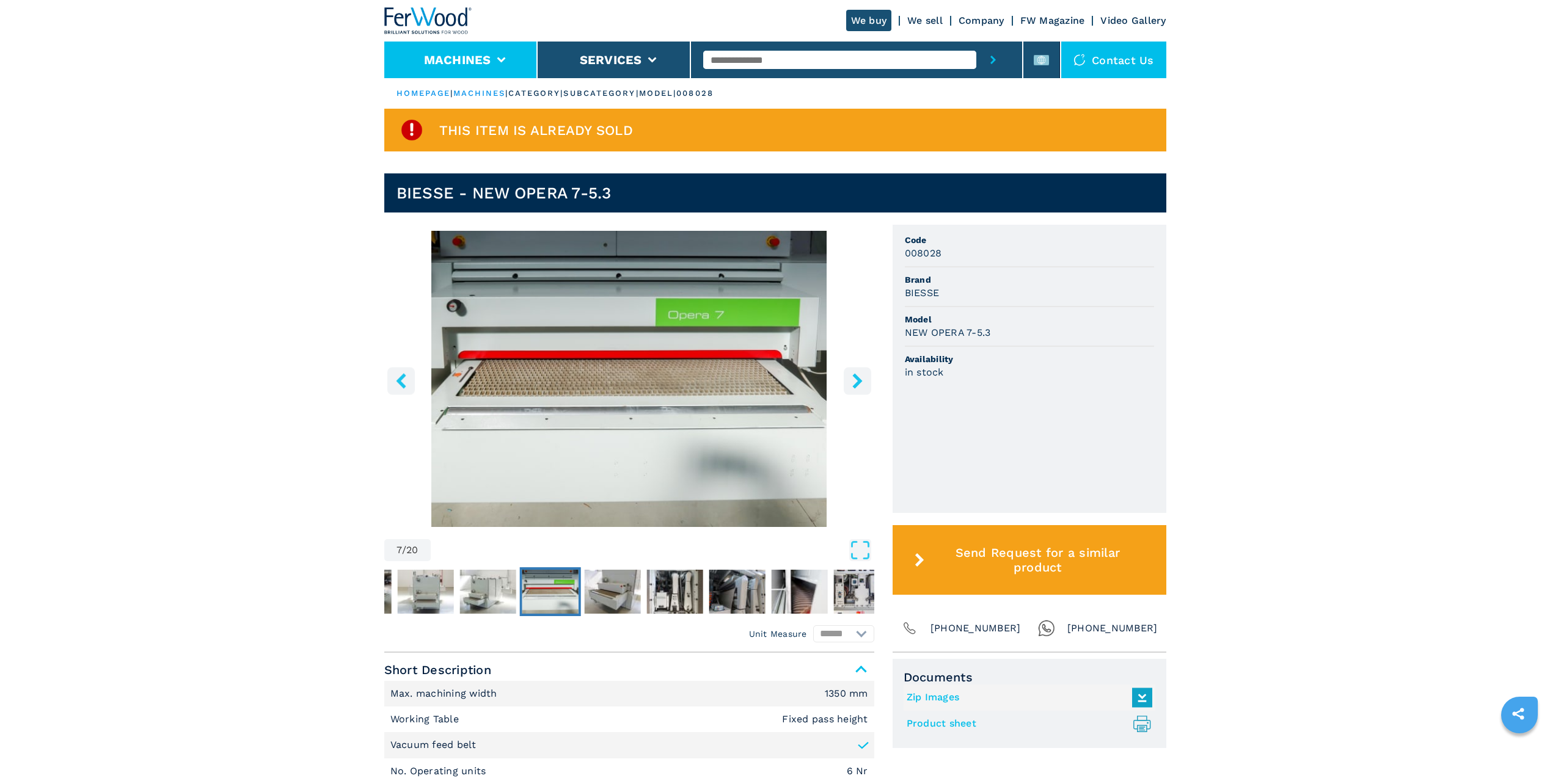
click at [469, 67] on button "Machines" at bounding box center [457, 60] width 67 height 15
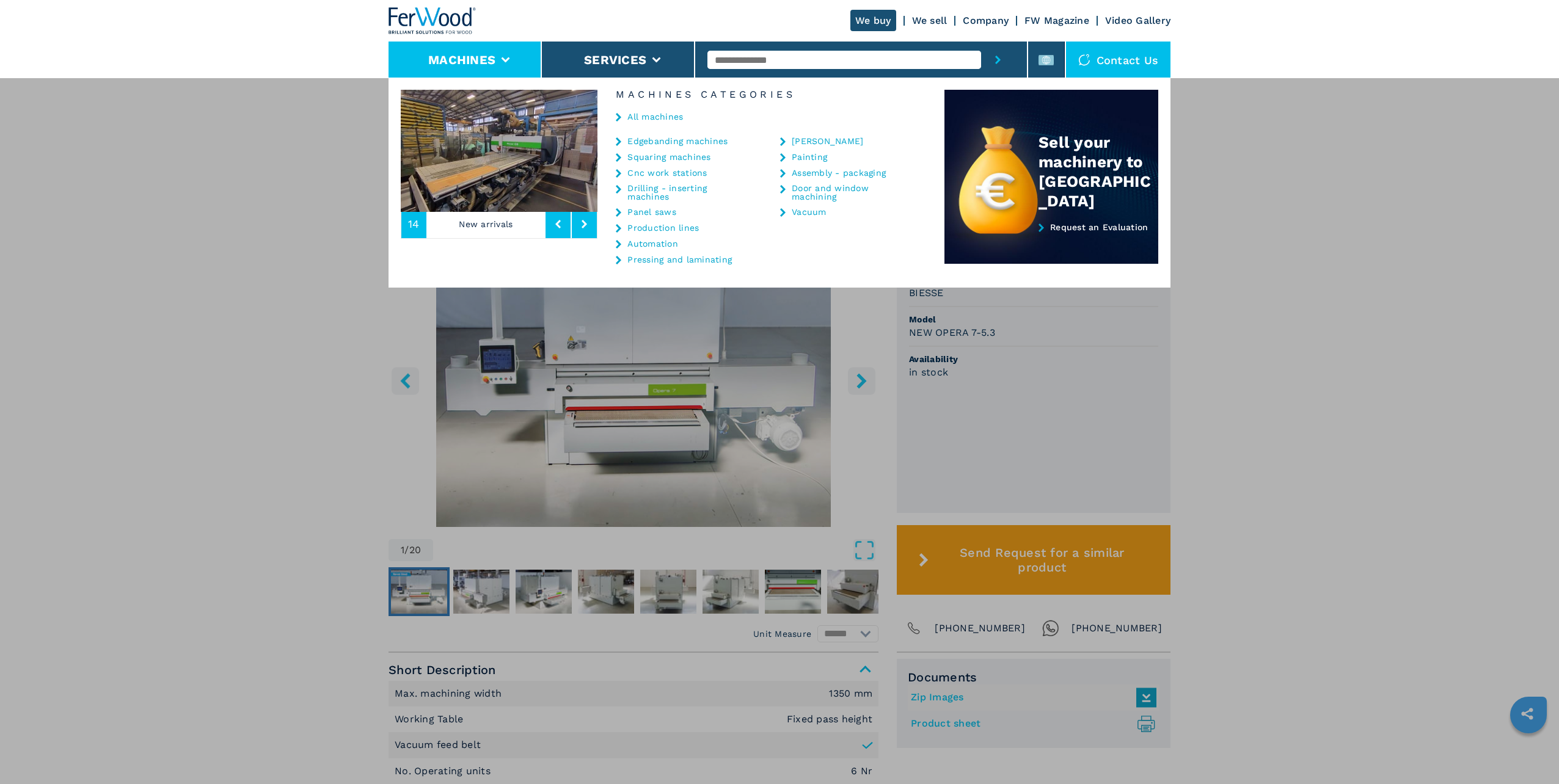
click at [649, 142] on link "Edgebanding machines" at bounding box center [677, 140] width 100 height 8
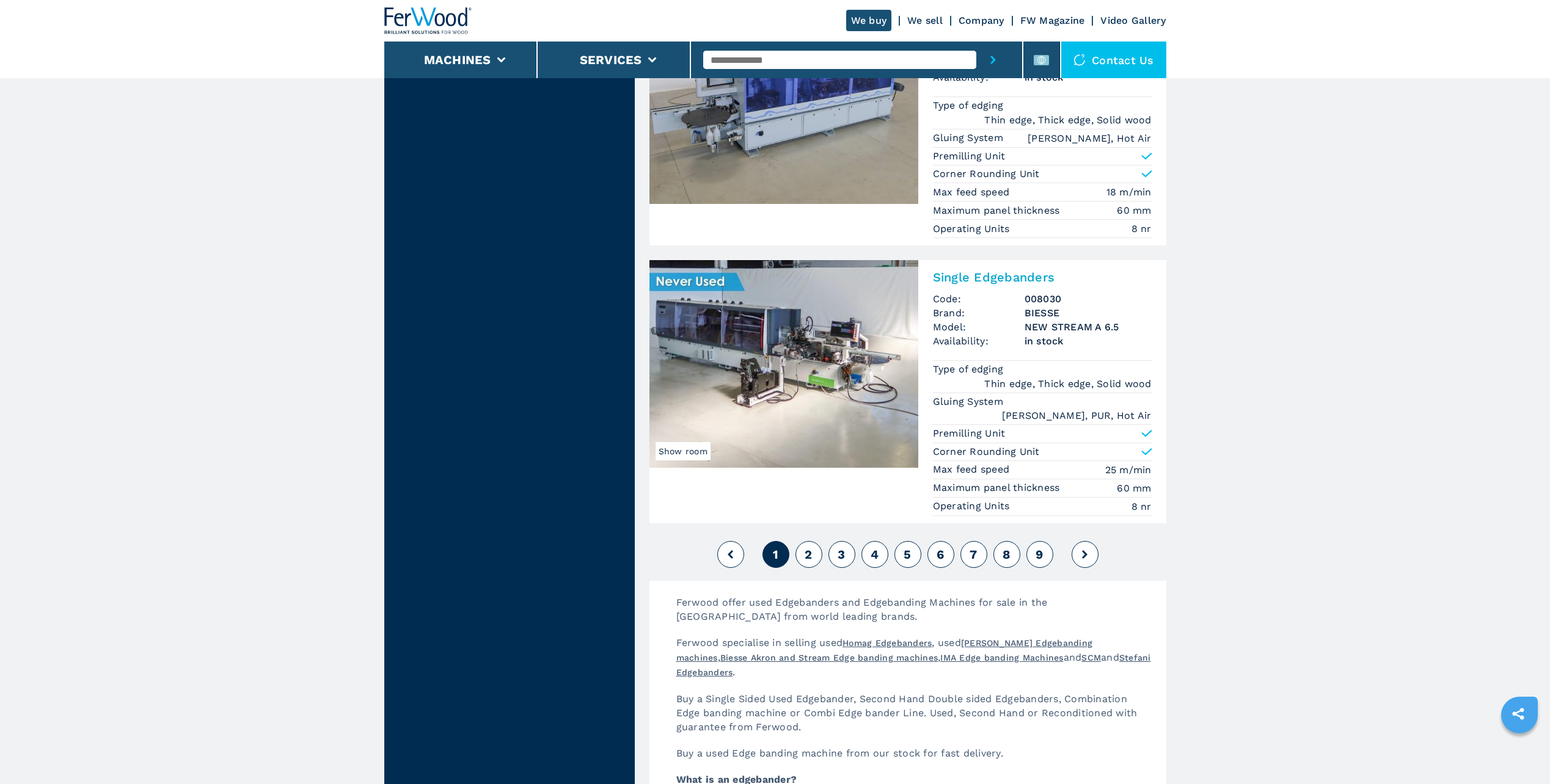
scroll to position [2932, 0]
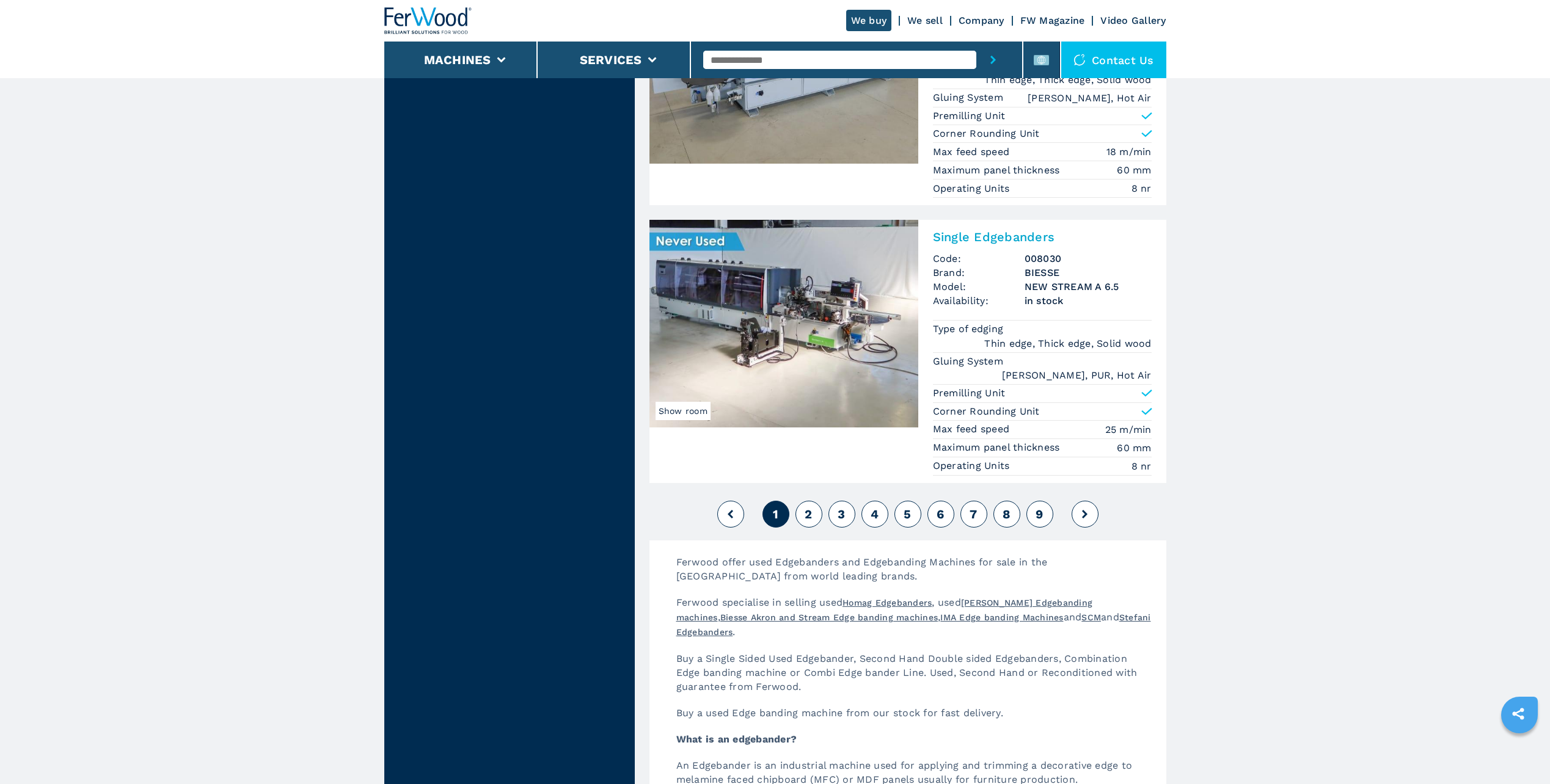
click at [761, 302] on img at bounding box center [783, 324] width 269 height 208
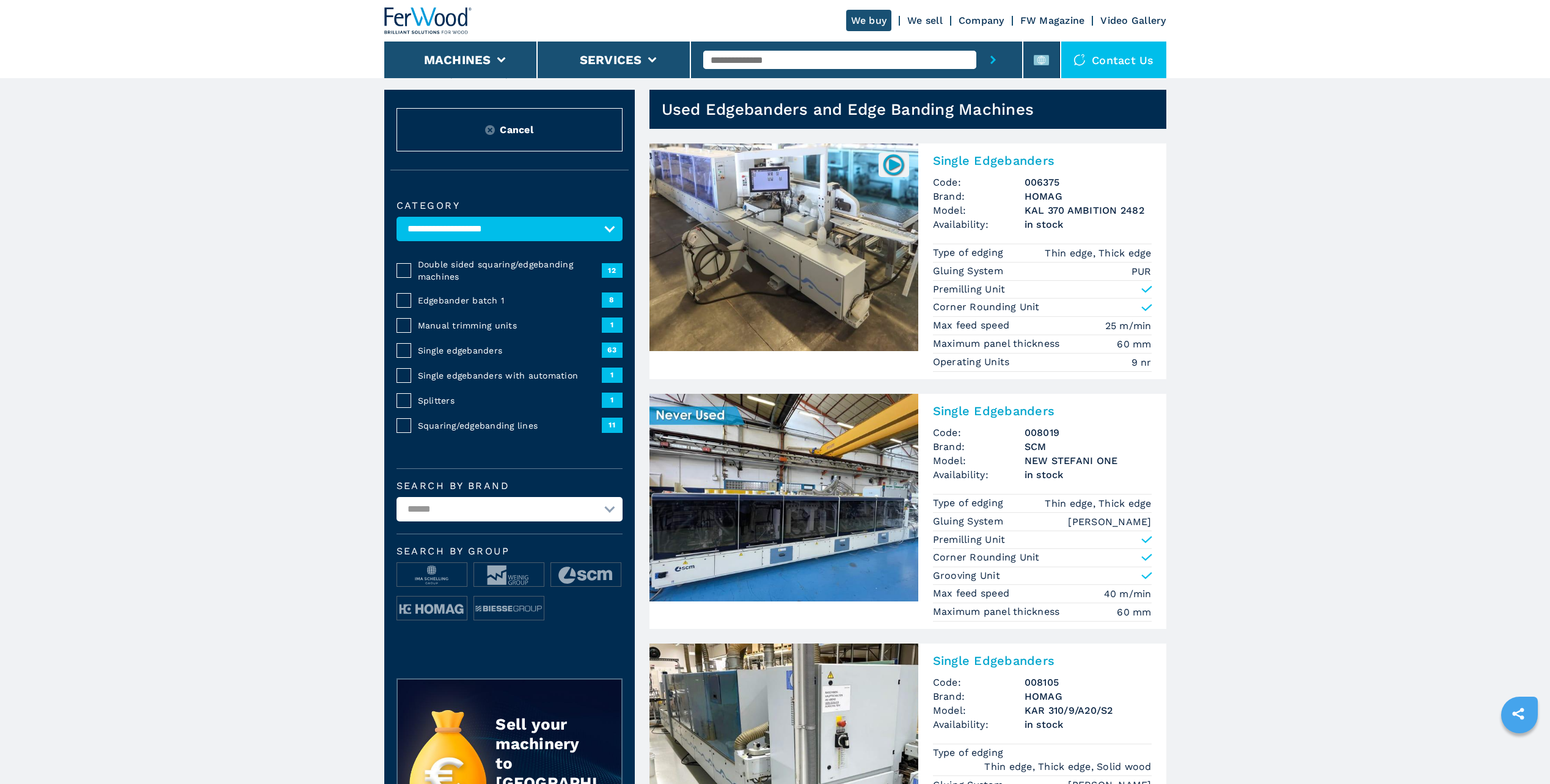
scroll to position [0, 0]
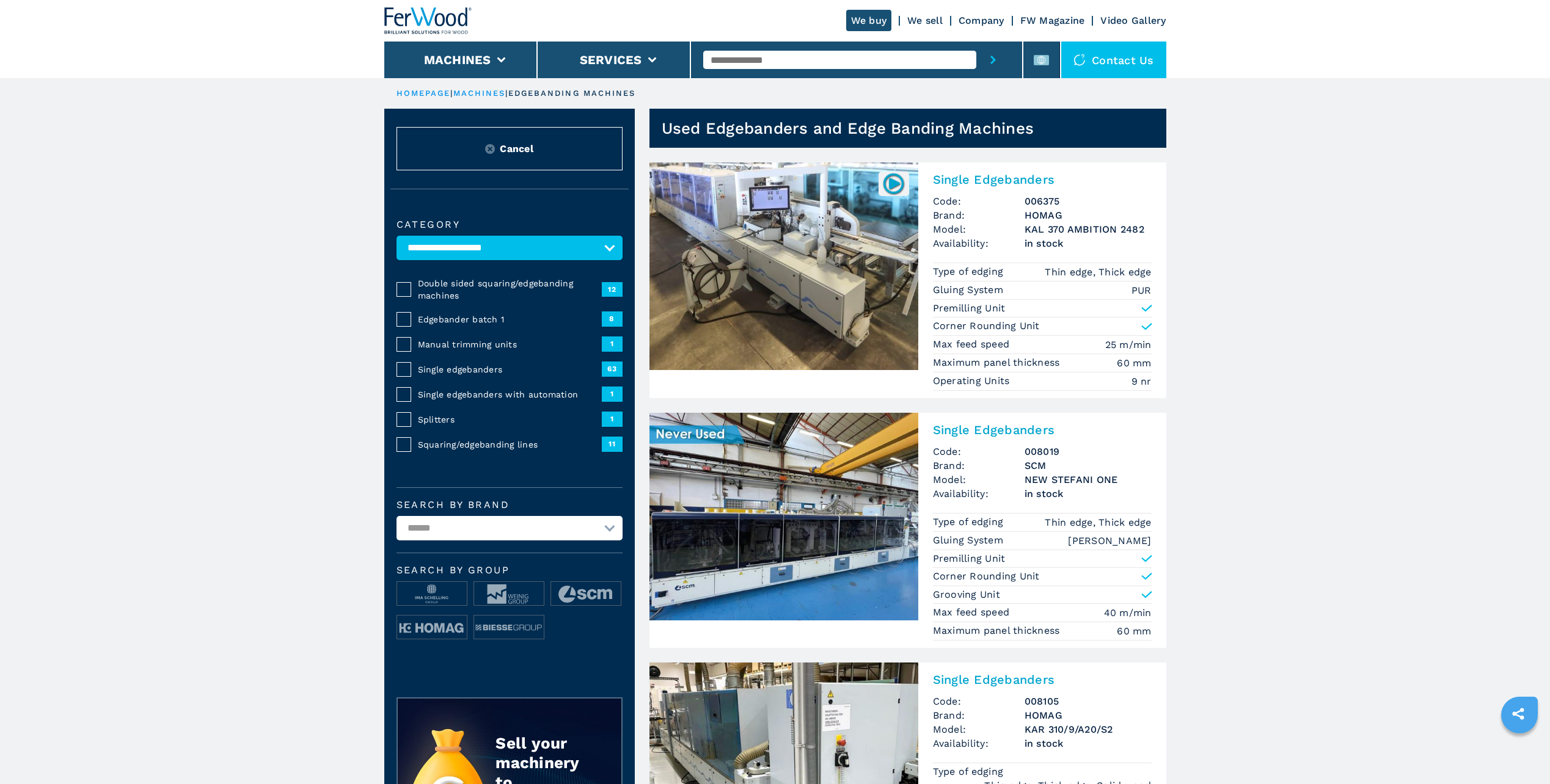
click at [808, 221] on img at bounding box center [783, 267] width 269 height 208
click at [787, 238] on img at bounding box center [783, 267] width 269 height 208
click at [743, 282] on img at bounding box center [783, 267] width 269 height 208
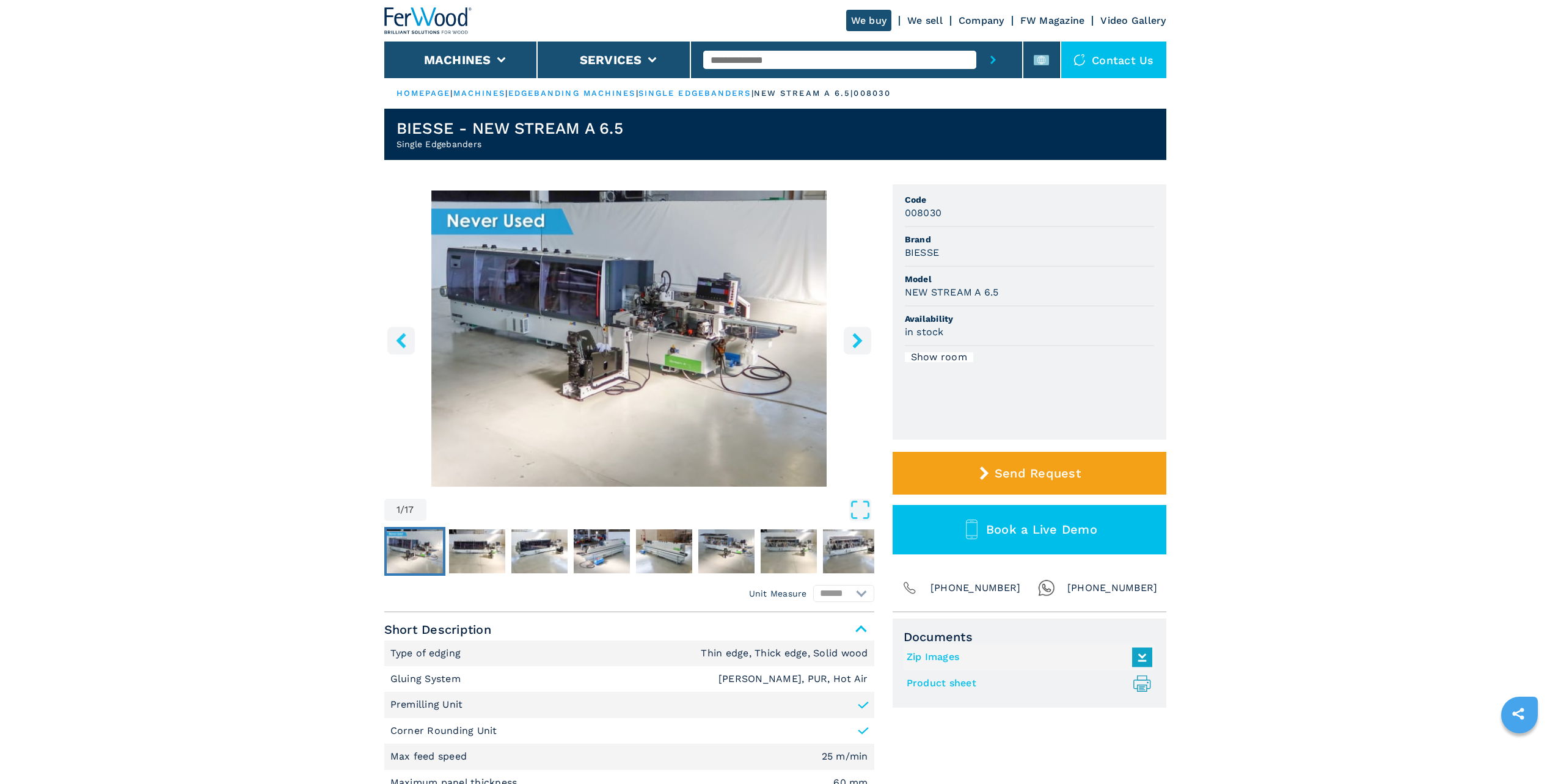
click at [679, 331] on img "Go to Slide 1" at bounding box center [629, 338] width 490 height 296
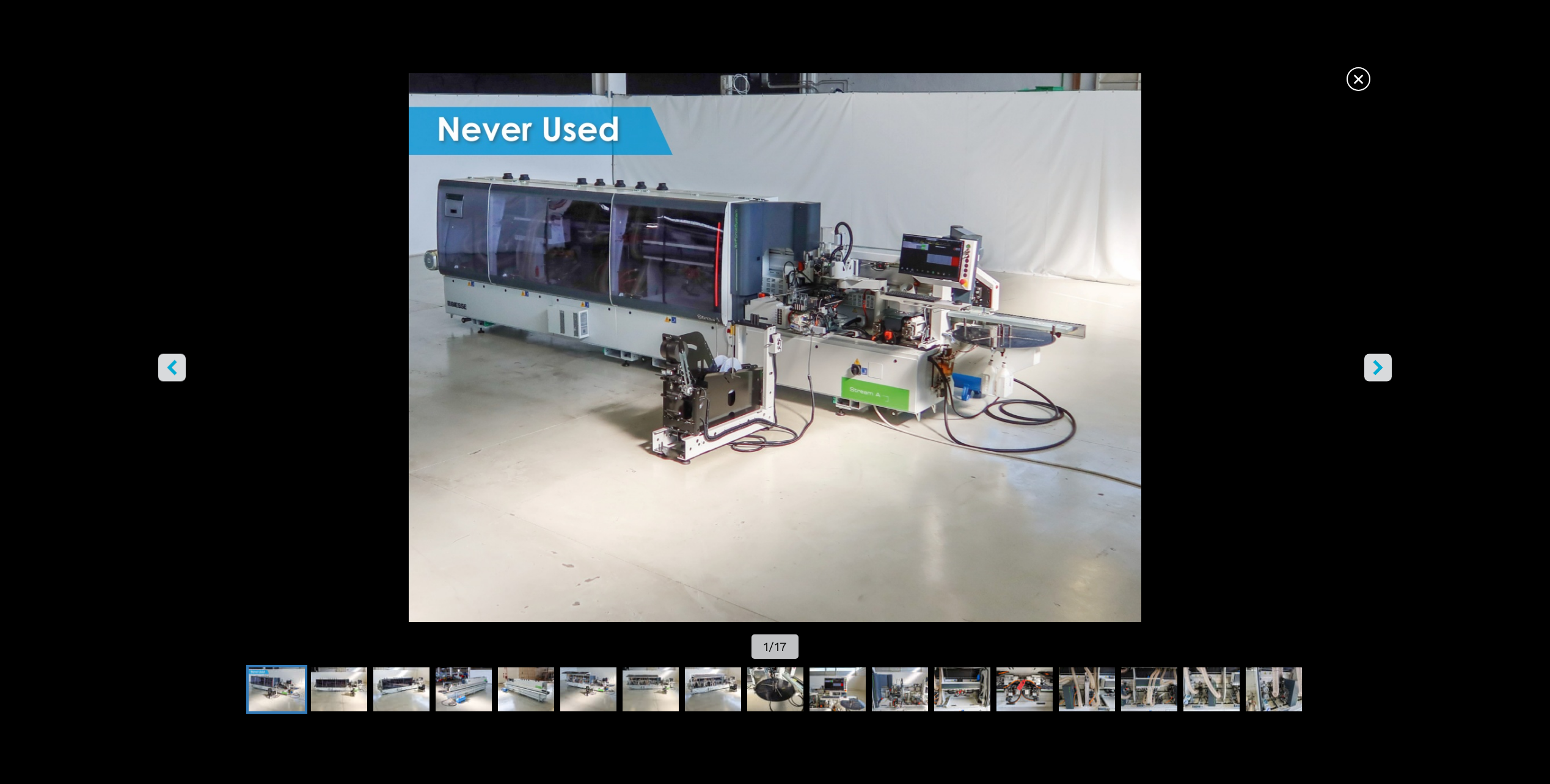
click at [1387, 369] on button "right-button" at bounding box center [1378, 368] width 28 height 28
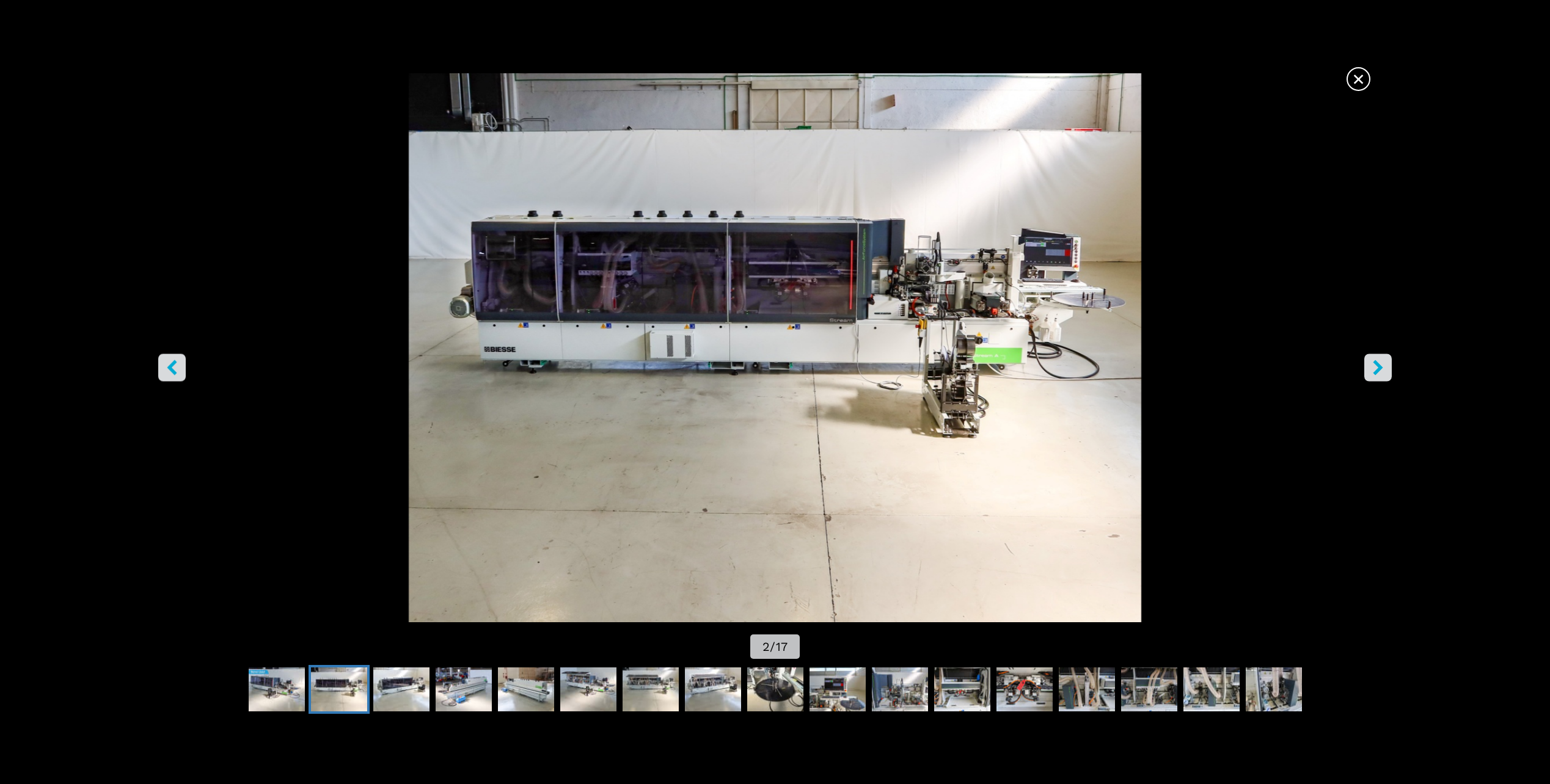
click at [1387, 370] on button "right-button" at bounding box center [1378, 368] width 28 height 28
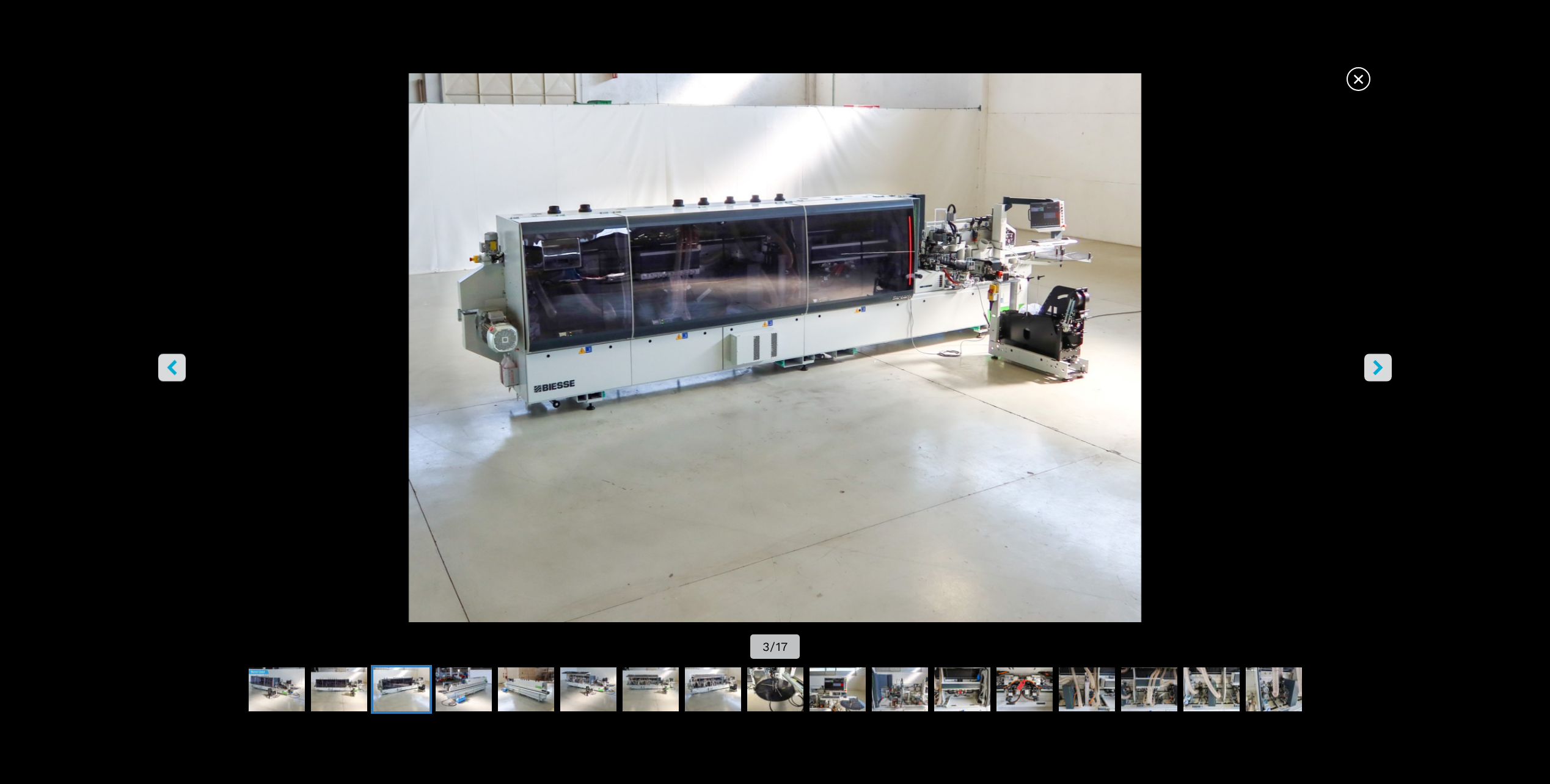
click at [1376, 365] on icon "right-button" at bounding box center [1378, 368] width 10 height 15
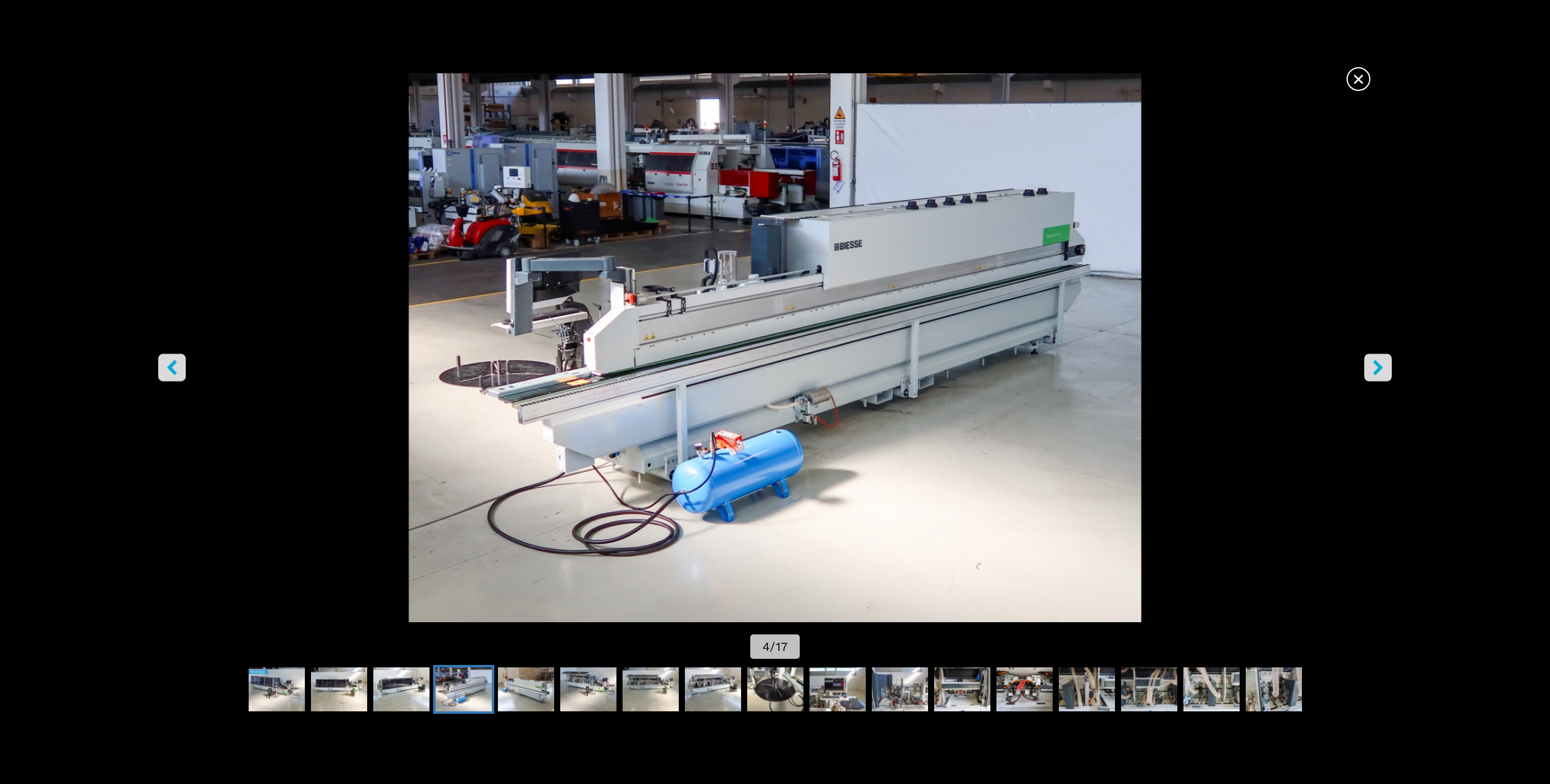
click at [1375, 365] on icon "right-button" at bounding box center [1378, 368] width 15 height 15
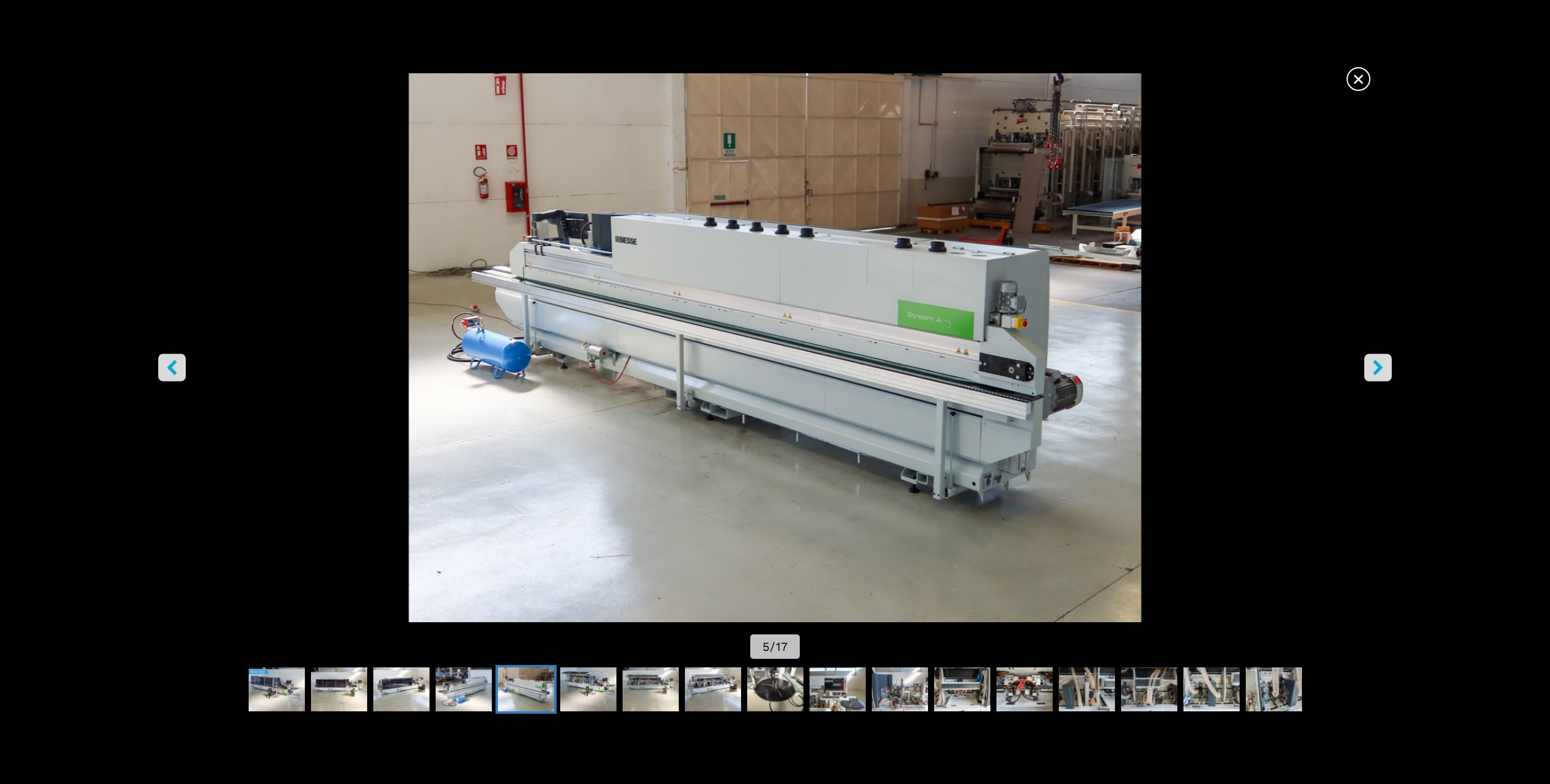
click at [1375, 365] on icon "right-button" at bounding box center [1378, 368] width 15 height 15
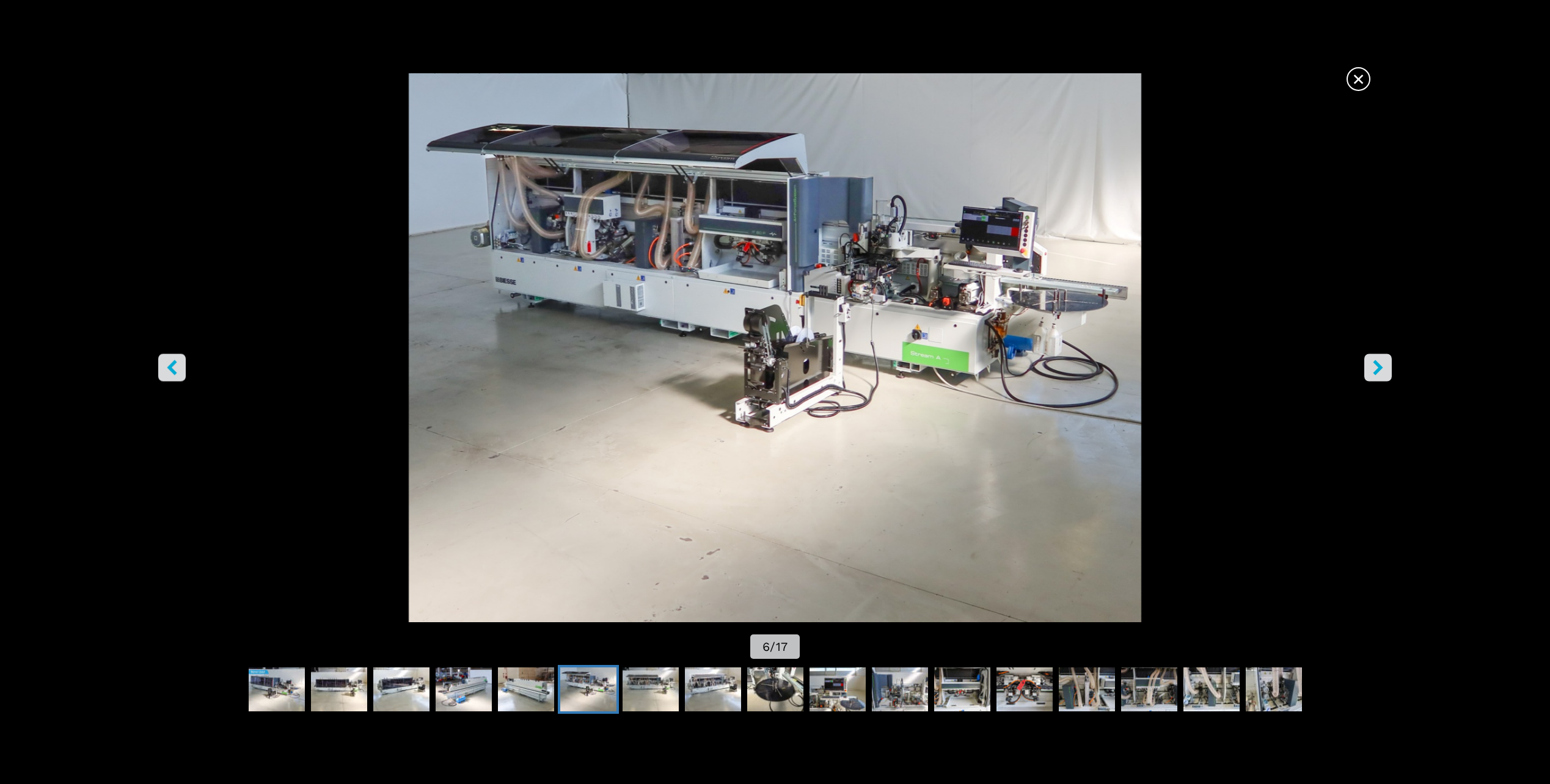
click at [1374, 363] on icon "right-button" at bounding box center [1378, 368] width 10 height 15
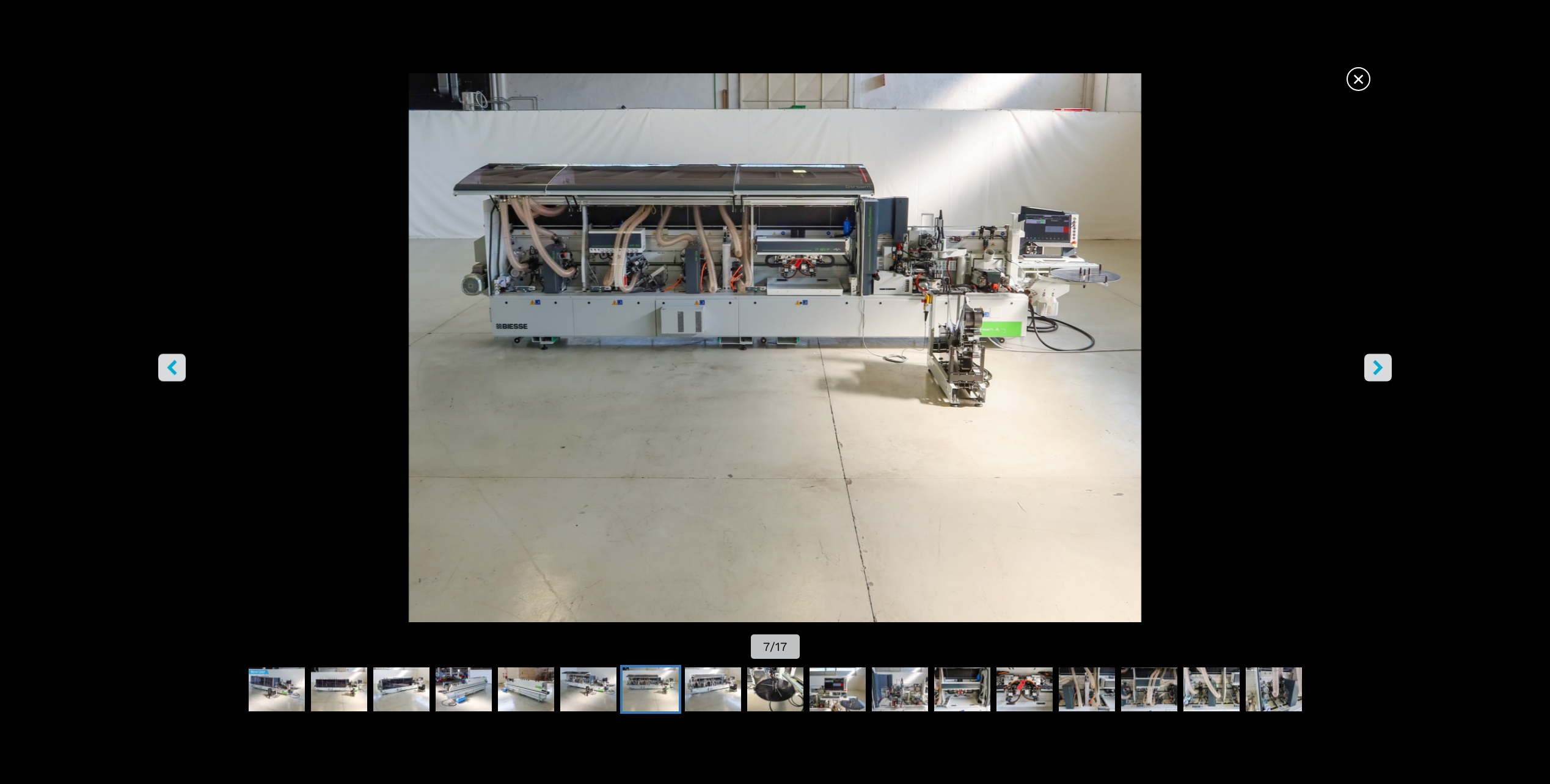
click at [1373, 363] on icon "right-button" at bounding box center [1378, 368] width 15 height 15
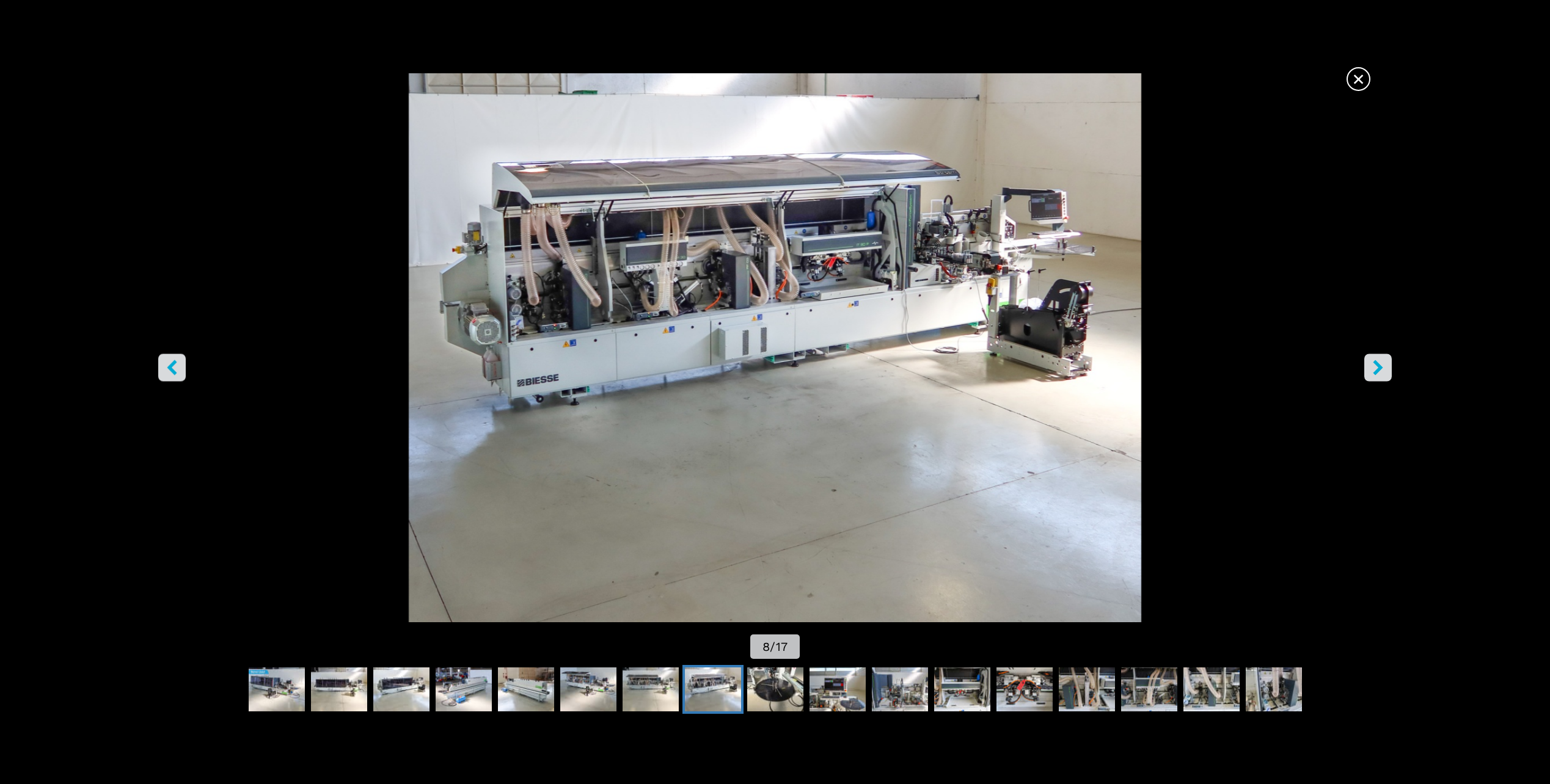
click at [1373, 363] on icon "right-button" at bounding box center [1378, 368] width 15 height 15
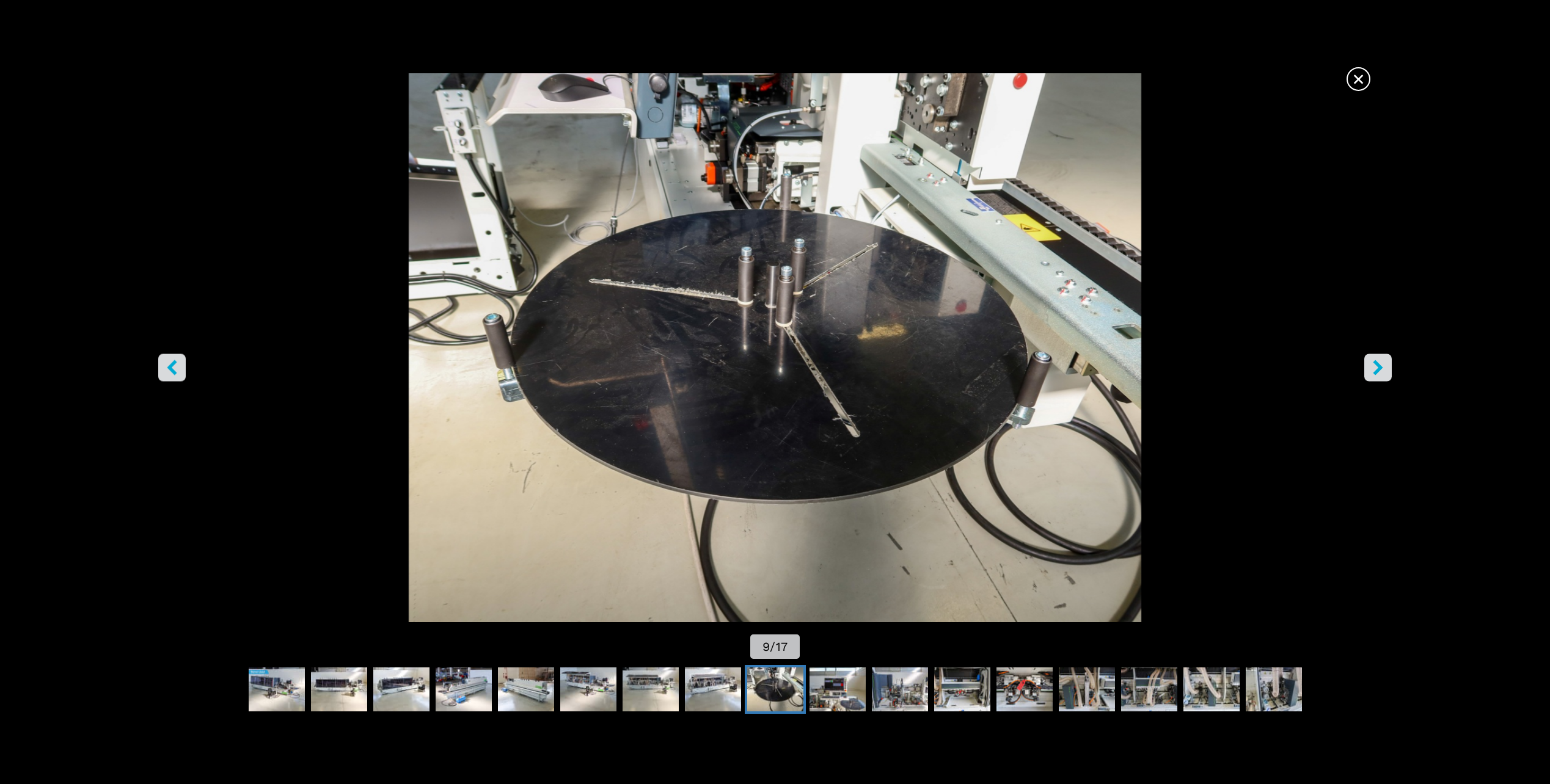
click at [1373, 363] on icon "right-button" at bounding box center [1378, 368] width 15 height 15
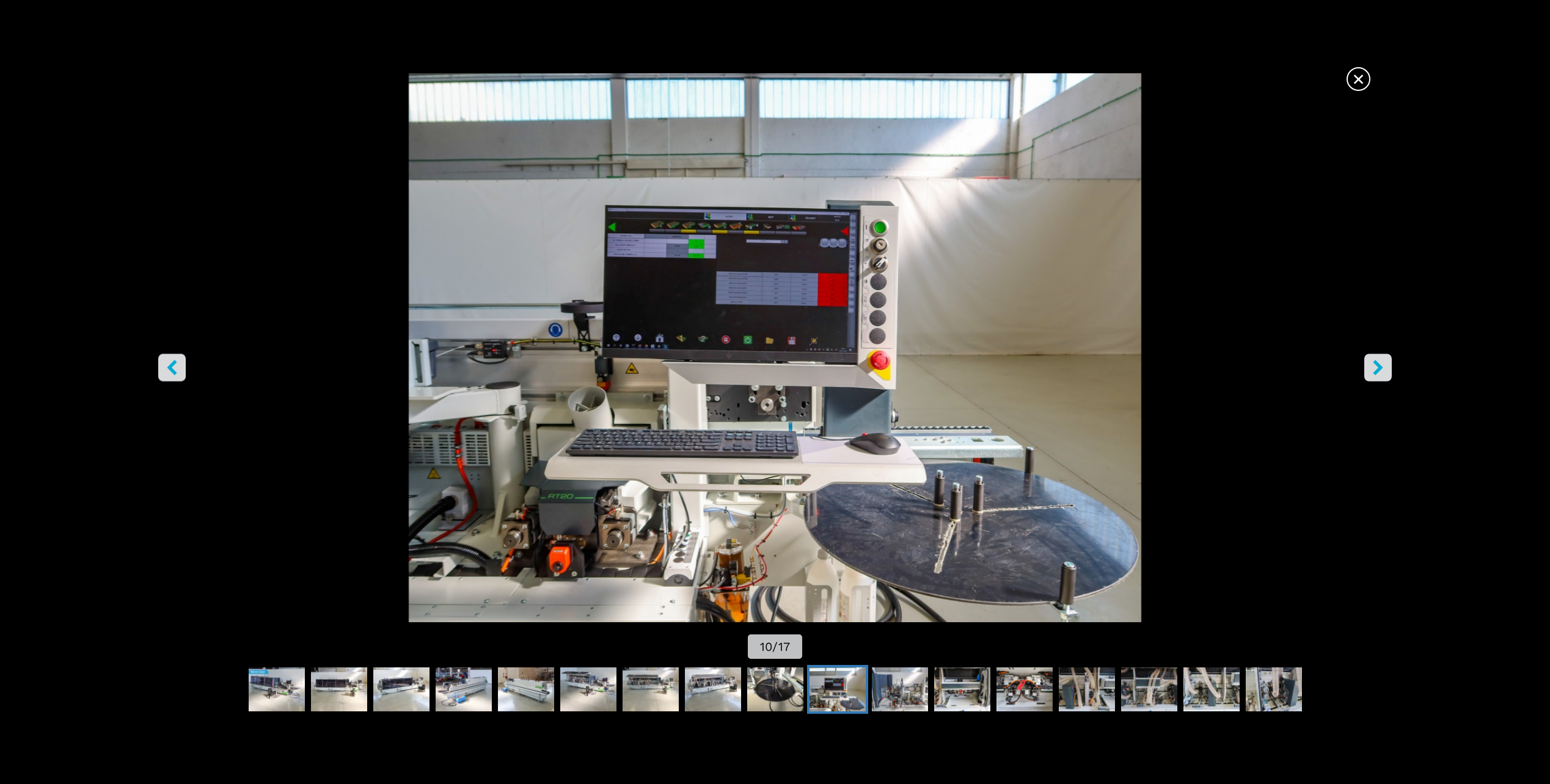
click at [1373, 362] on icon "right-button" at bounding box center [1378, 368] width 15 height 15
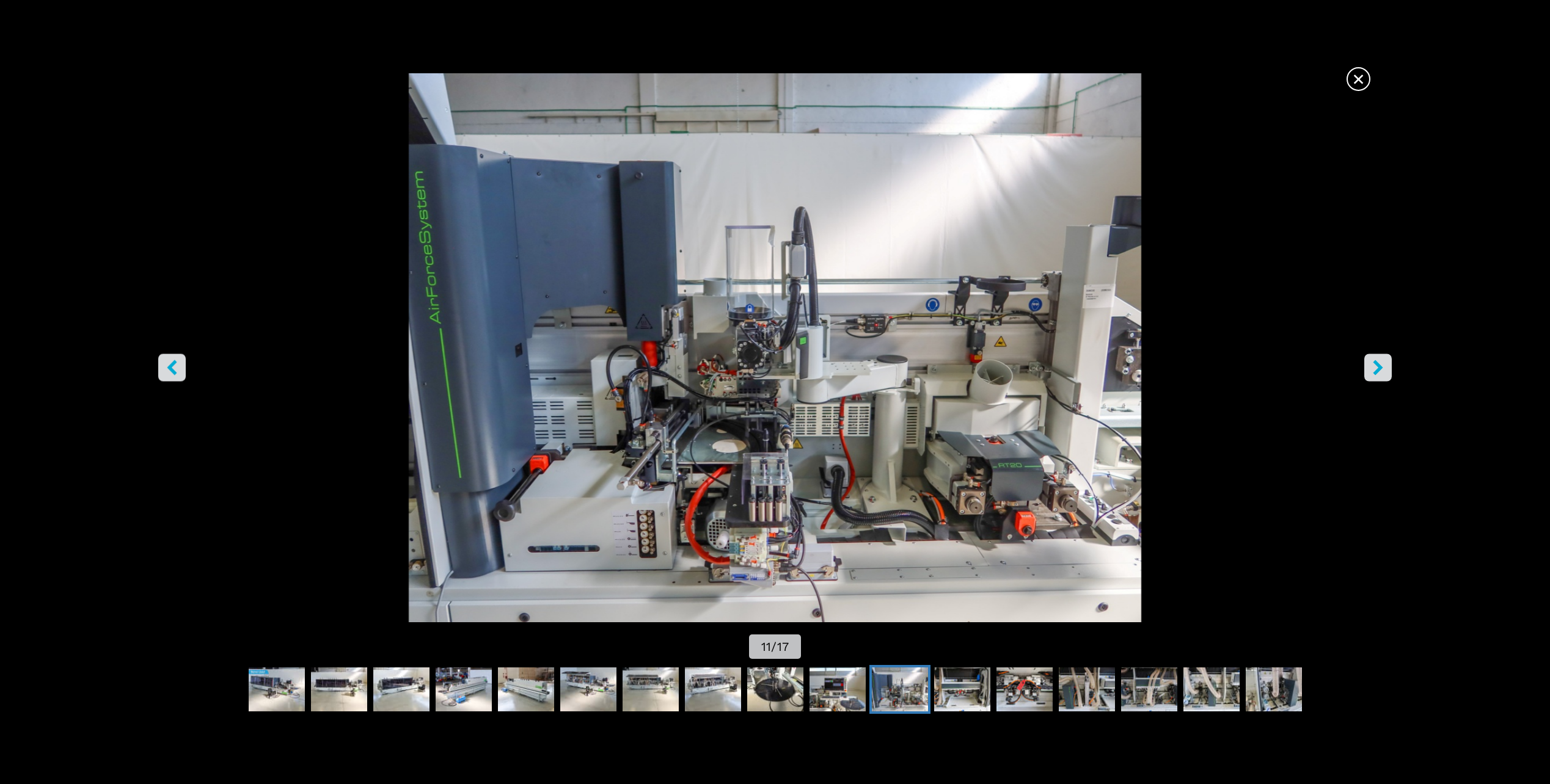
click at [1372, 360] on icon "right-button" at bounding box center [1378, 368] width 15 height 15
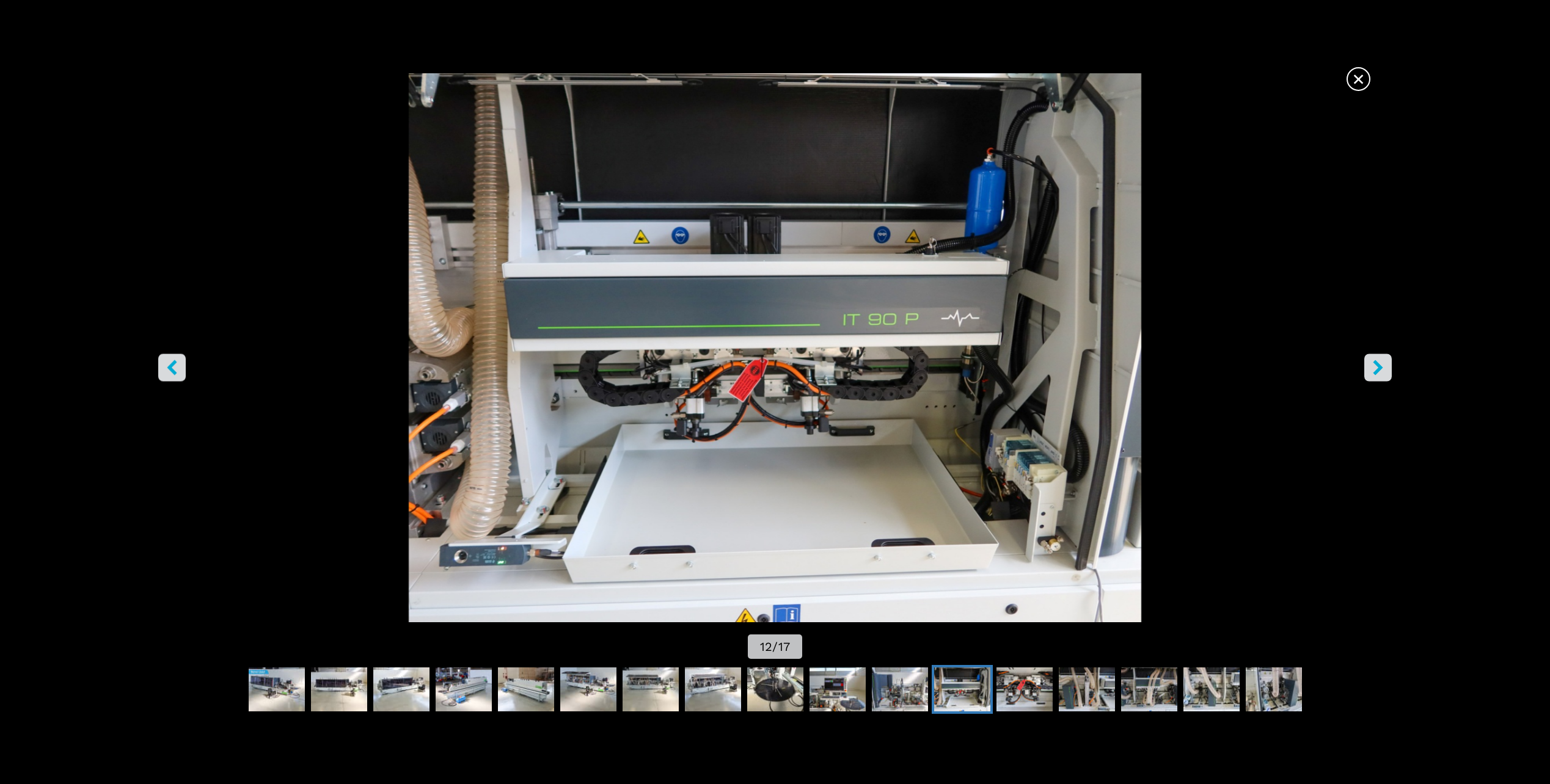
click at [1372, 360] on icon "right-button" at bounding box center [1378, 368] width 15 height 15
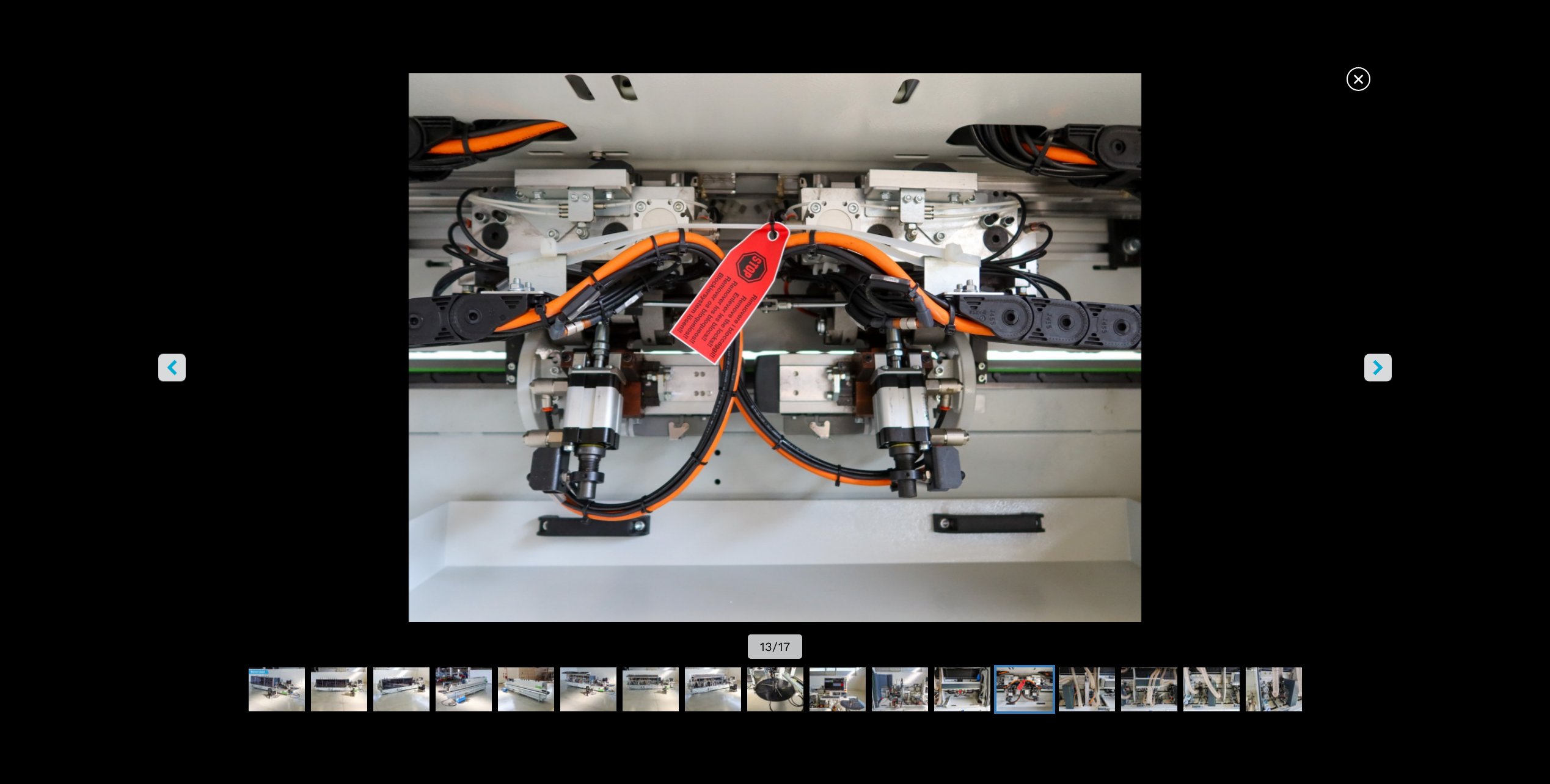
click at [163, 365] on button "left-button" at bounding box center [172, 368] width 28 height 28
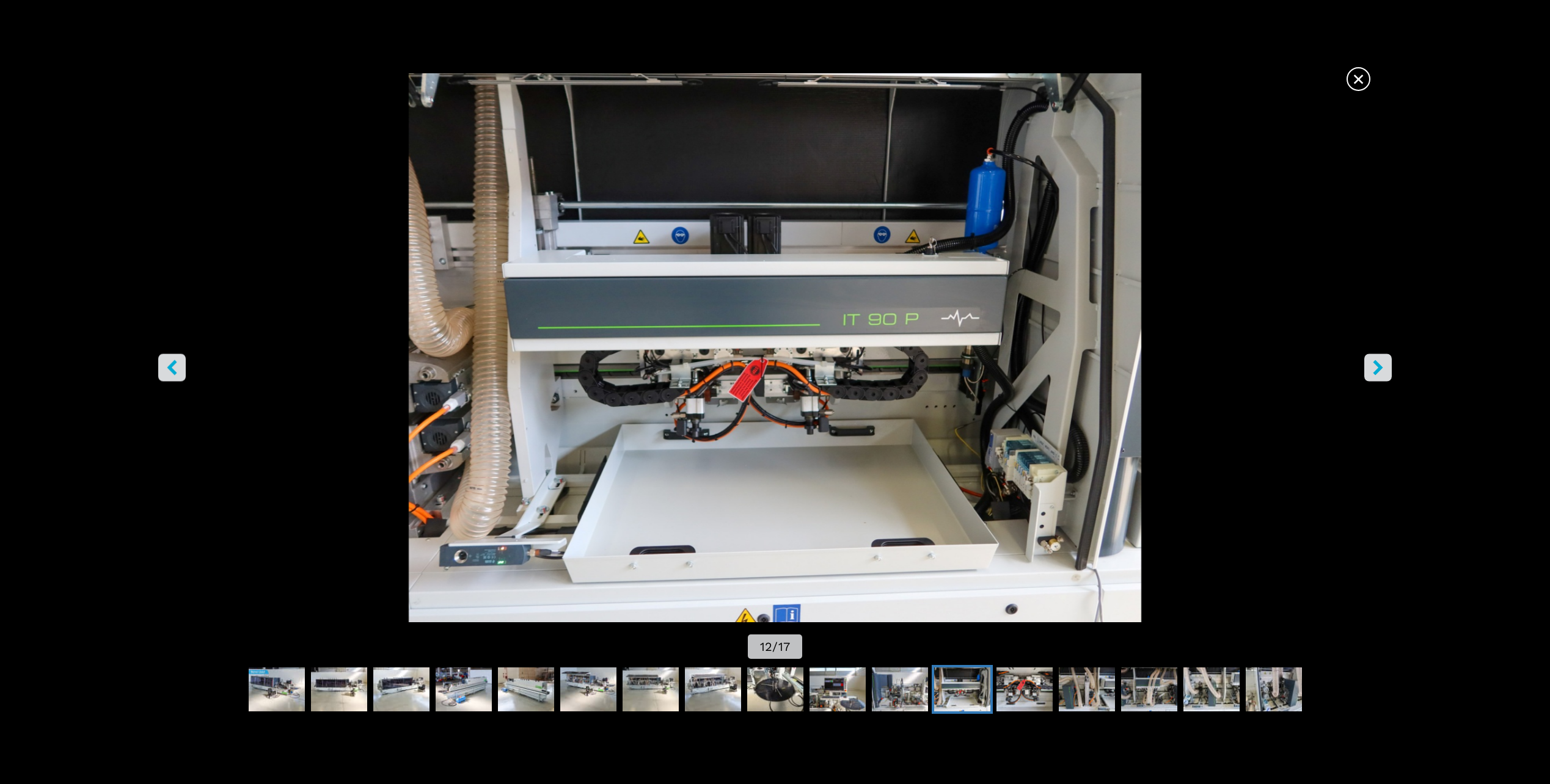
click at [1382, 367] on icon "right-button" at bounding box center [1378, 368] width 10 height 15
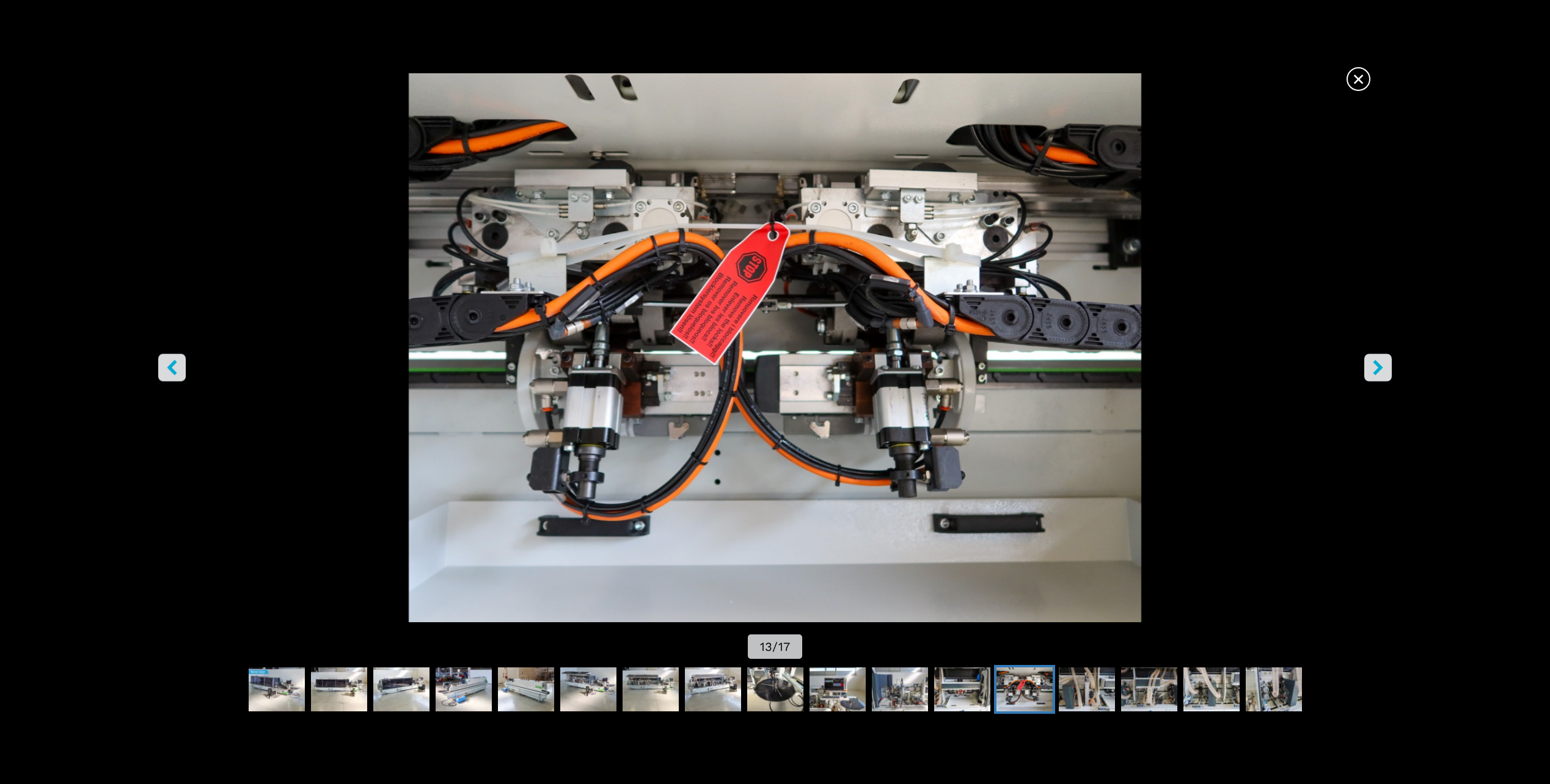
click at [1380, 367] on icon "right-button" at bounding box center [1378, 368] width 10 height 15
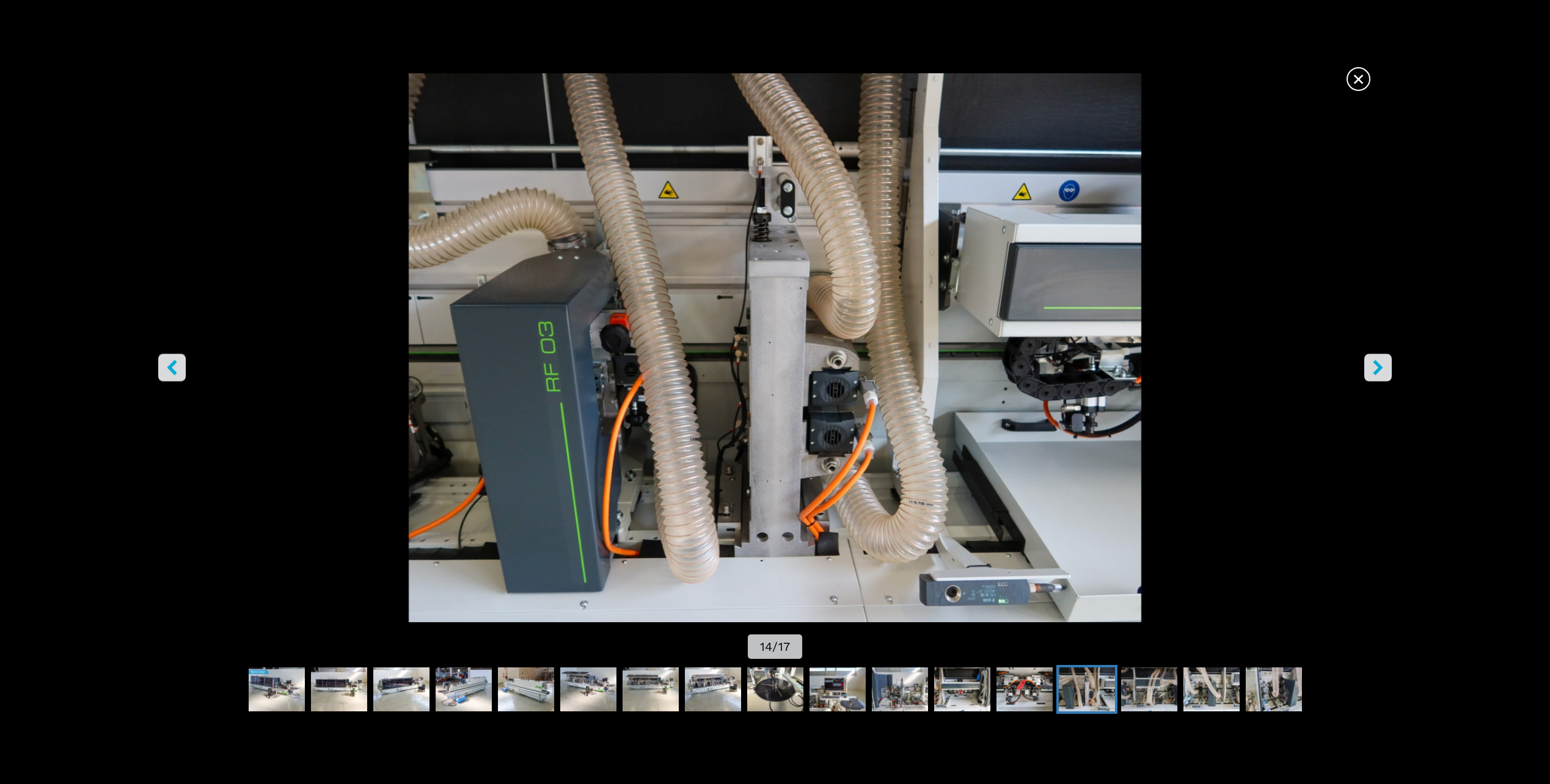
click at [1379, 367] on icon "right-button" at bounding box center [1378, 368] width 10 height 15
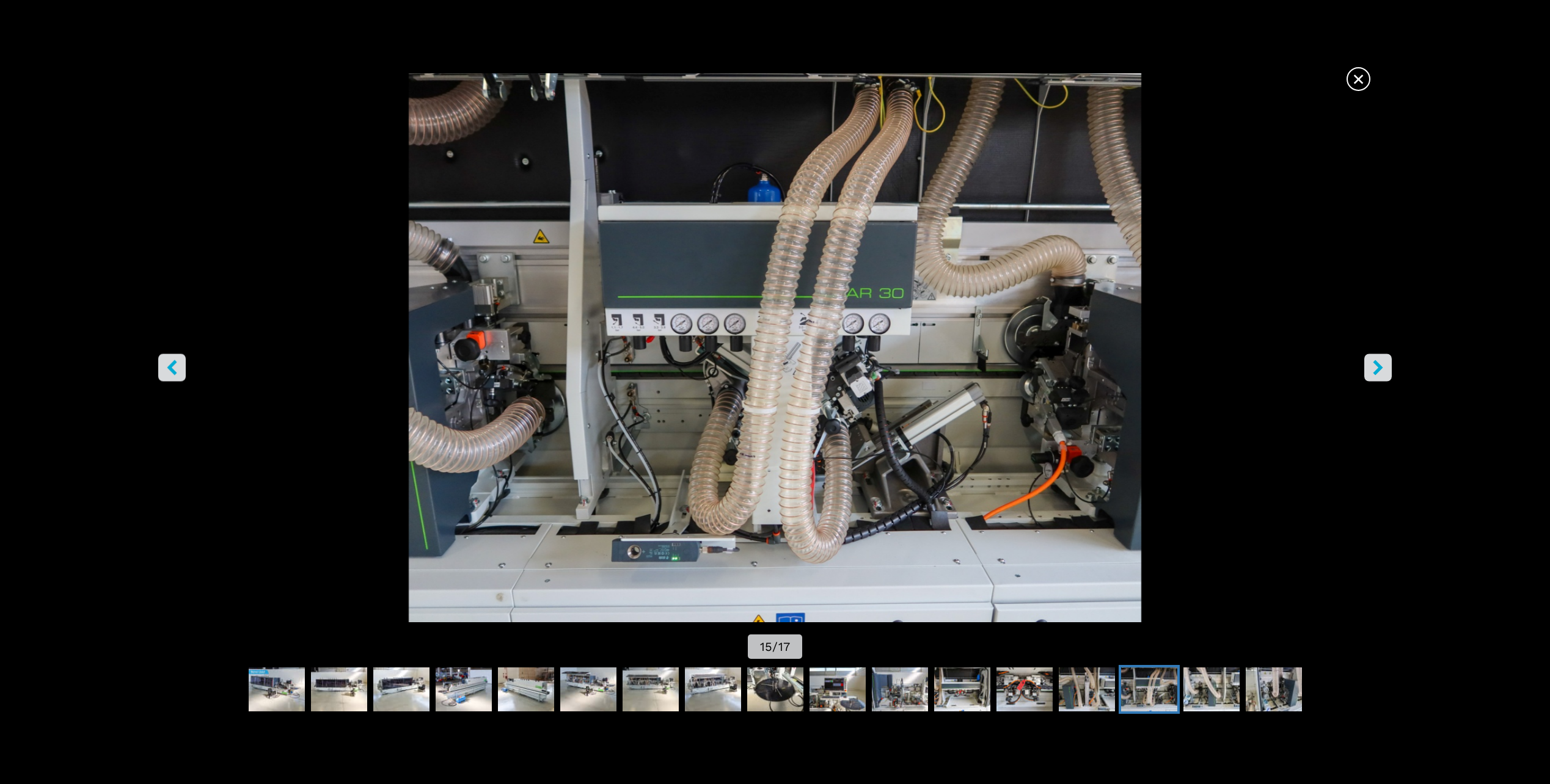
click at [1379, 367] on icon "right-button" at bounding box center [1378, 368] width 10 height 15
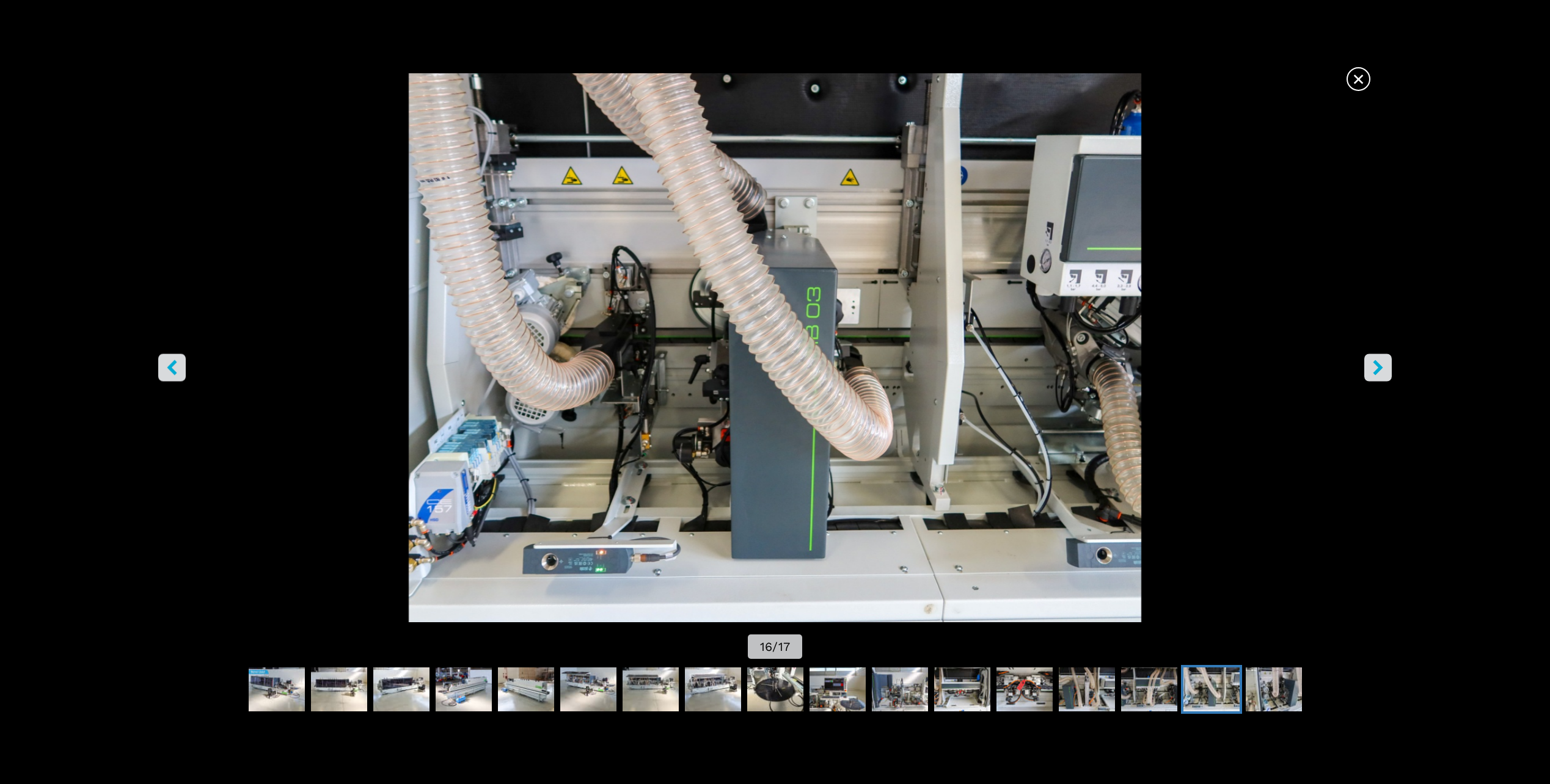
click at [1375, 366] on icon "right-button" at bounding box center [1378, 368] width 15 height 15
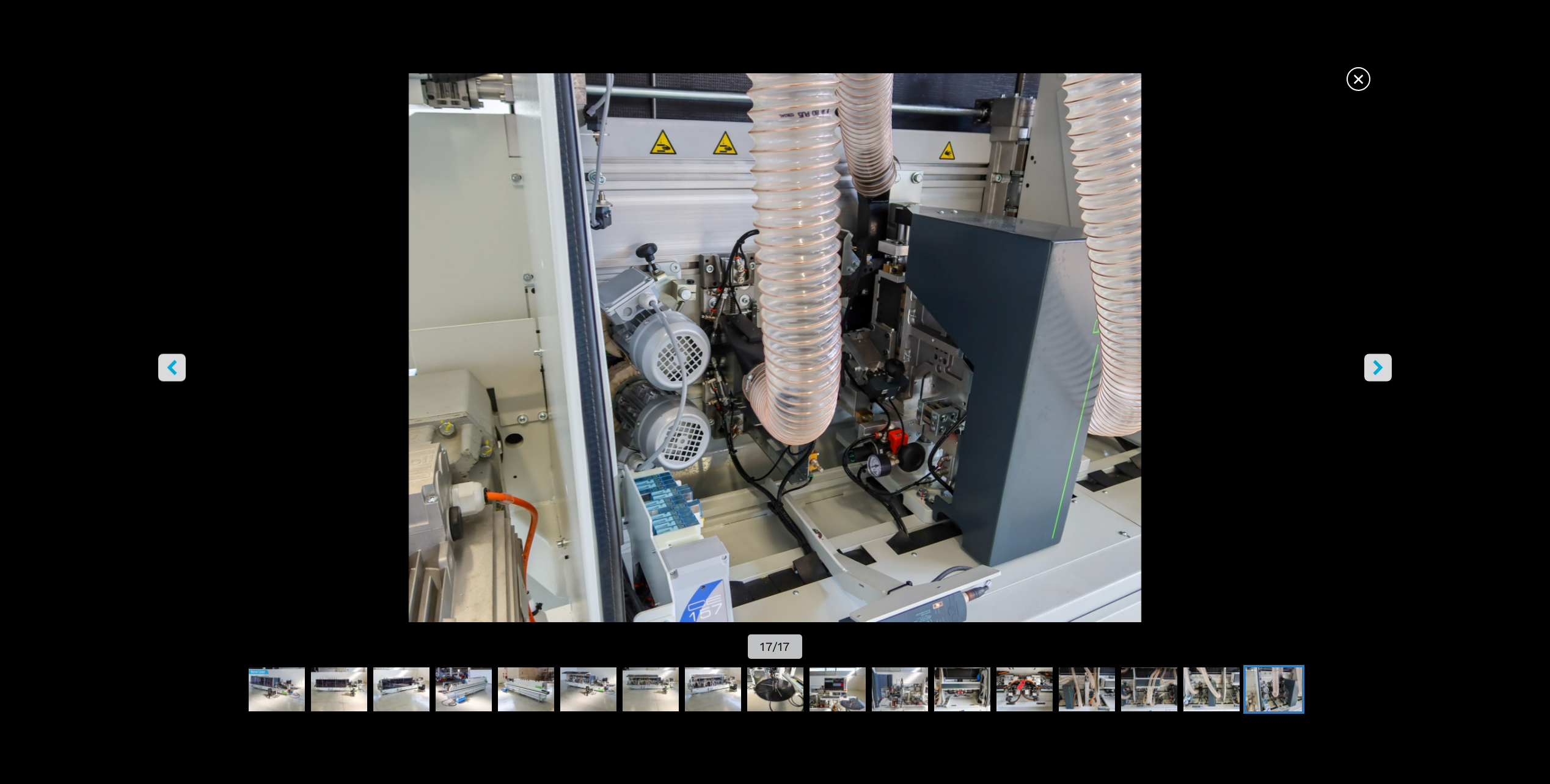
click at [1375, 365] on icon "right-button" at bounding box center [1378, 368] width 15 height 15
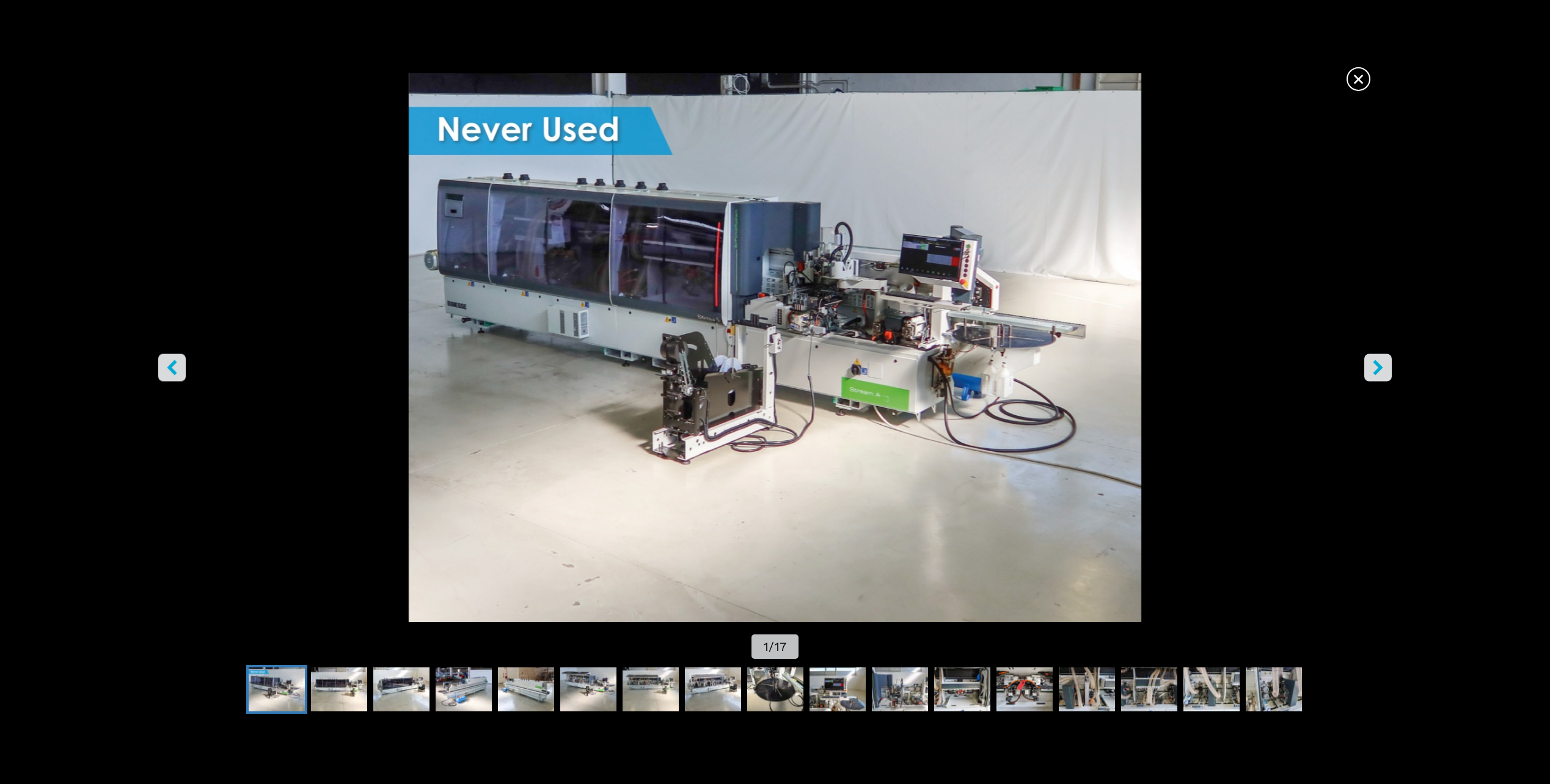
click at [177, 367] on icon "left-button" at bounding box center [172, 368] width 15 height 15
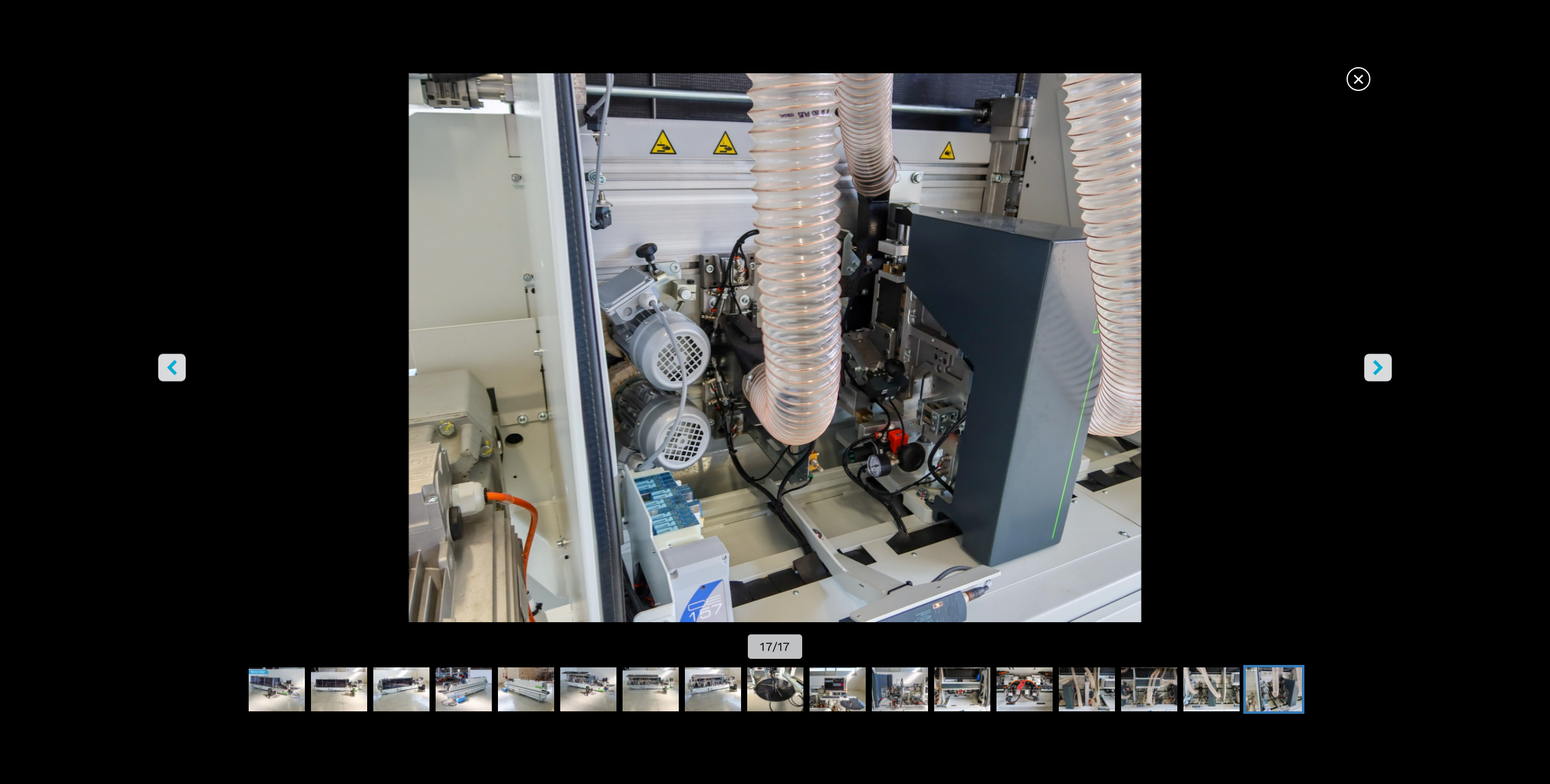
click at [177, 367] on icon "left-button" at bounding box center [172, 368] width 15 height 15
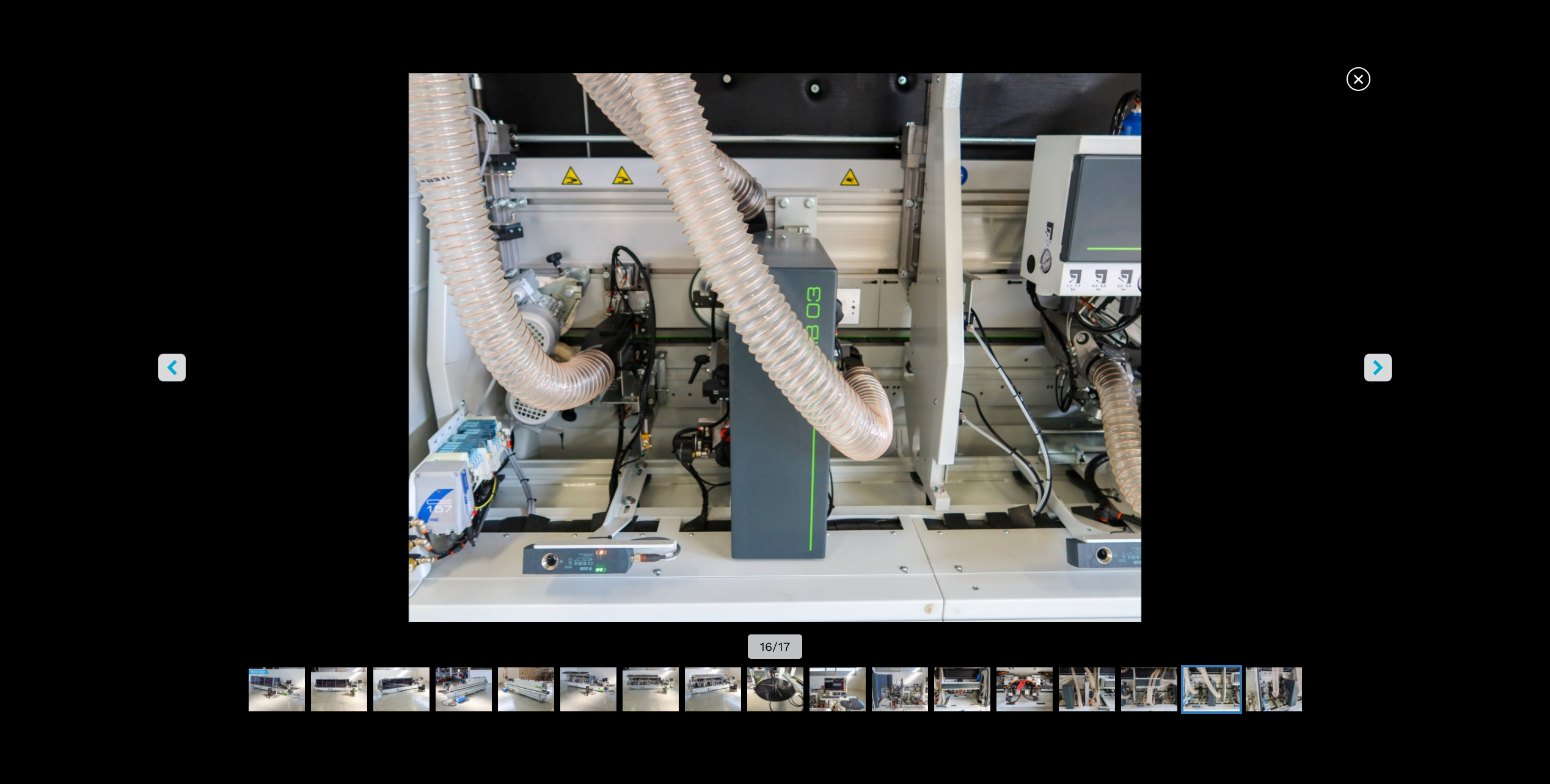
click at [177, 367] on icon "left-button" at bounding box center [172, 368] width 15 height 15
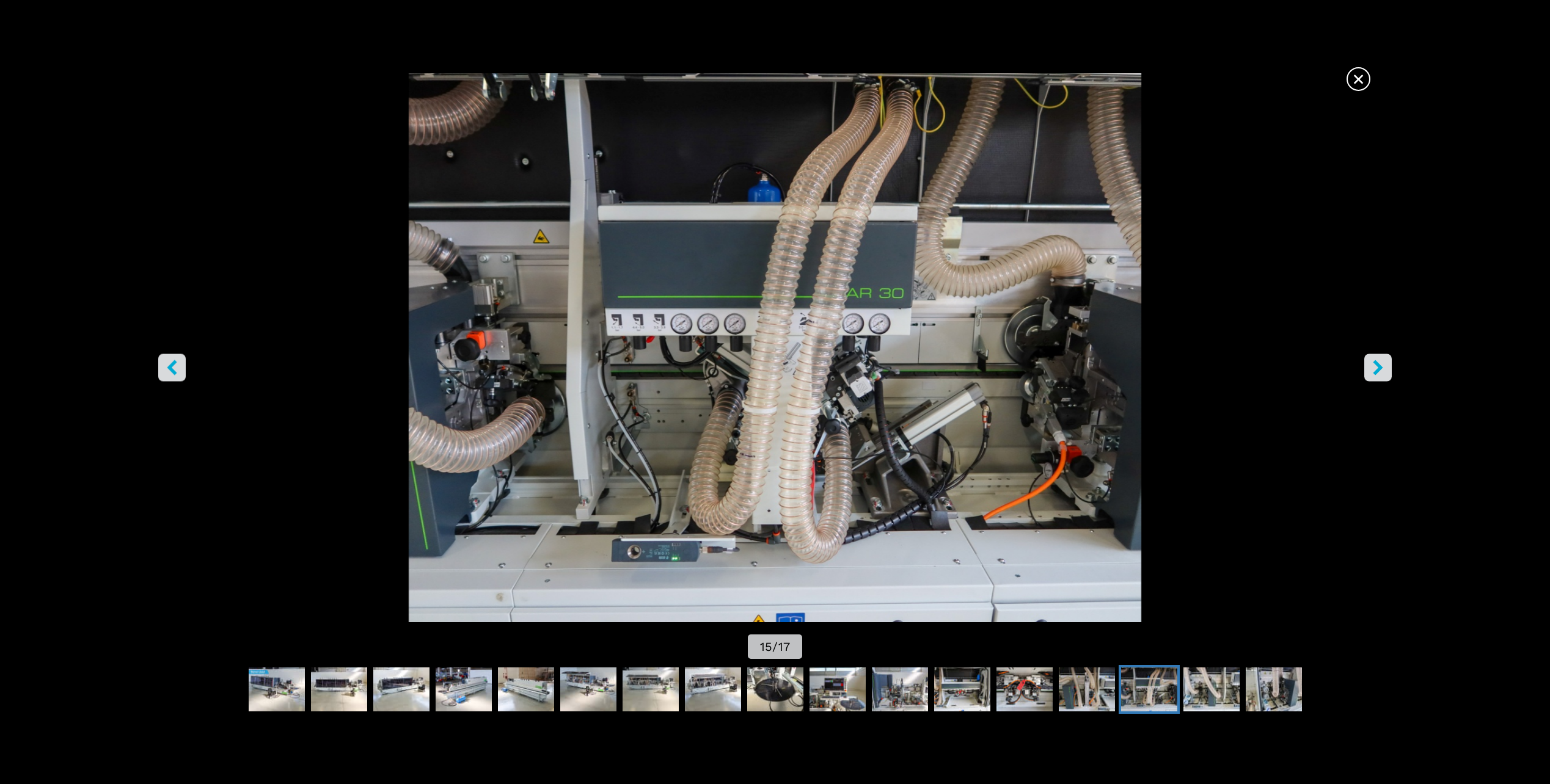
click at [177, 364] on icon "left-button" at bounding box center [172, 368] width 15 height 15
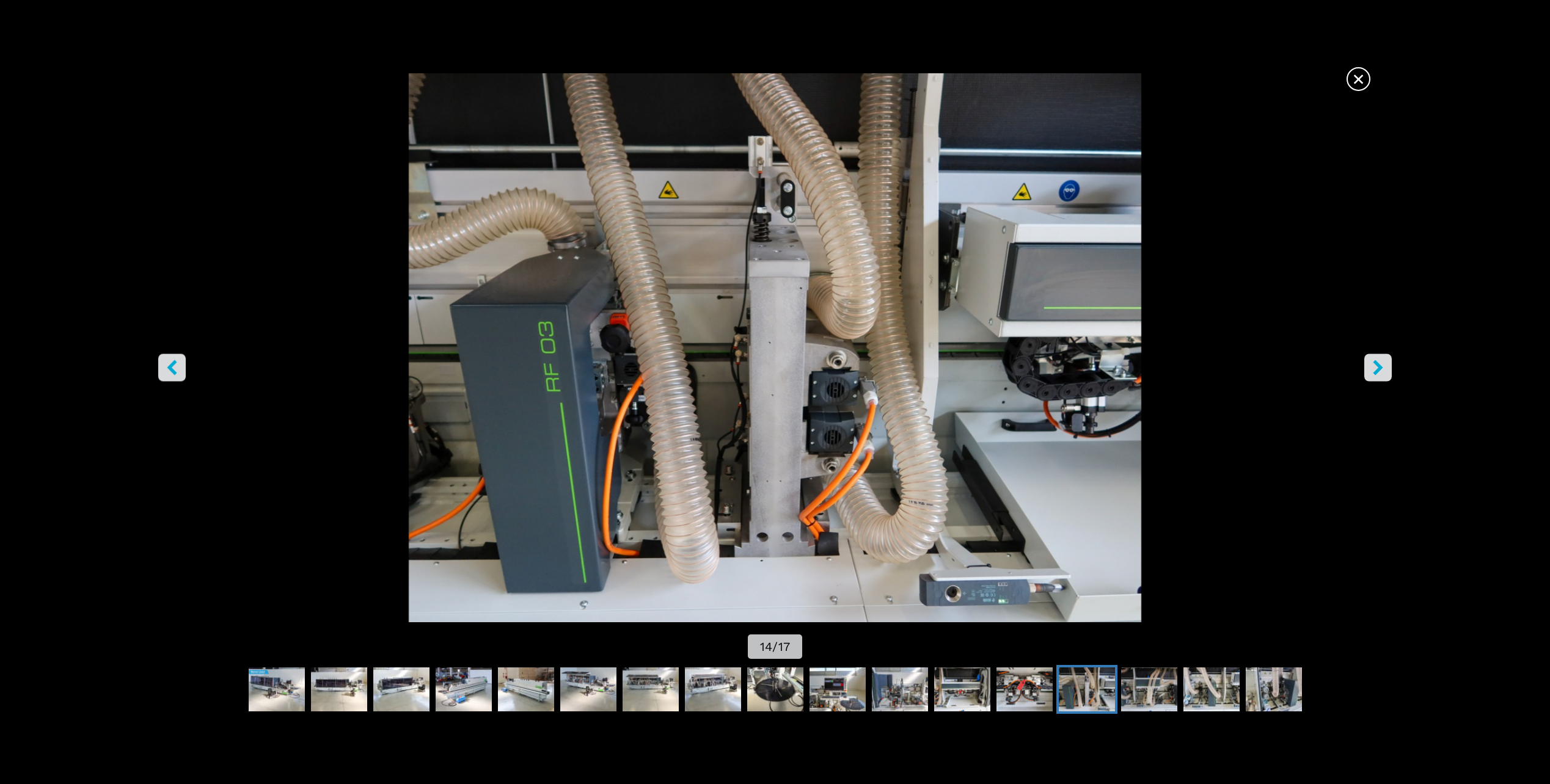
click at [177, 363] on icon "left-button" at bounding box center [172, 368] width 15 height 15
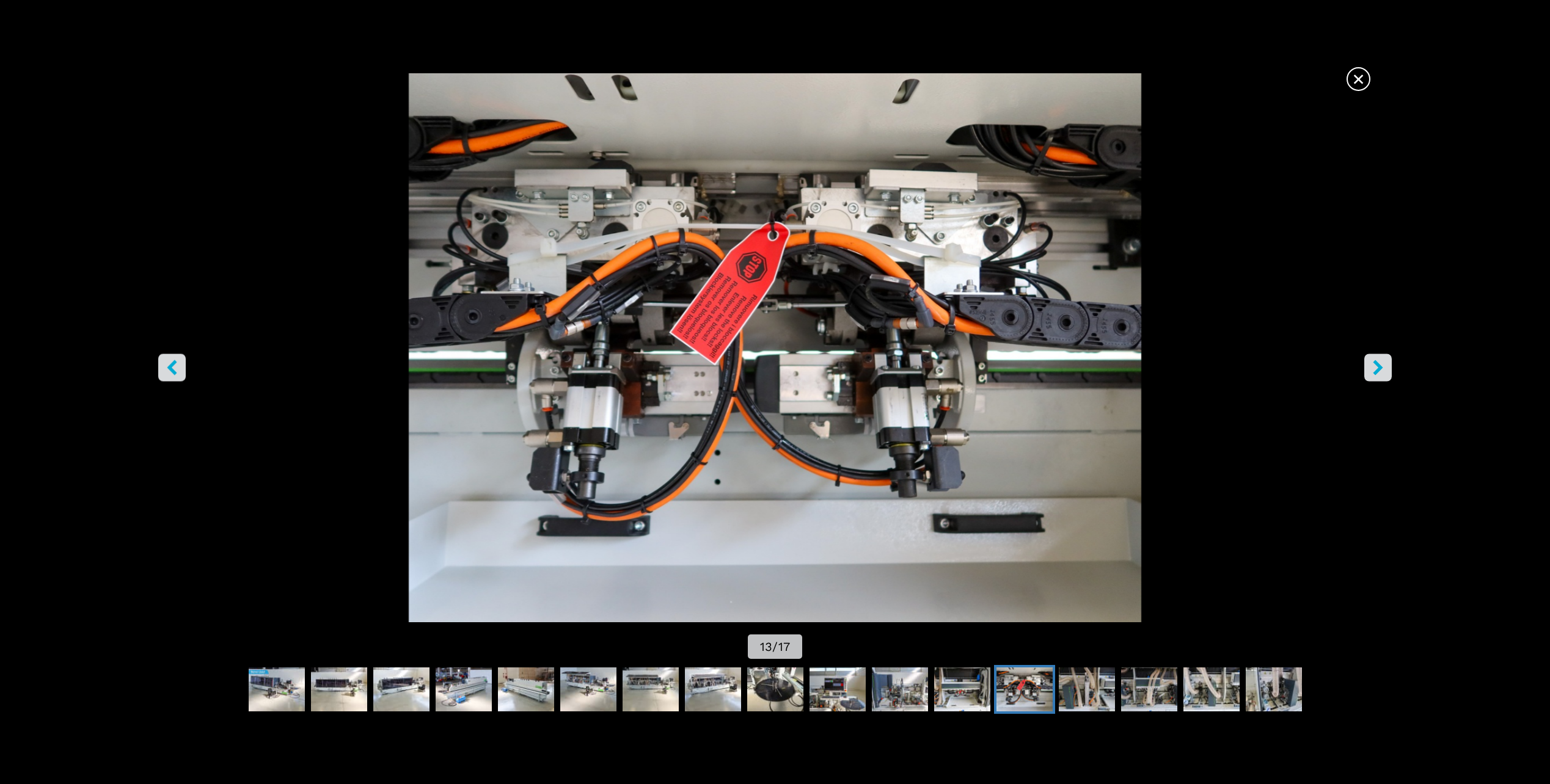
click at [177, 363] on icon "left-button" at bounding box center [172, 368] width 15 height 15
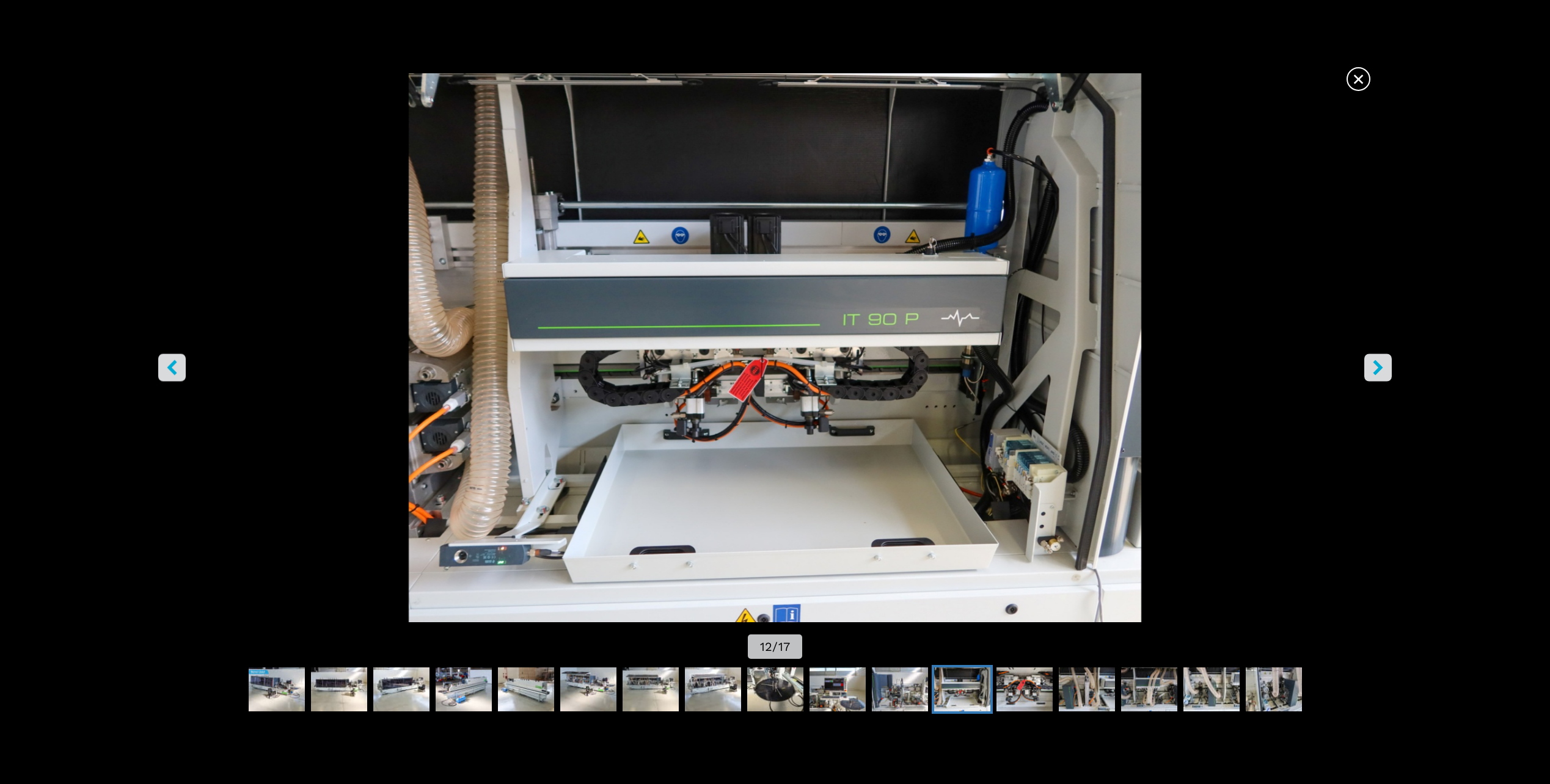
click at [177, 363] on icon "left-button" at bounding box center [172, 368] width 15 height 15
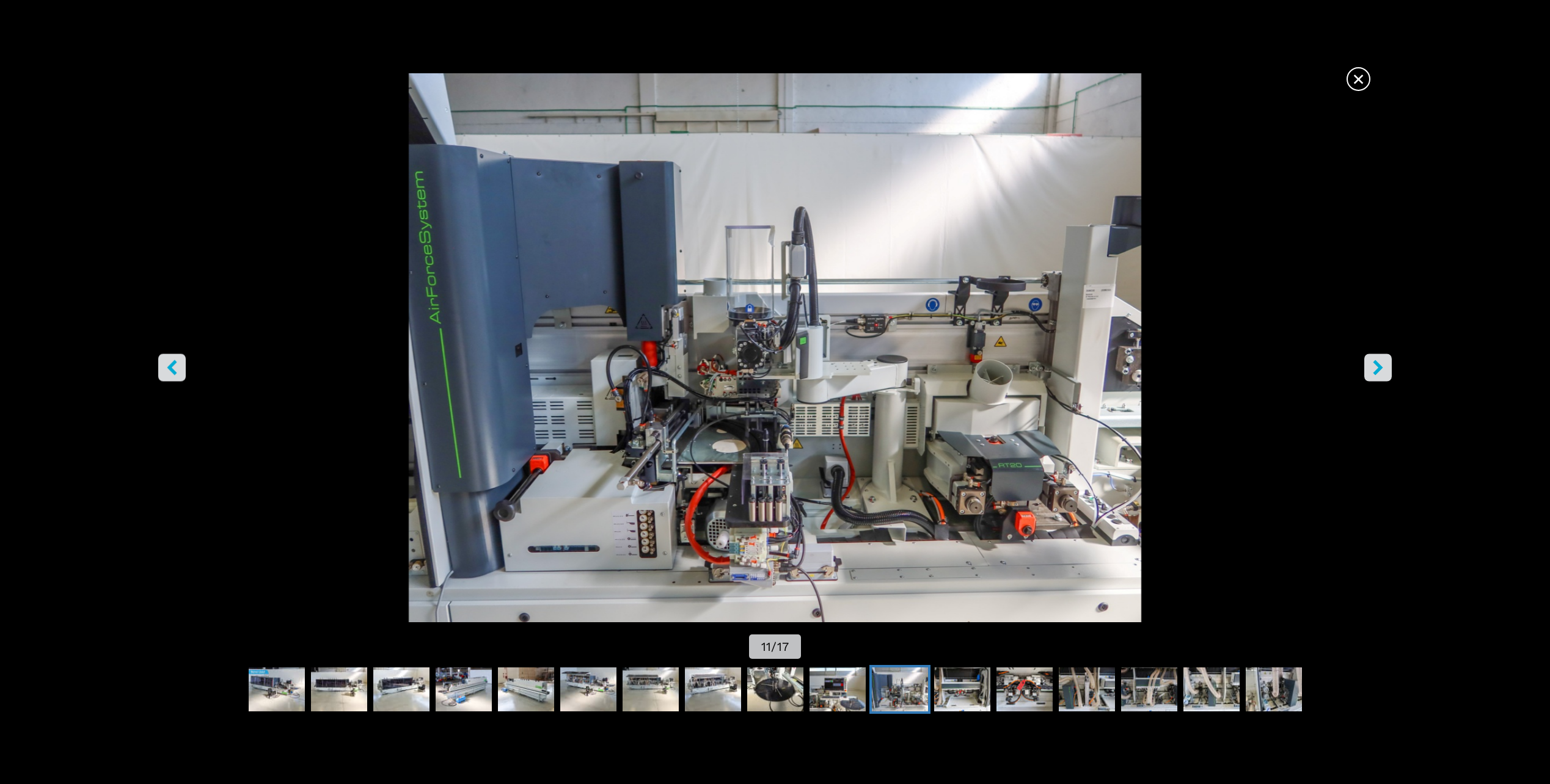
click at [1357, 81] on span "×" at bounding box center [1359, 76] width 21 height 21
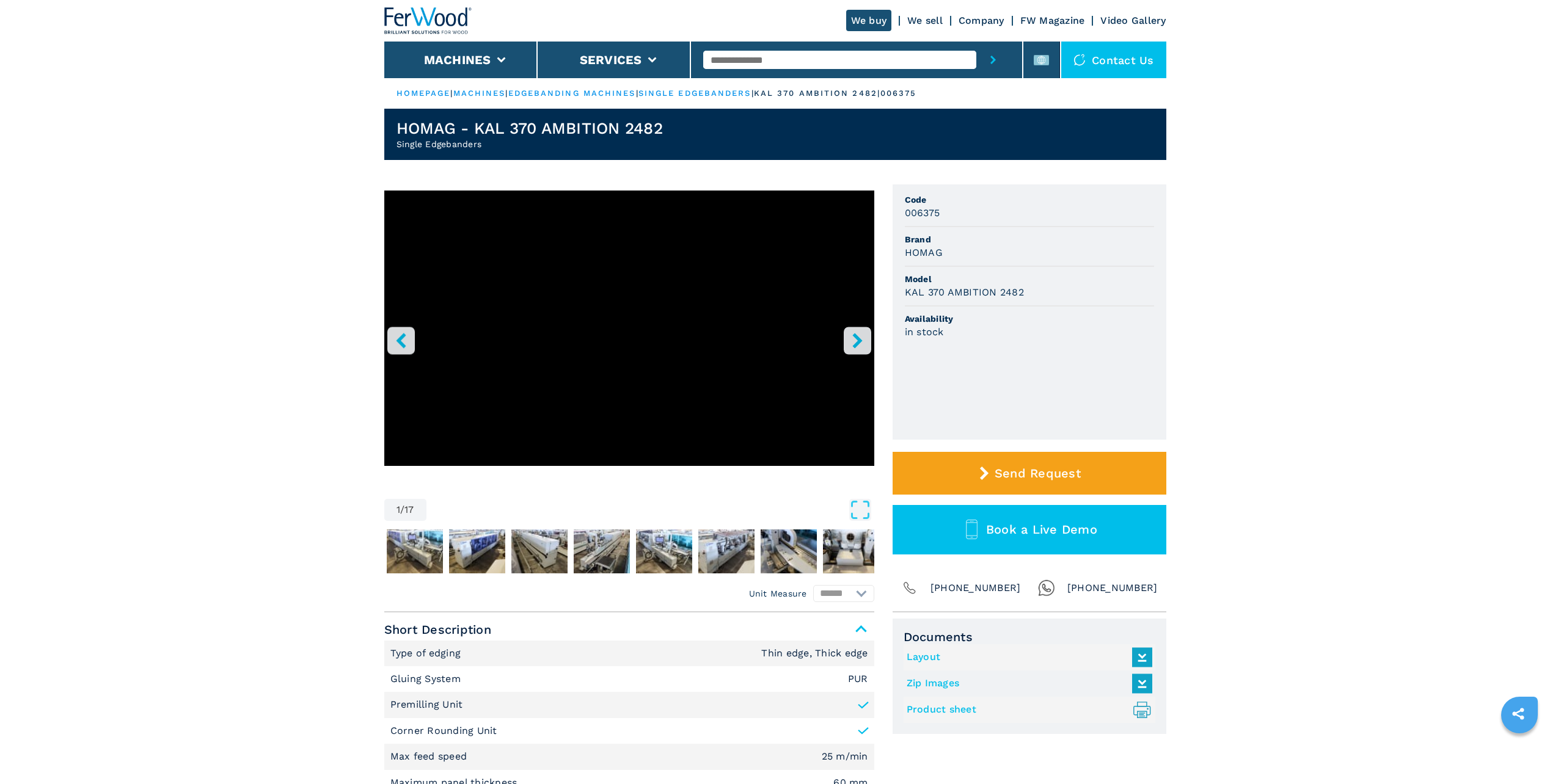
click at [860, 352] on button "right-button" at bounding box center [858, 341] width 28 height 28
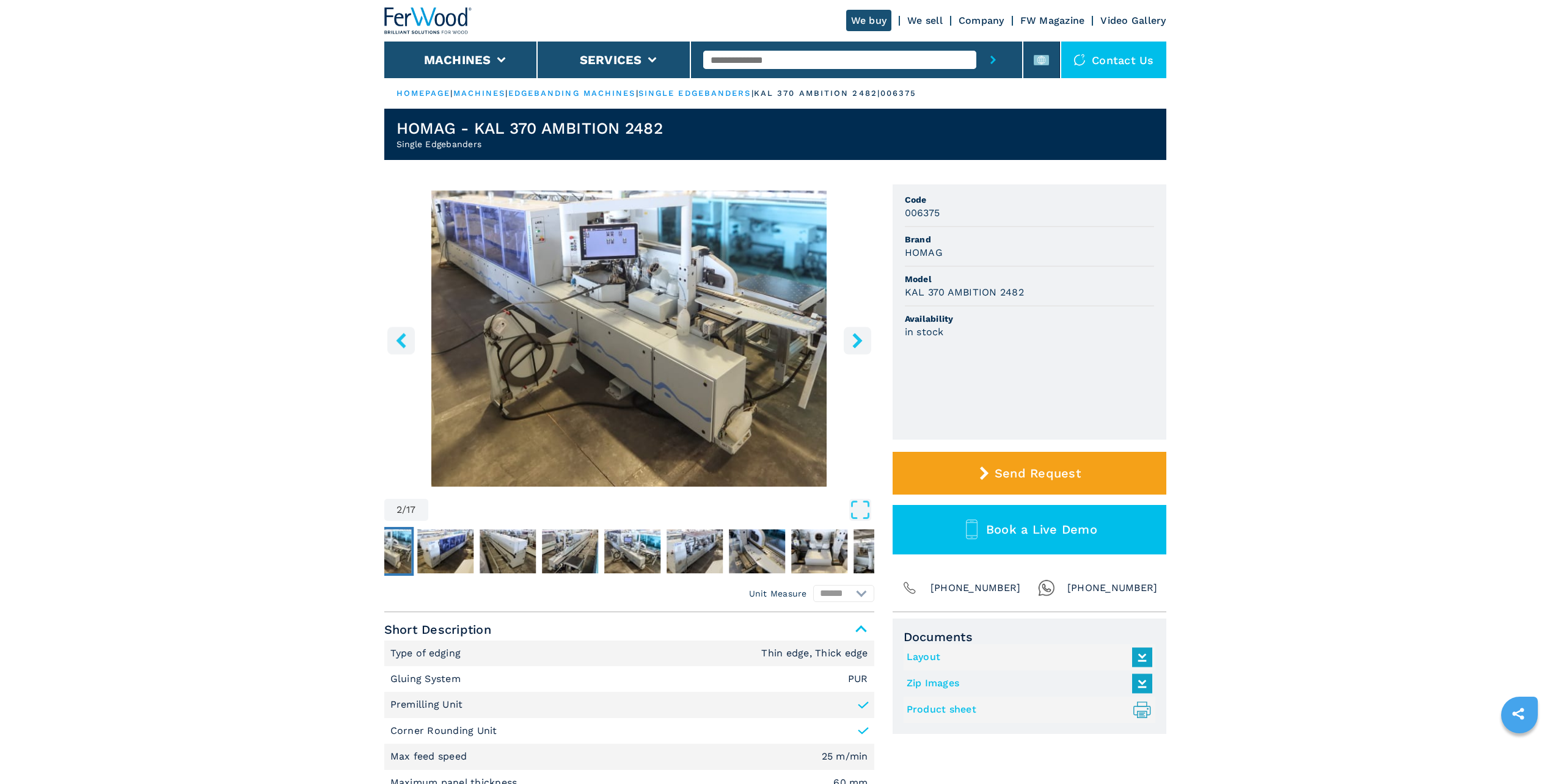
click at [641, 334] on img "Go to Slide 2" at bounding box center [629, 338] width 490 height 296
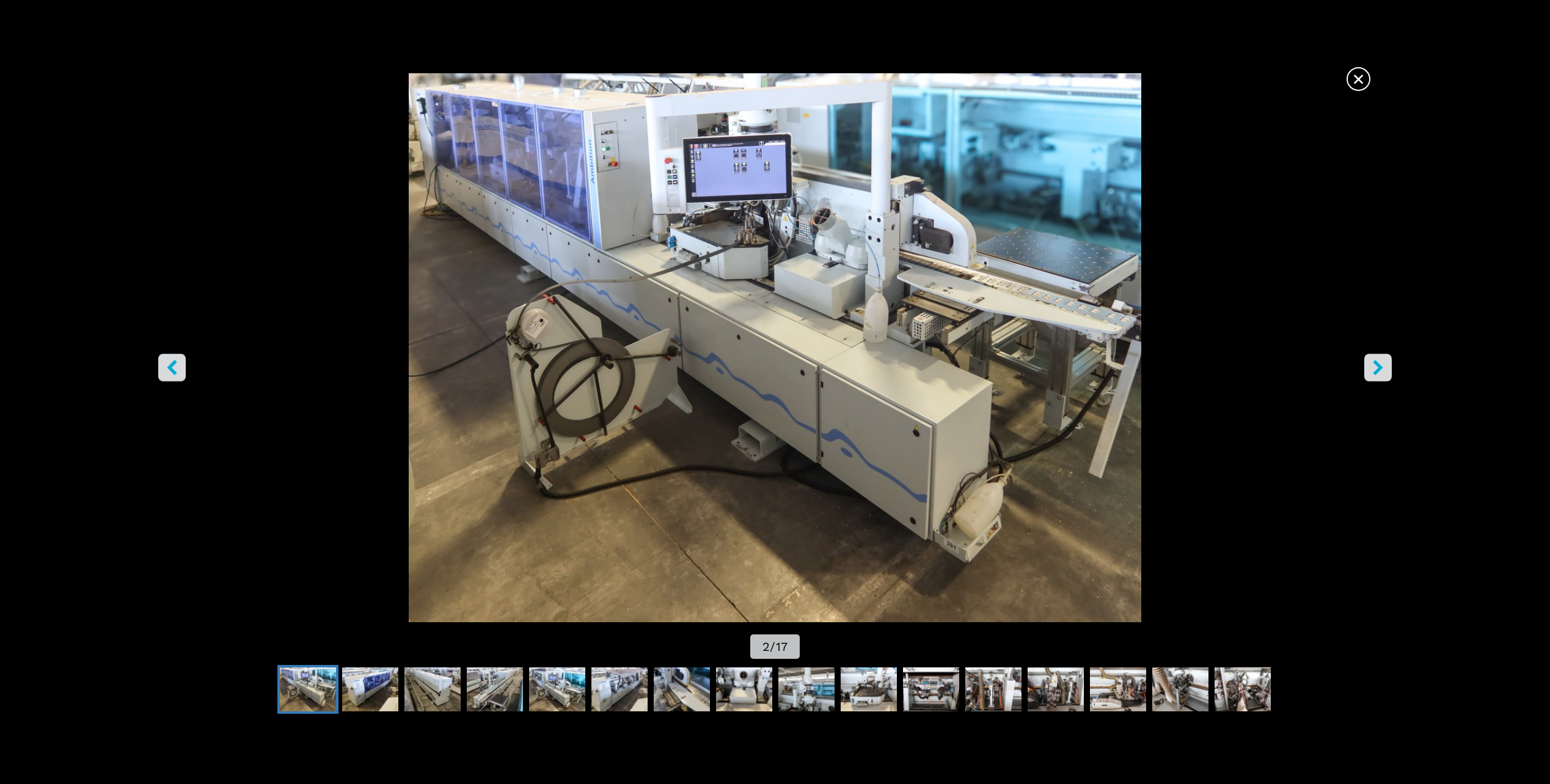
click at [1382, 369] on icon "right-button" at bounding box center [1378, 368] width 10 height 15
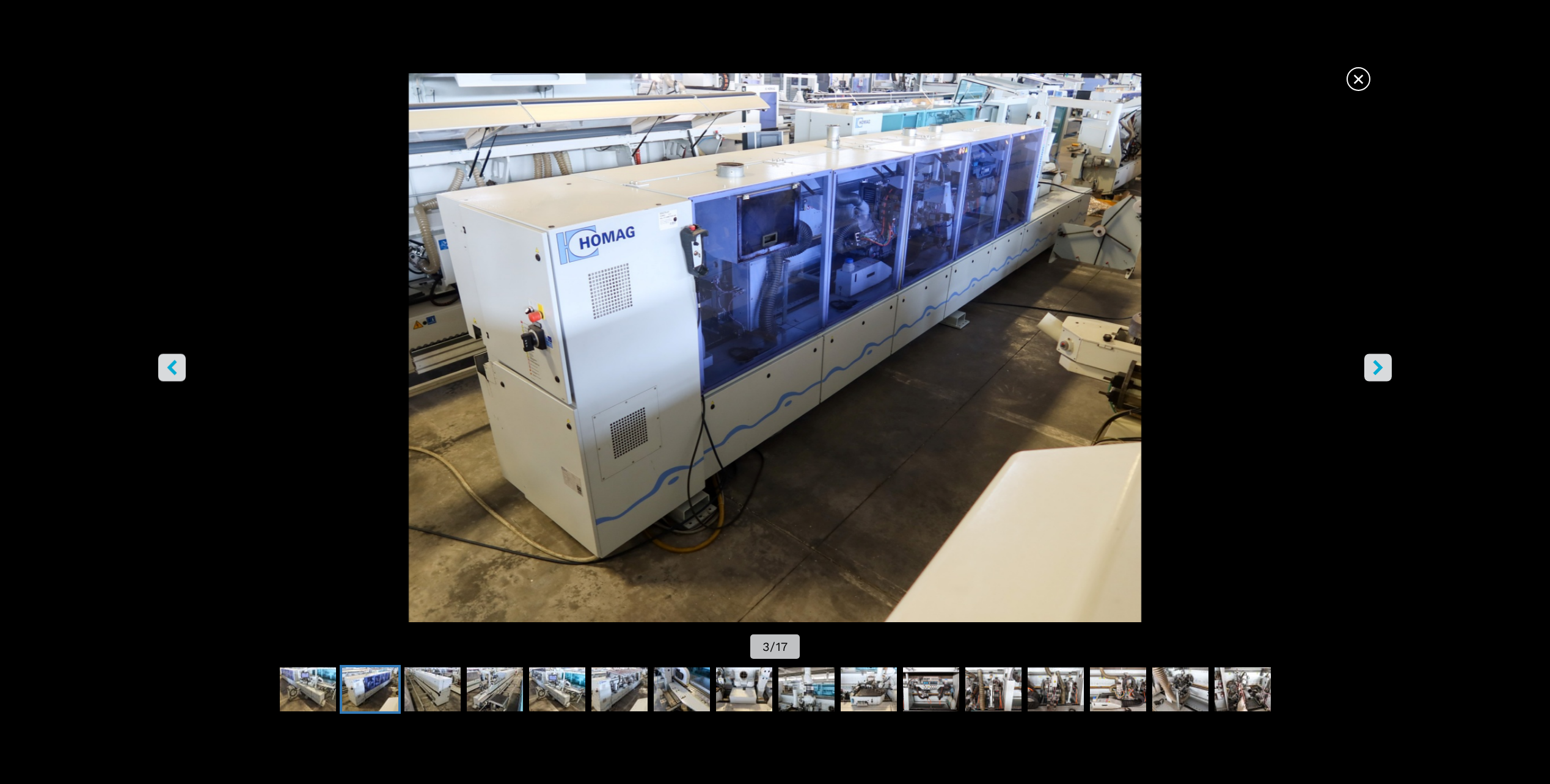
click at [1382, 369] on icon "right-button" at bounding box center [1378, 368] width 10 height 15
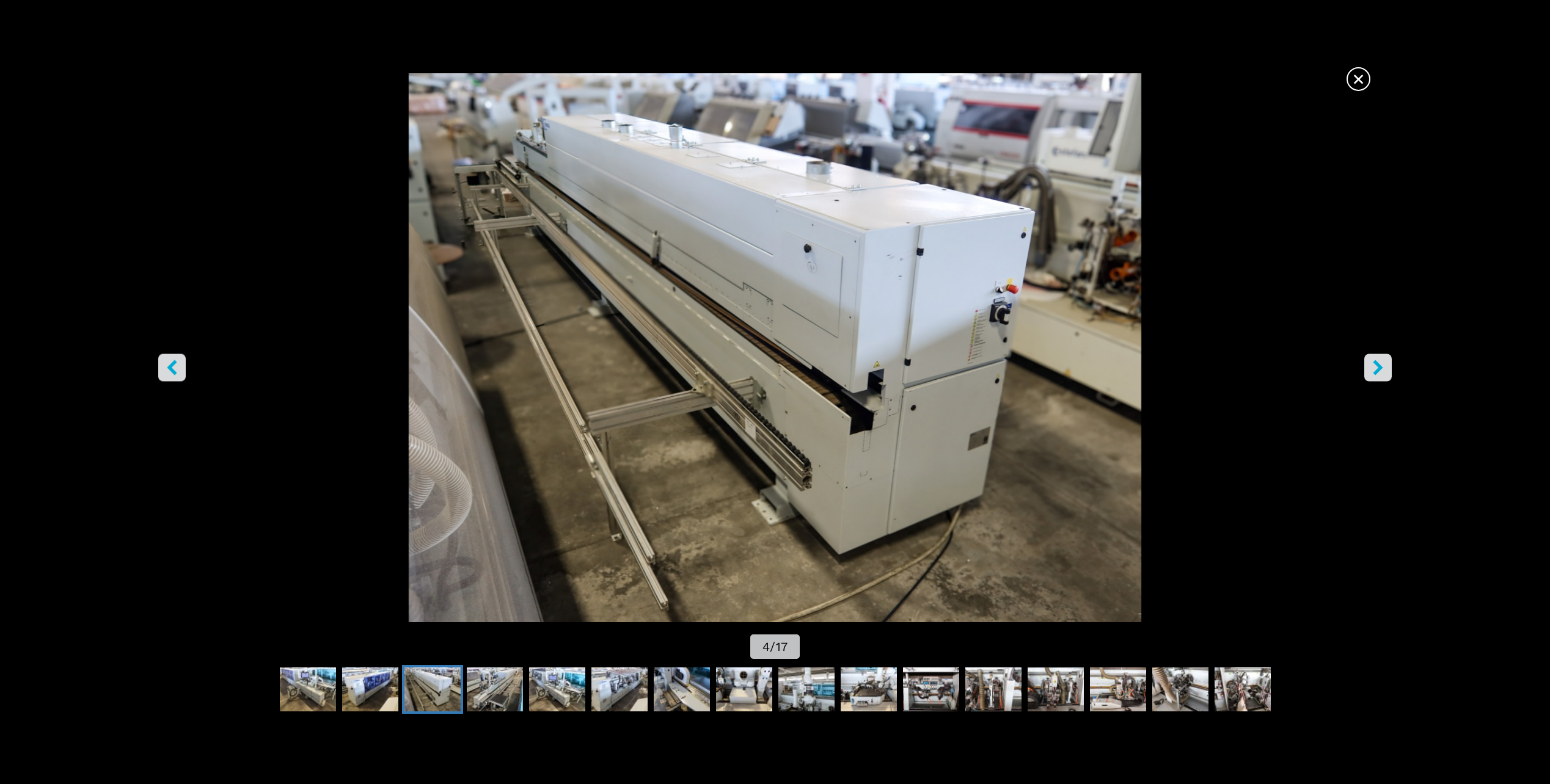
click at [1385, 364] on icon "right-button" at bounding box center [1378, 368] width 15 height 15
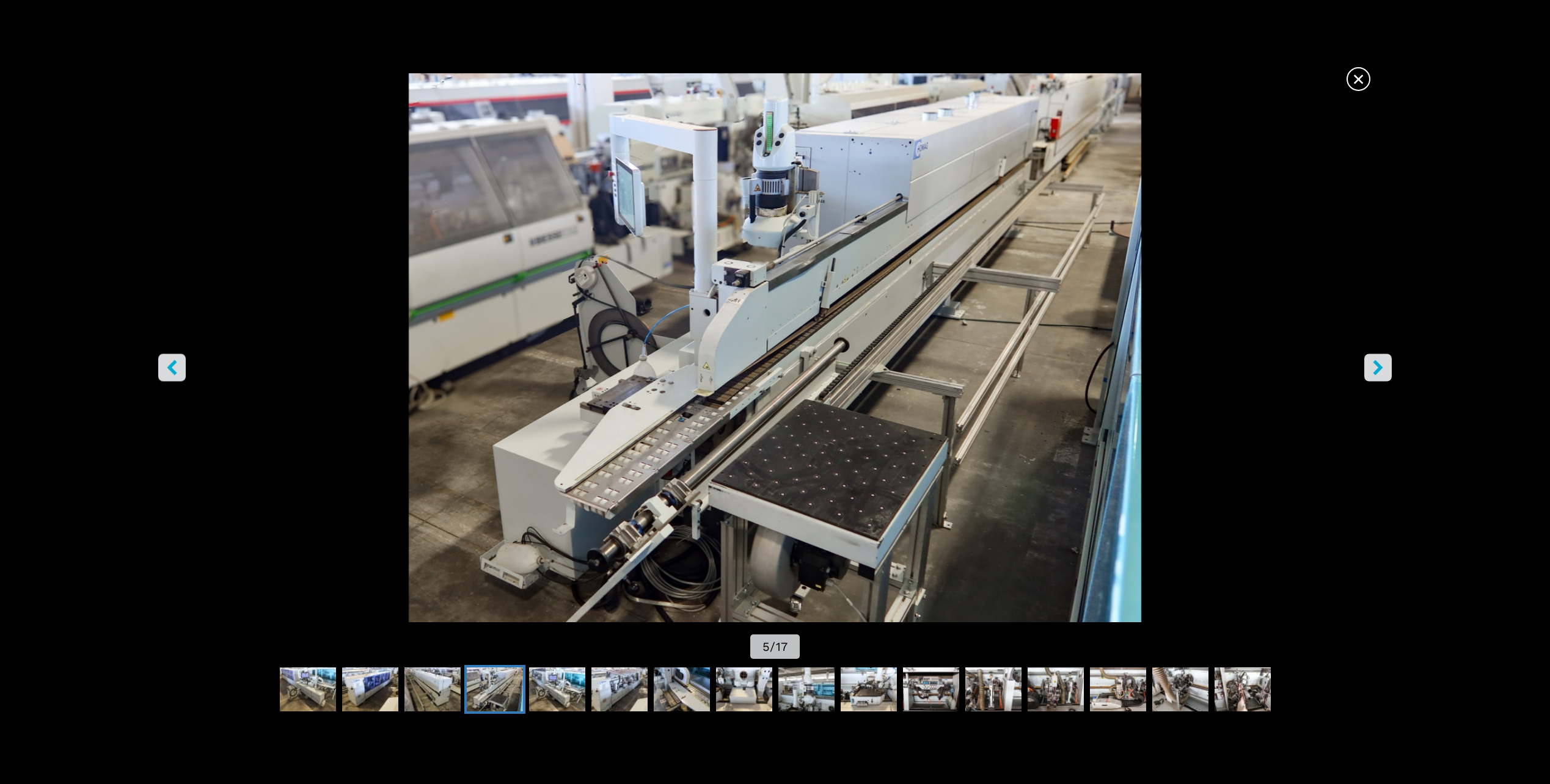
click at [1387, 359] on button "right-button" at bounding box center [1378, 368] width 28 height 28
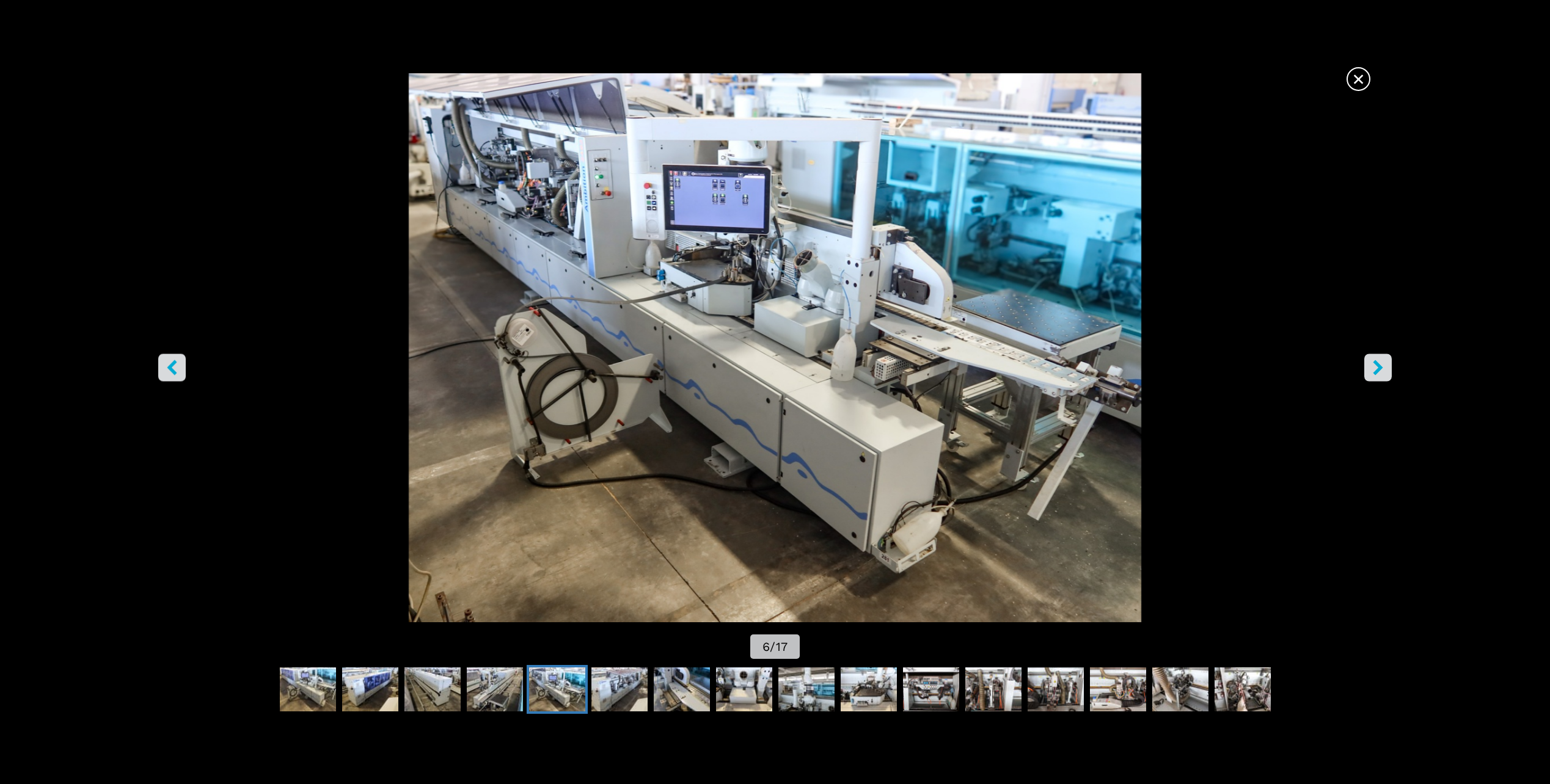
click at [1387, 359] on button "right-button" at bounding box center [1378, 368] width 28 height 28
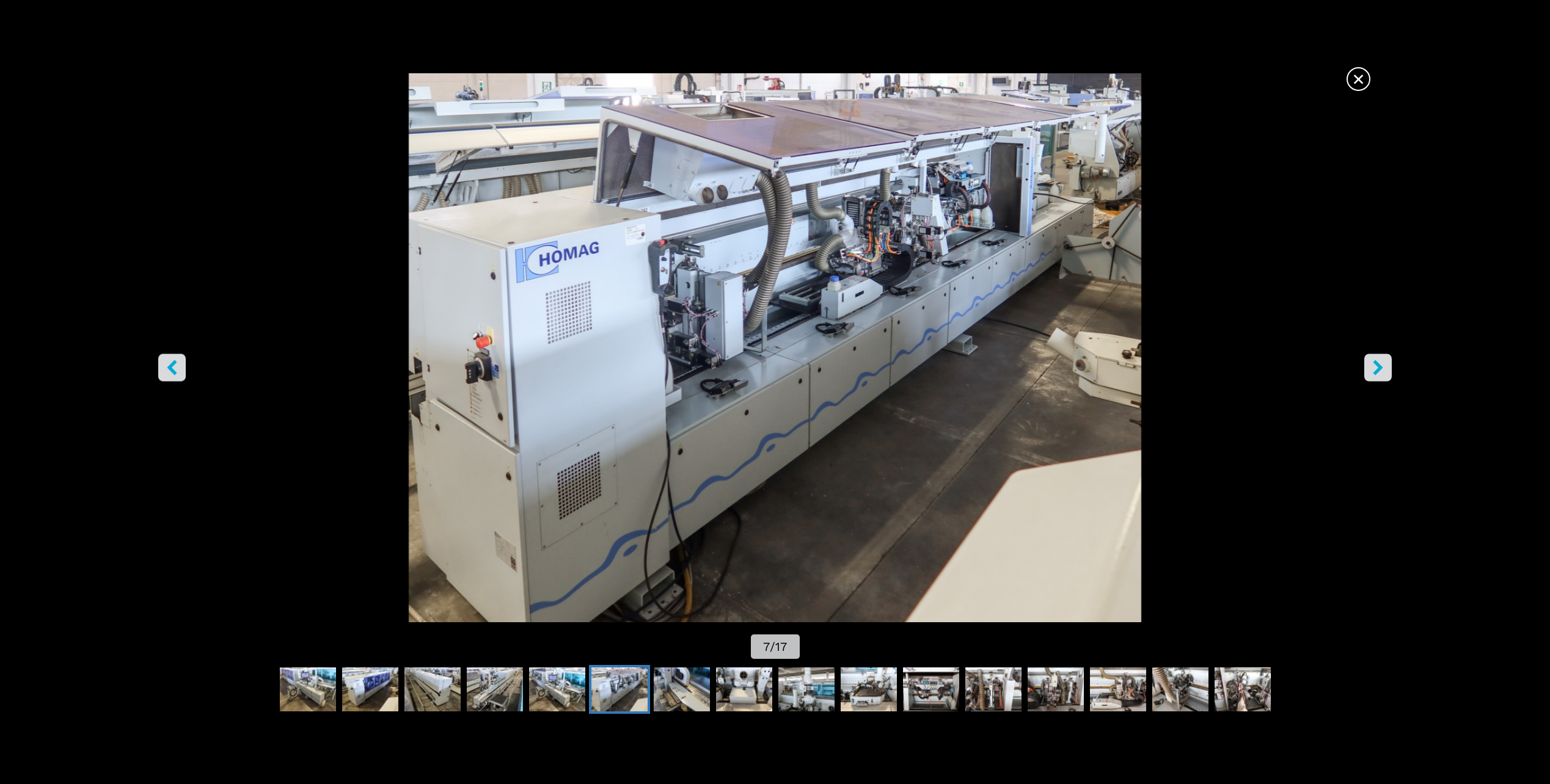
click at [1387, 359] on button "right-button" at bounding box center [1378, 368] width 28 height 28
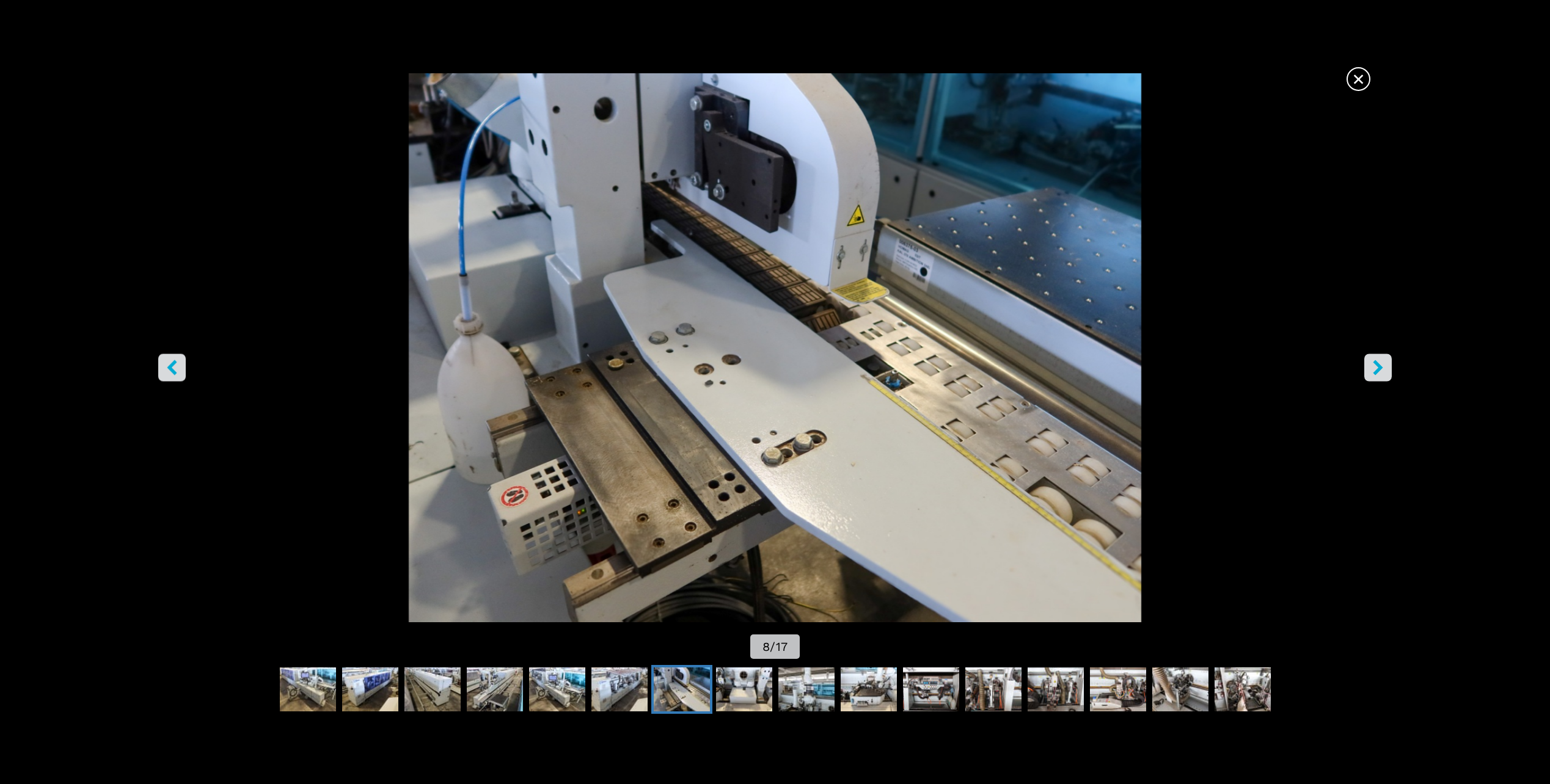
click at [1387, 359] on button "right-button" at bounding box center [1378, 368] width 28 height 28
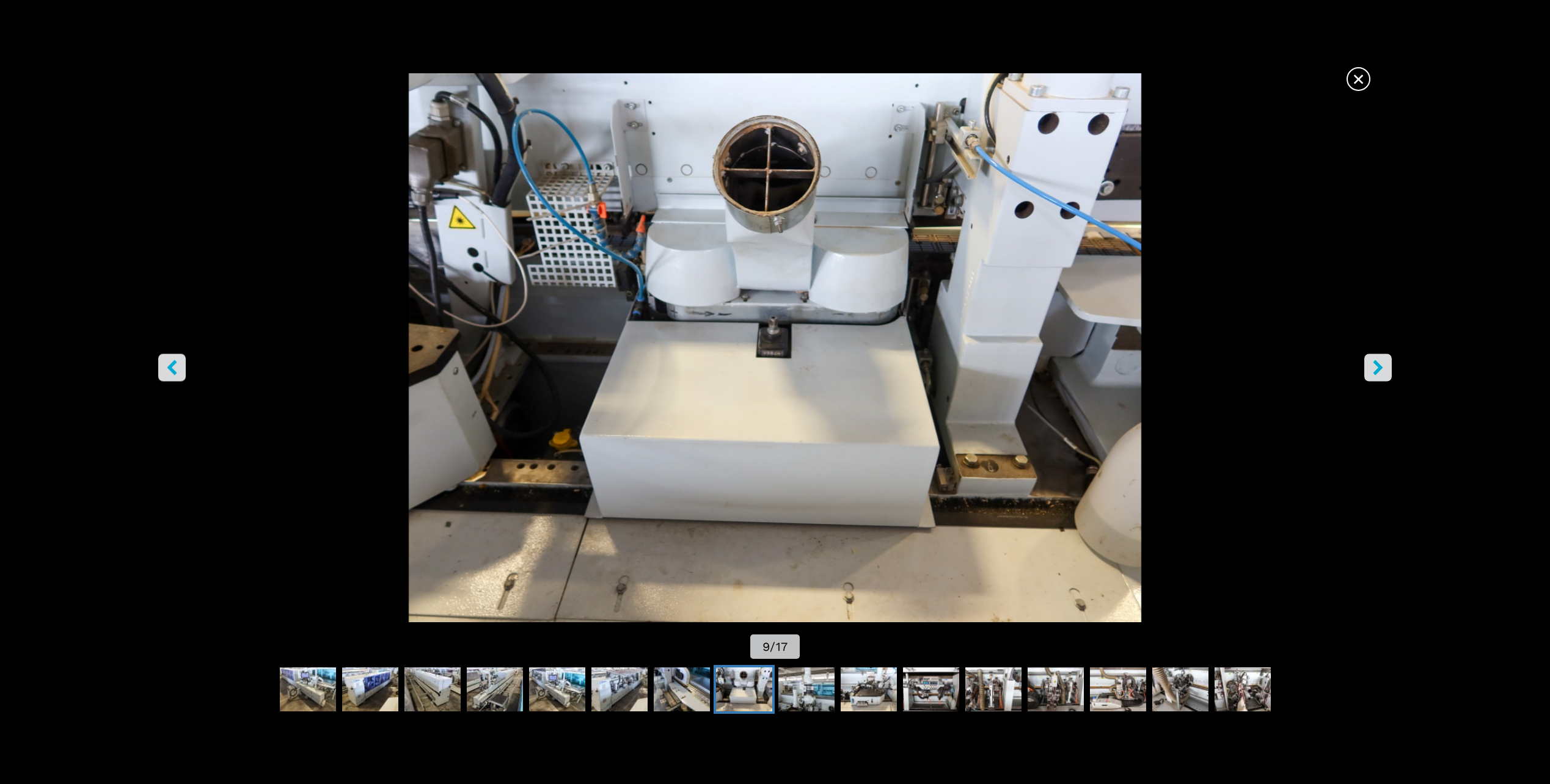
click at [1387, 359] on button "right-button" at bounding box center [1378, 368] width 28 height 28
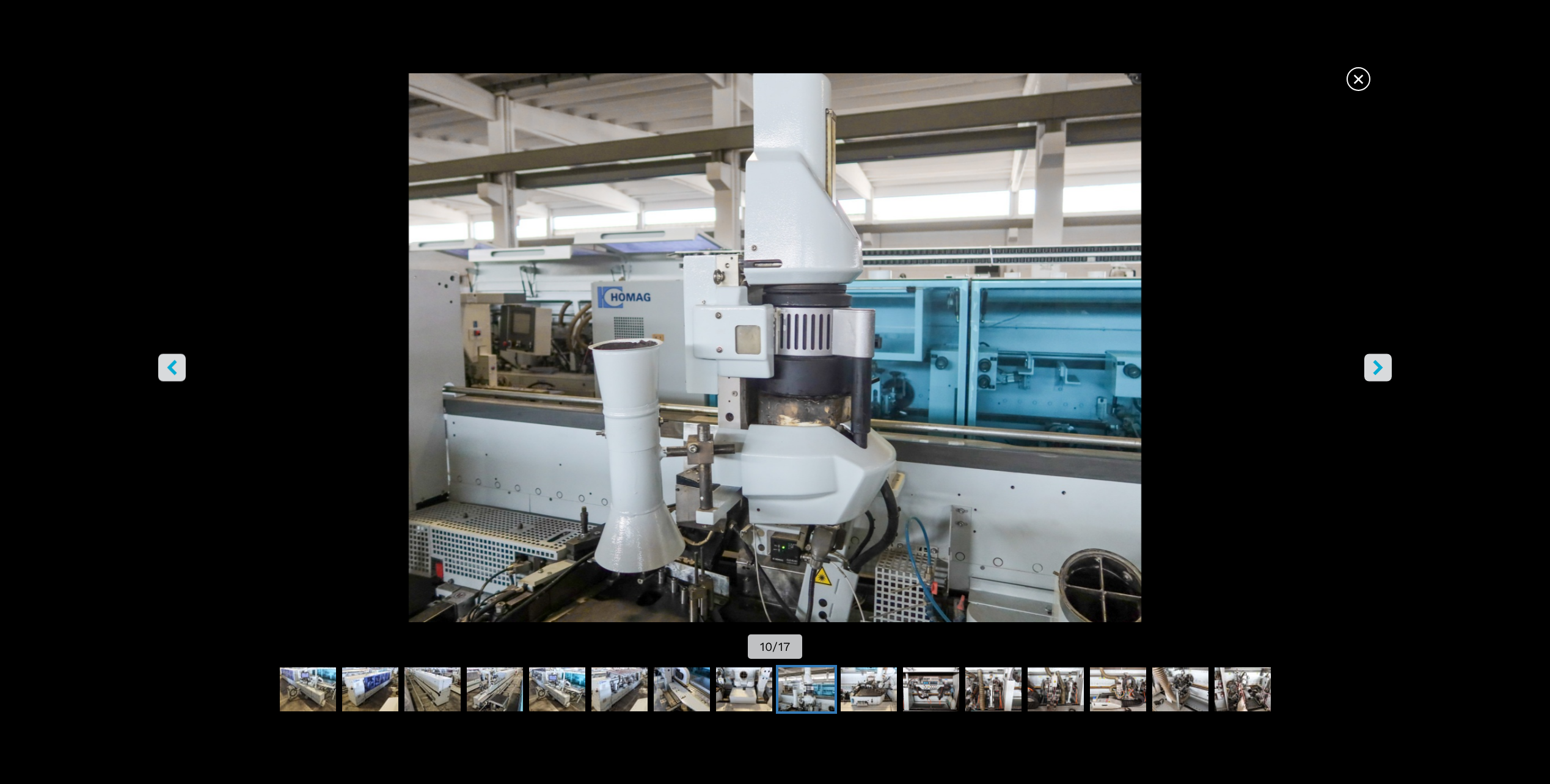
click at [1386, 363] on icon "right-button" at bounding box center [1378, 368] width 15 height 15
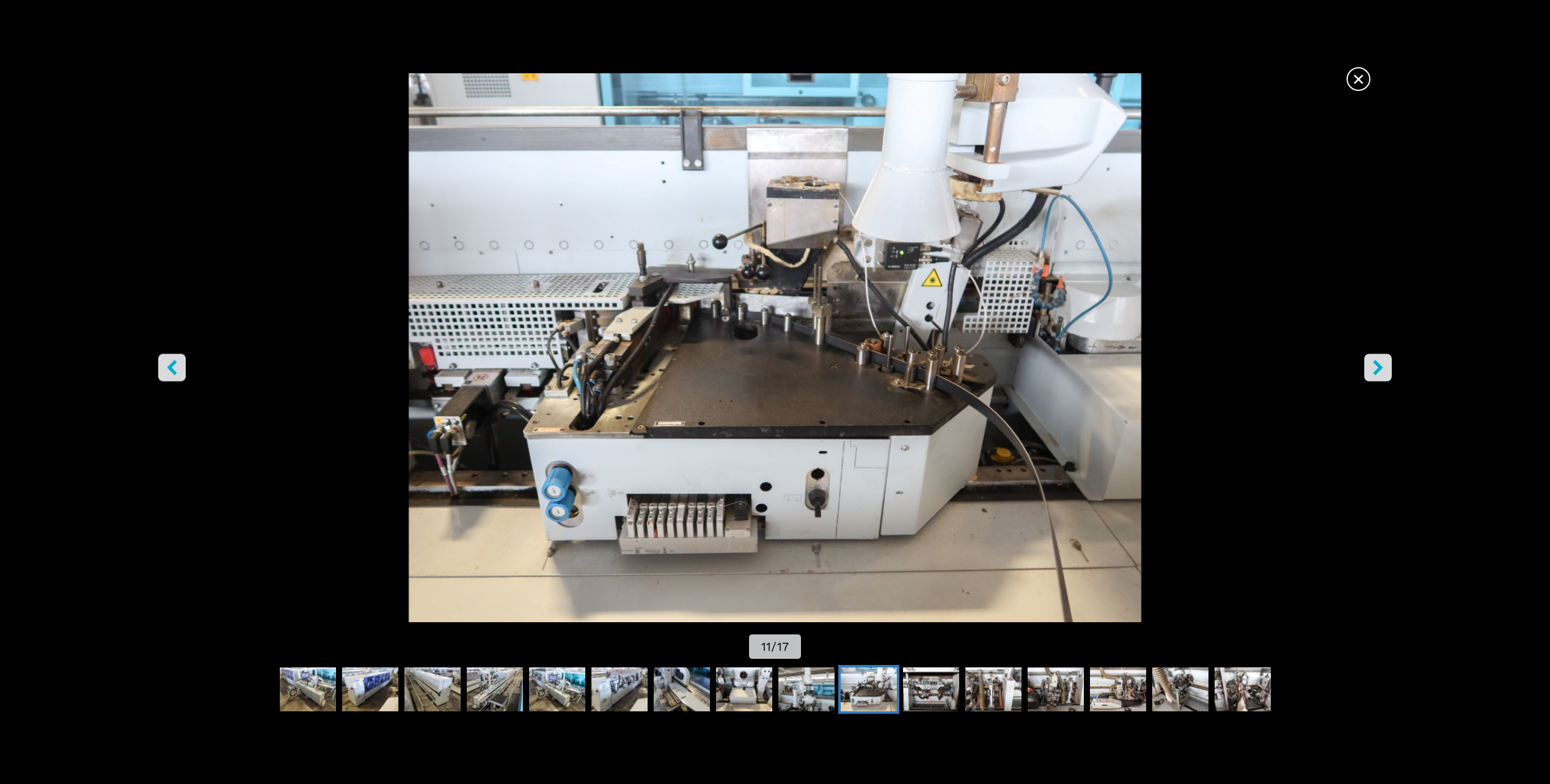
click at [1386, 363] on icon "right-button" at bounding box center [1378, 368] width 15 height 15
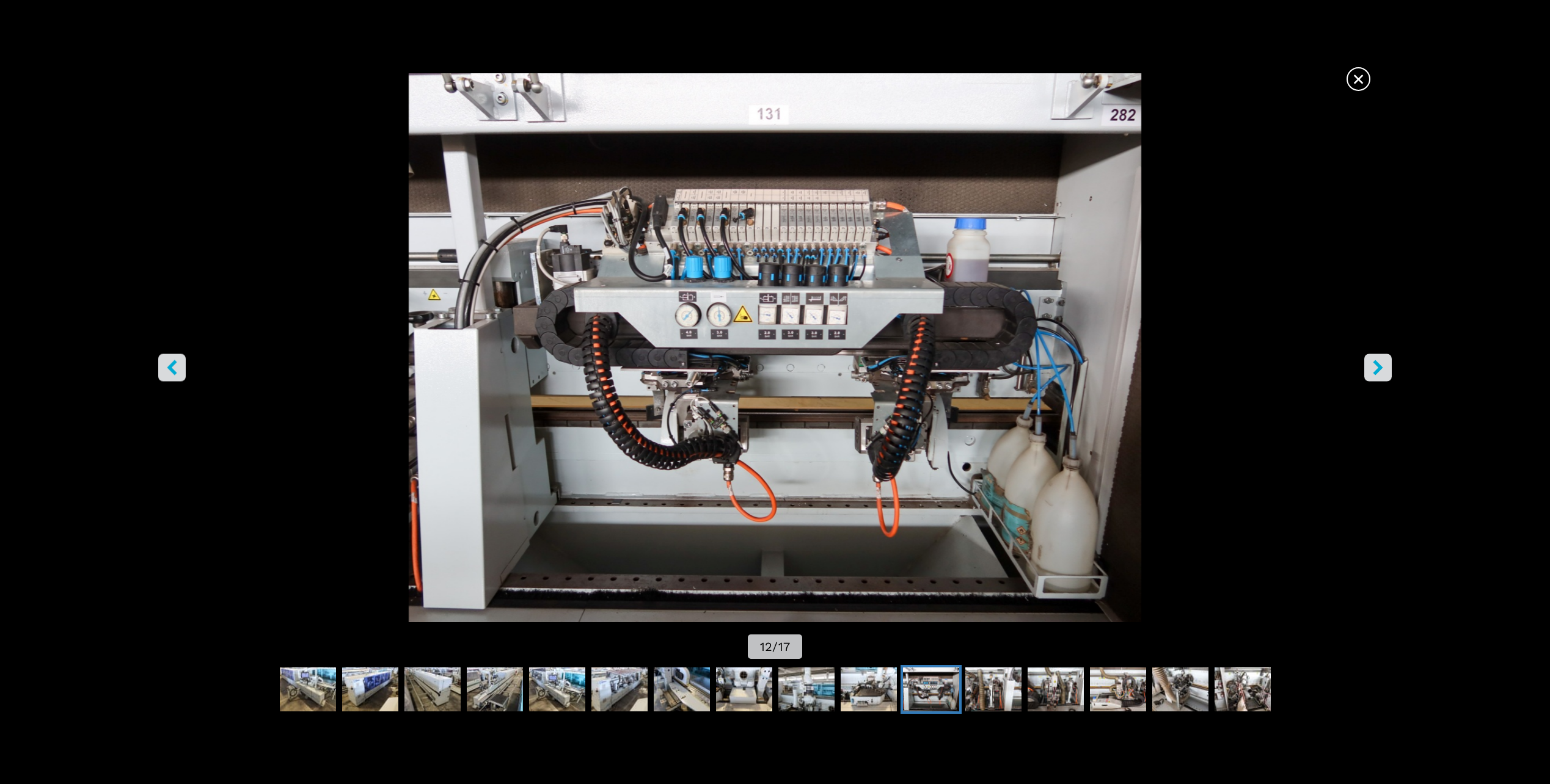
click at [1386, 363] on icon "right-button" at bounding box center [1378, 368] width 15 height 15
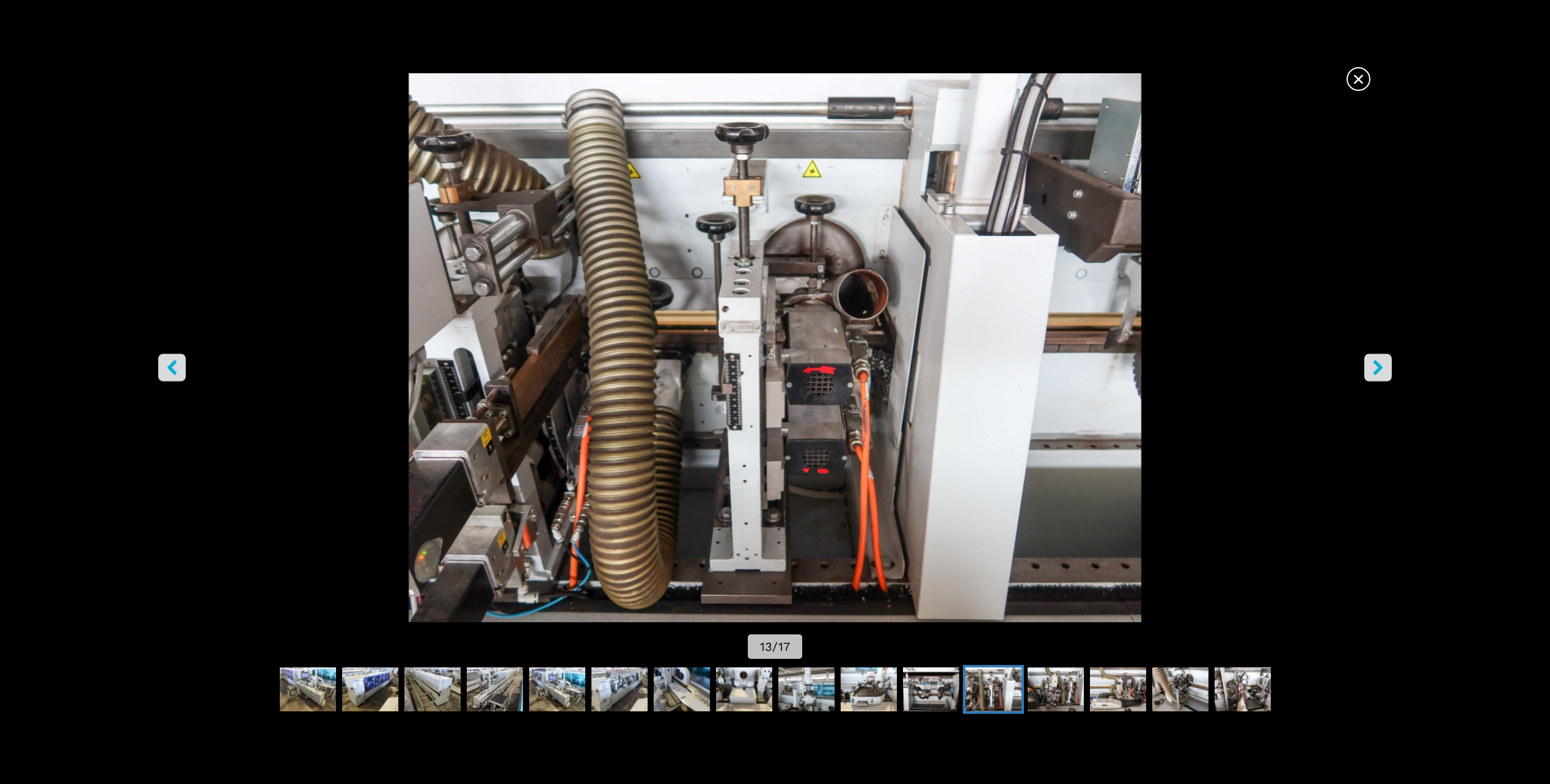
click at [1386, 363] on icon "right-button" at bounding box center [1378, 368] width 15 height 15
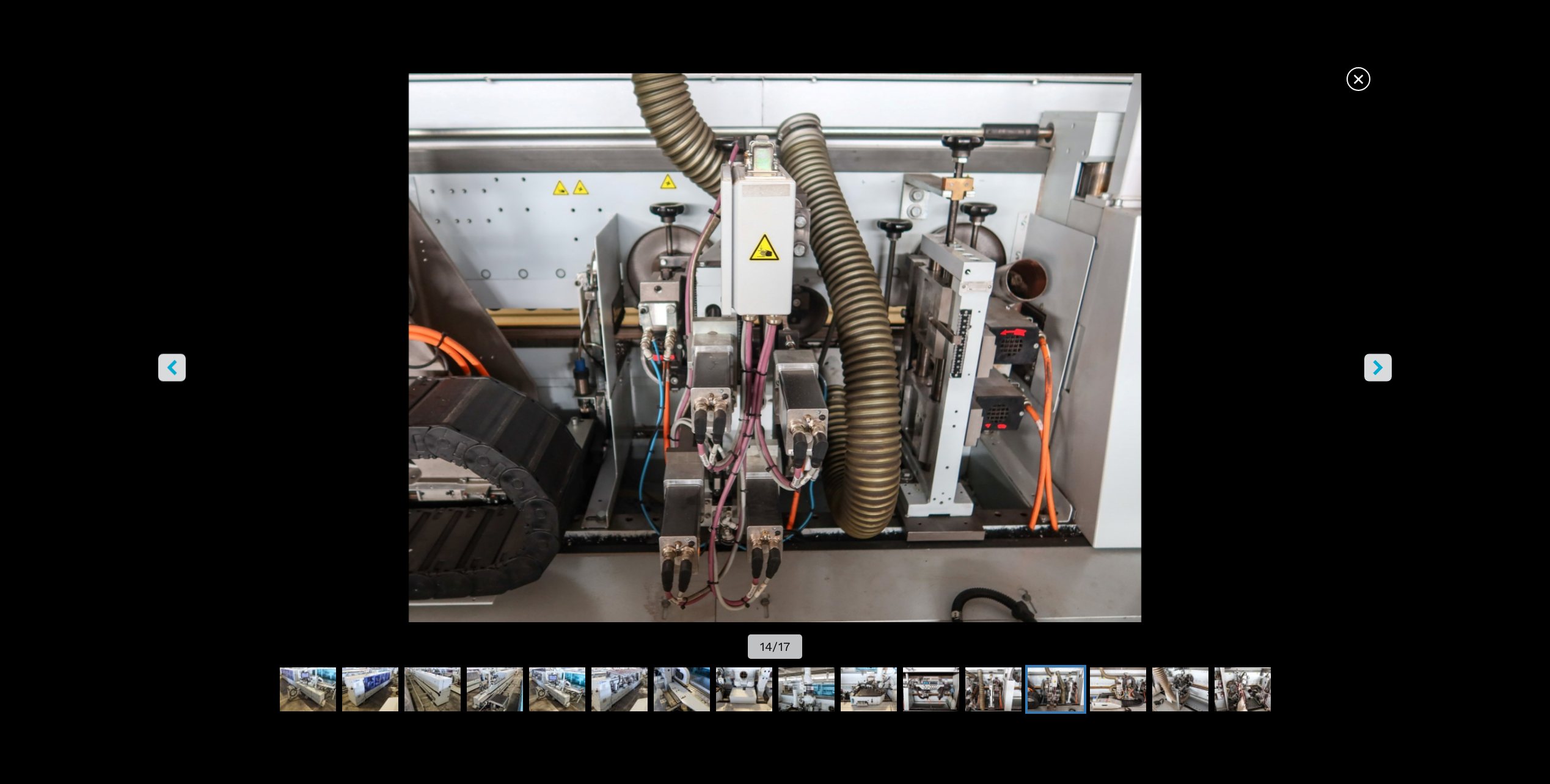
click at [1376, 371] on icon "right-button" at bounding box center [1378, 368] width 10 height 15
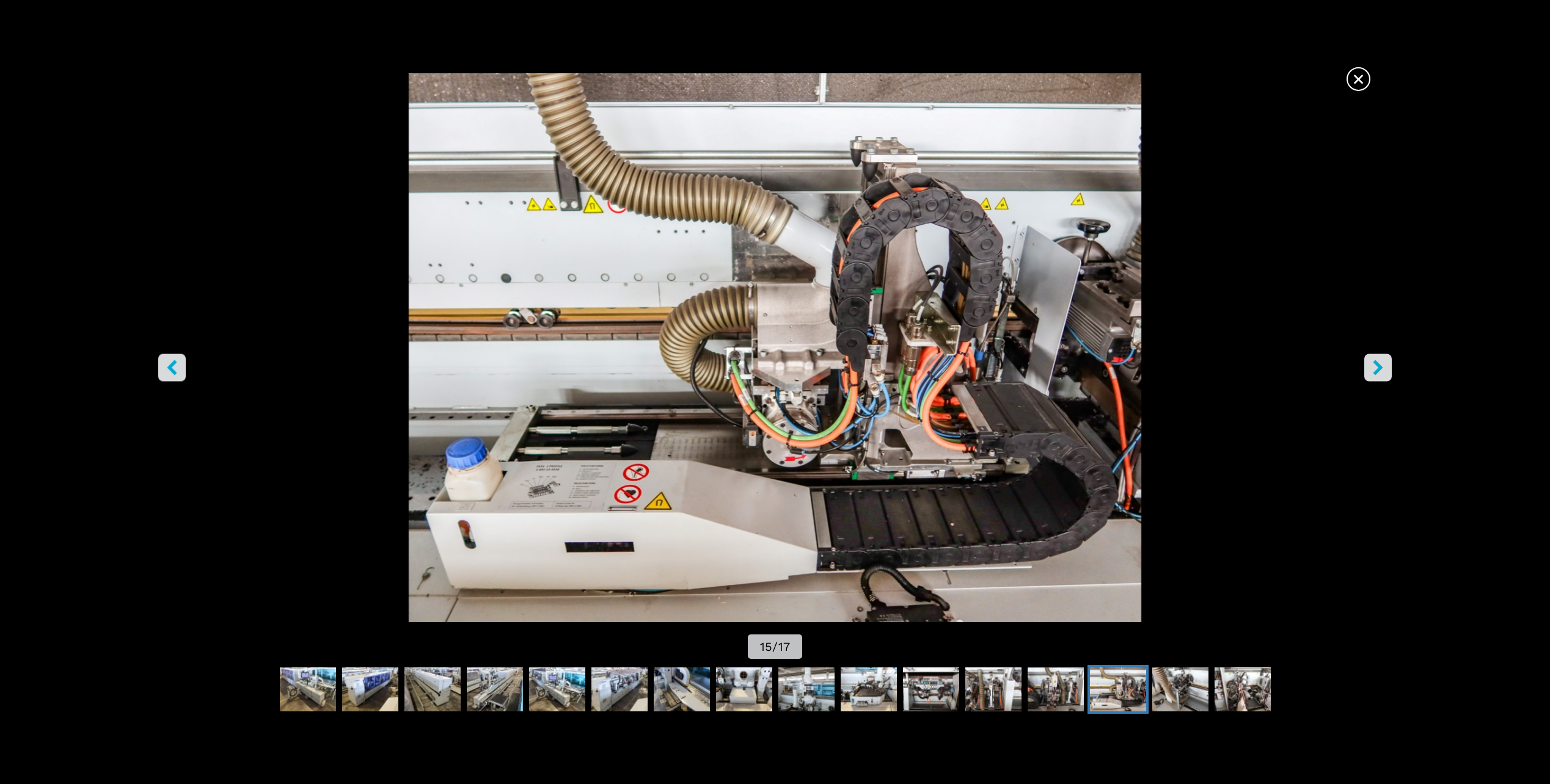
click at [1376, 371] on icon "right-button" at bounding box center [1378, 368] width 10 height 15
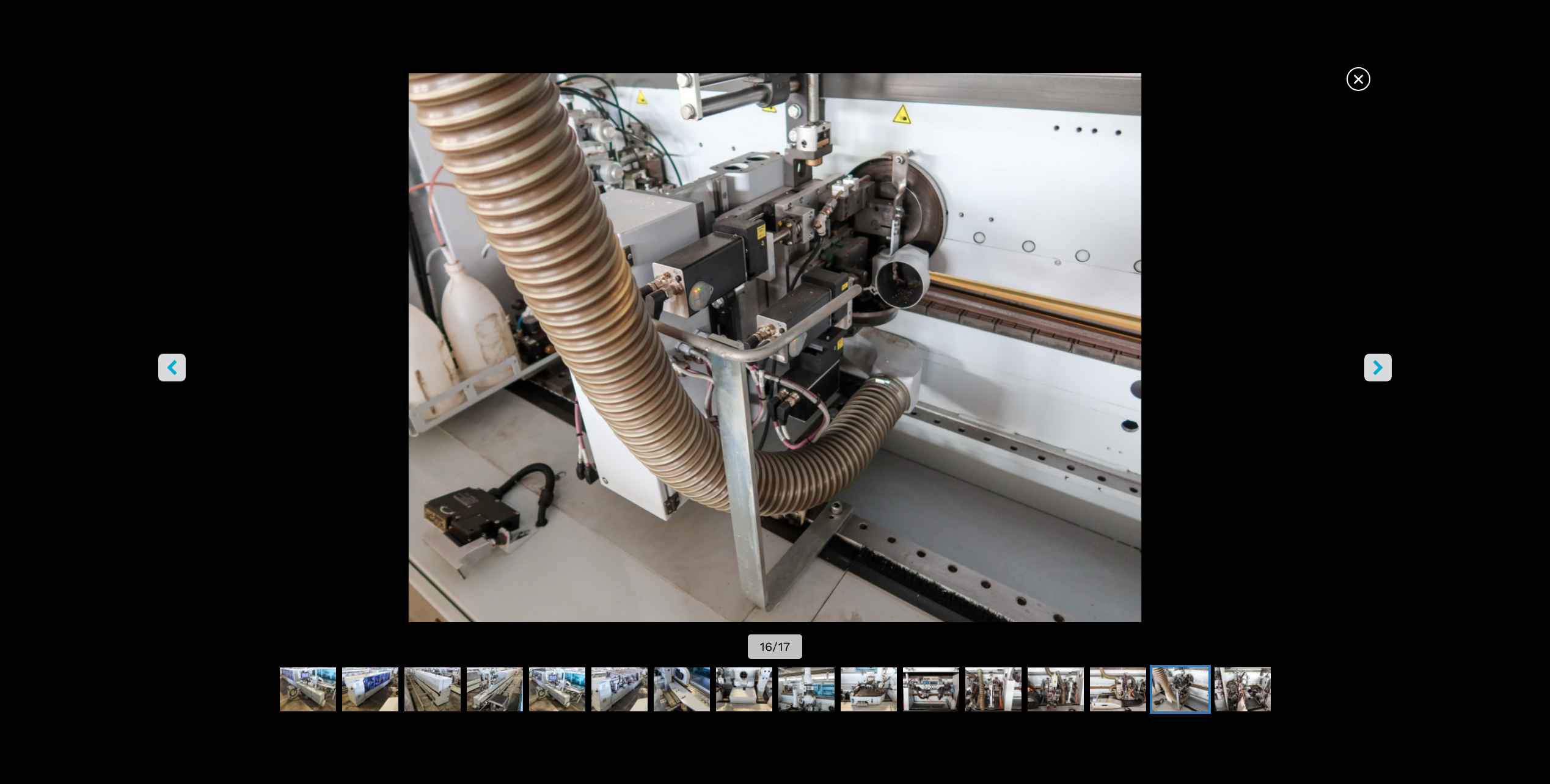
click at [1376, 371] on icon "right-button" at bounding box center [1378, 368] width 10 height 15
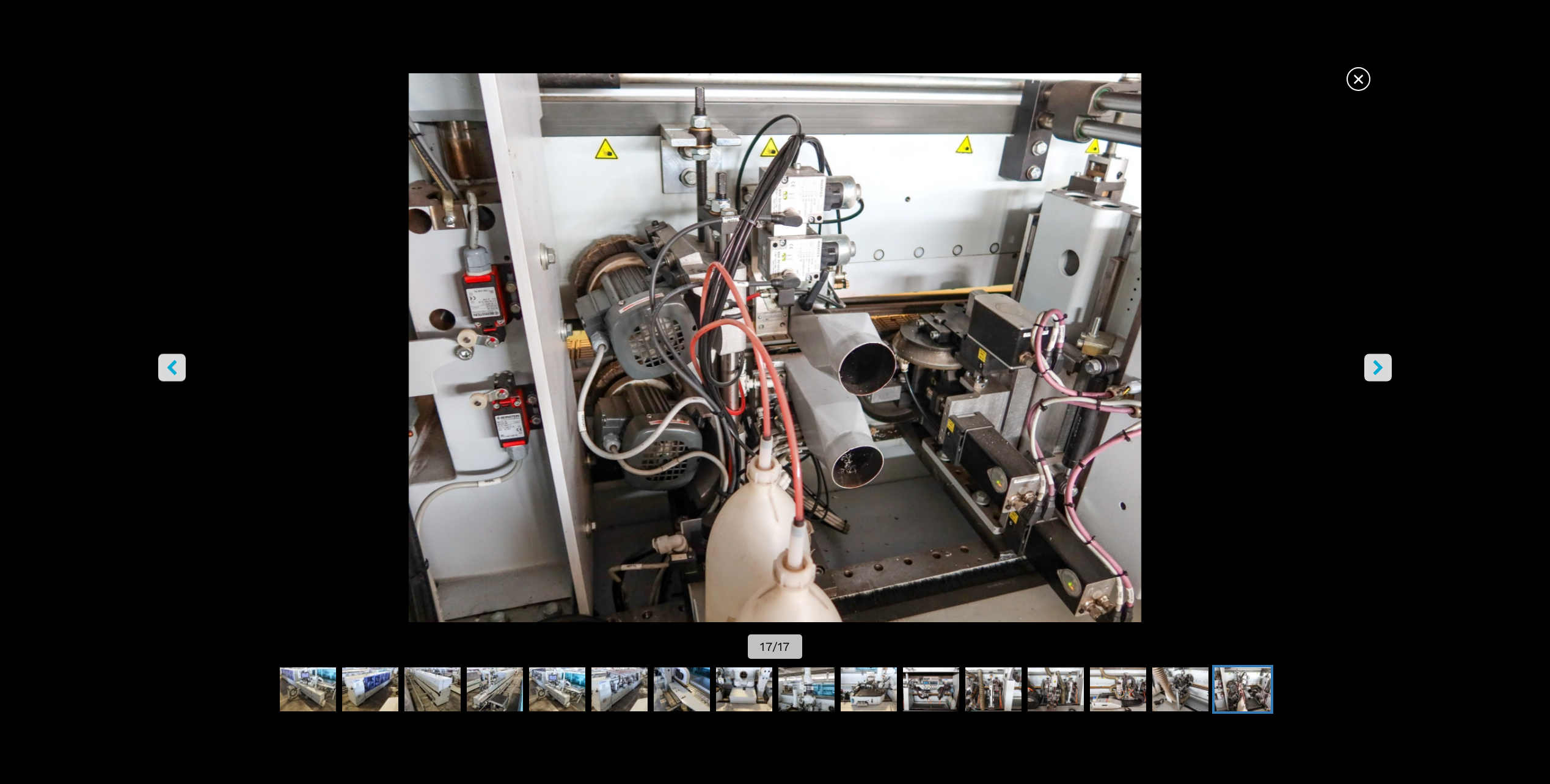
click at [1376, 371] on icon "right-button" at bounding box center [1378, 368] width 10 height 15
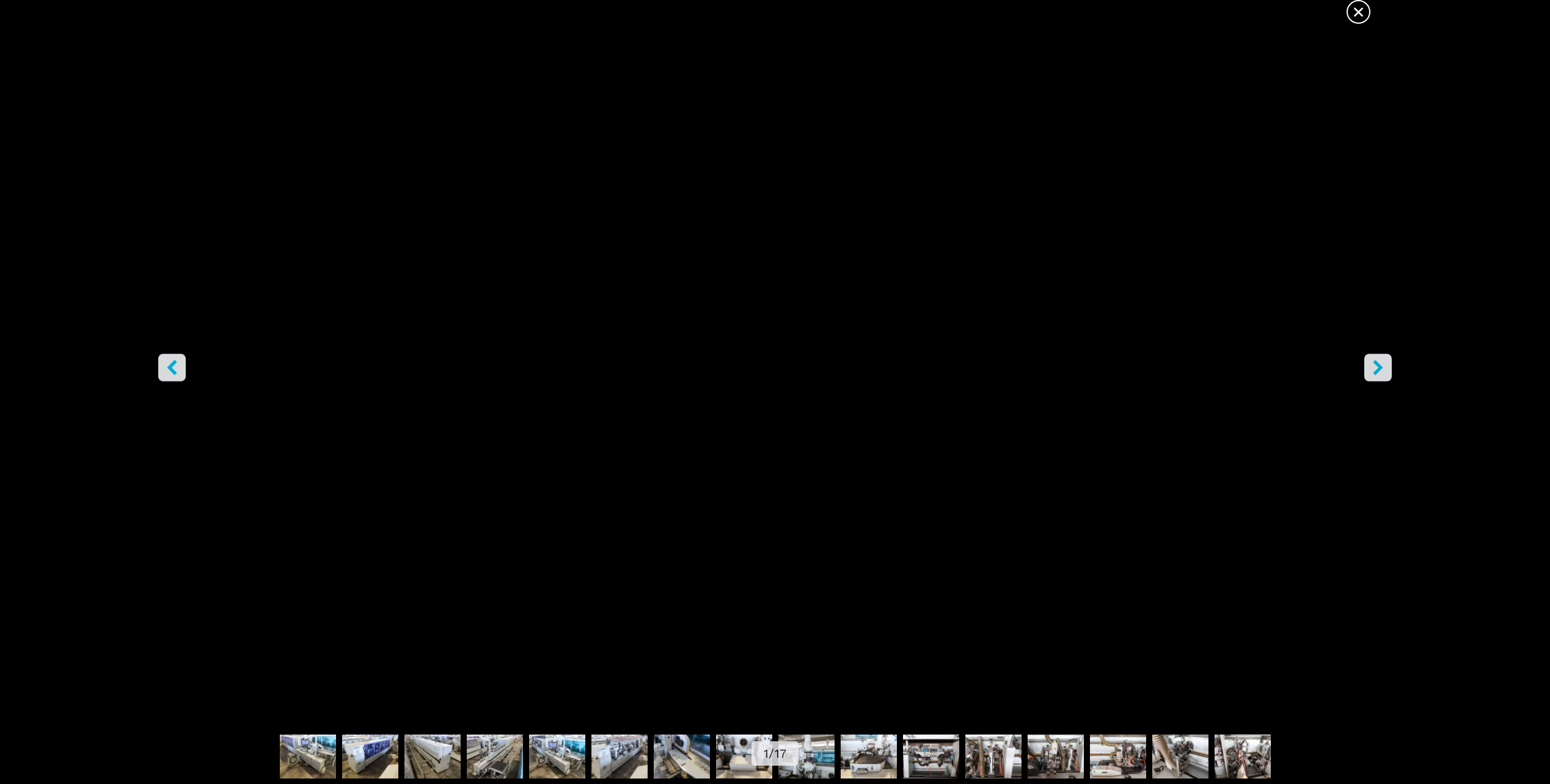
click at [1376, 371] on icon "right-button" at bounding box center [1378, 368] width 10 height 15
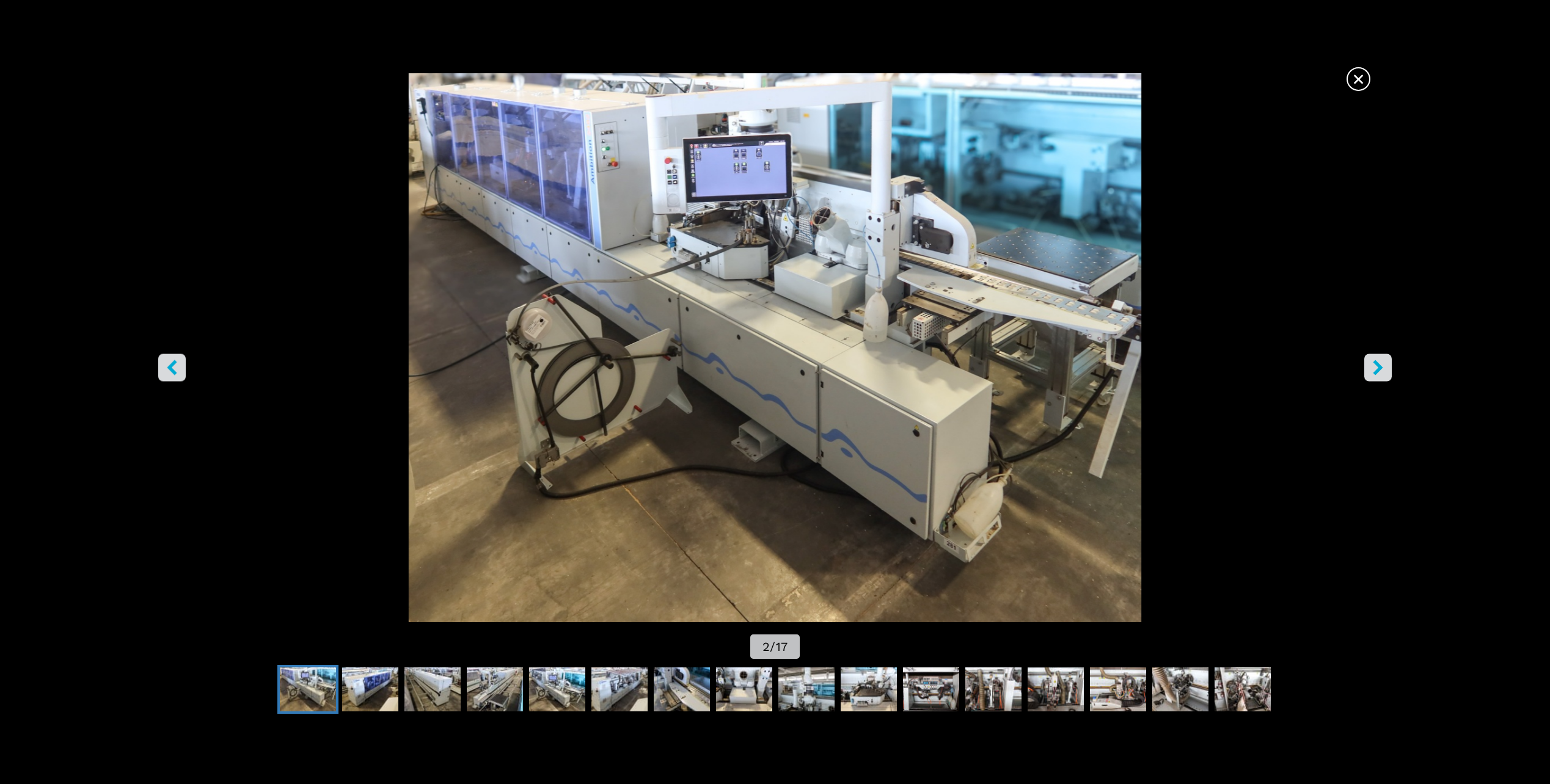
click at [1359, 76] on span "×" at bounding box center [1359, 76] width 21 height 21
